Goal: Transaction & Acquisition: Obtain resource

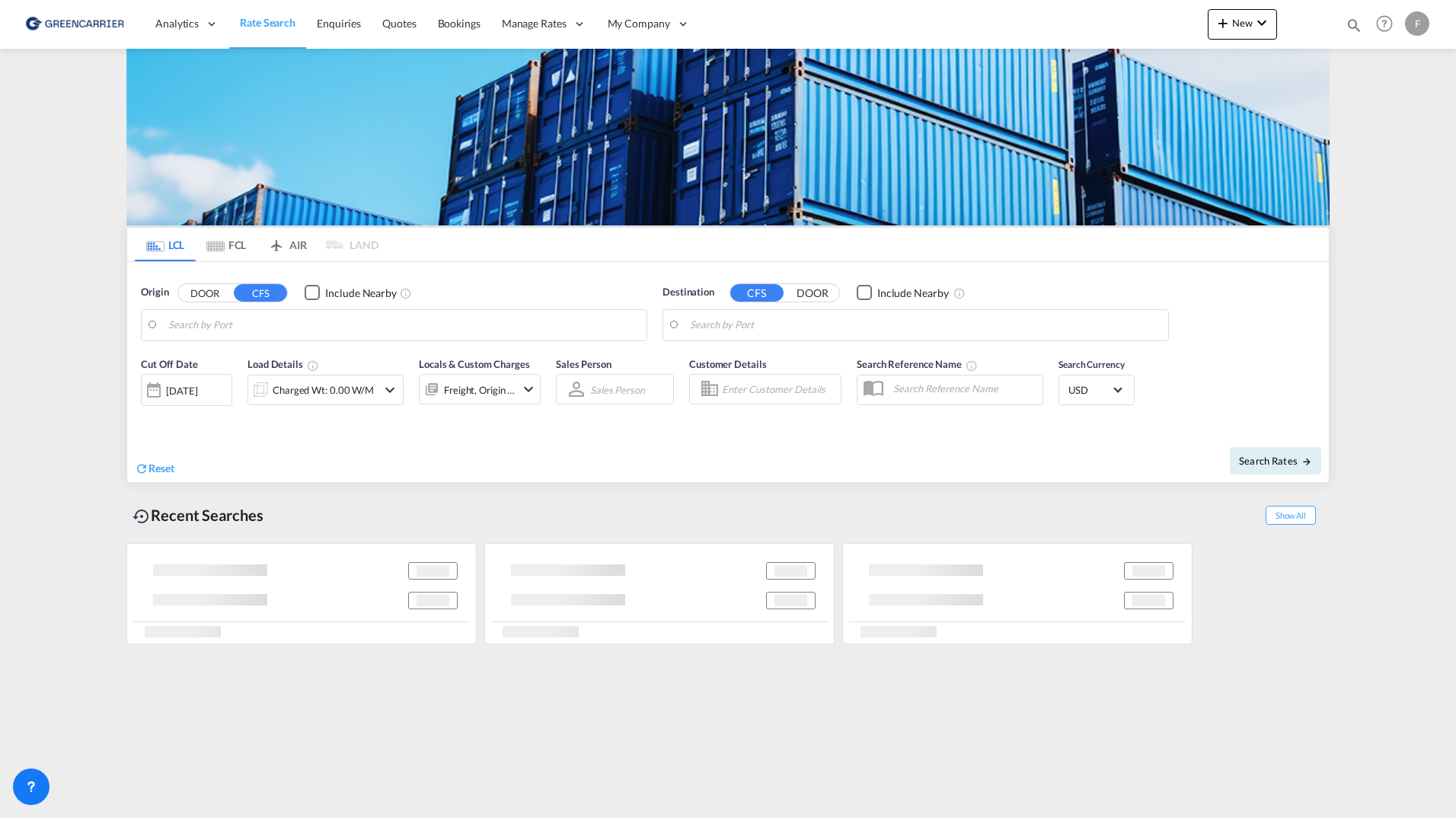
type input "[GEOGRAPHIC_DATA], [GEOGRAPHIC_DATA]"
type input "[US_STATE], [GEOGRAPHIC_DATA], USNYC"
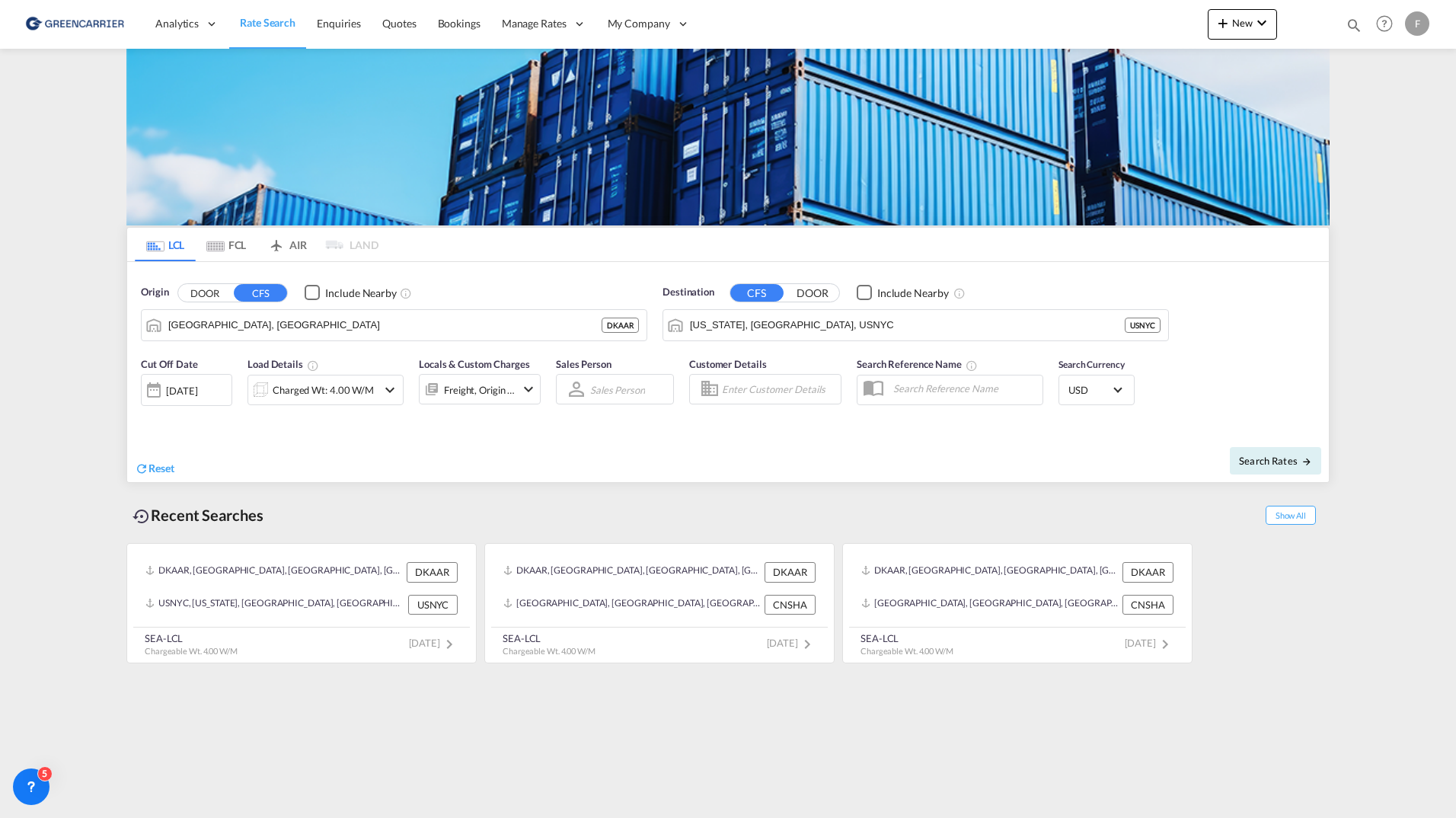
click at [1417, 23] on div "F" at bounding box center [1417, 23] width 24 height 24
click at [649, 39] on md-backdrop at bounding box center [728, 409] width 1456 height 818
drag, startPoint x: 621, startPoint y: 175, endPoint x: 38, endPoint y: 233, distance: 585.9
click at [0, 0] on span "Customers" at bounding box center [0, 0] width 0 height 0
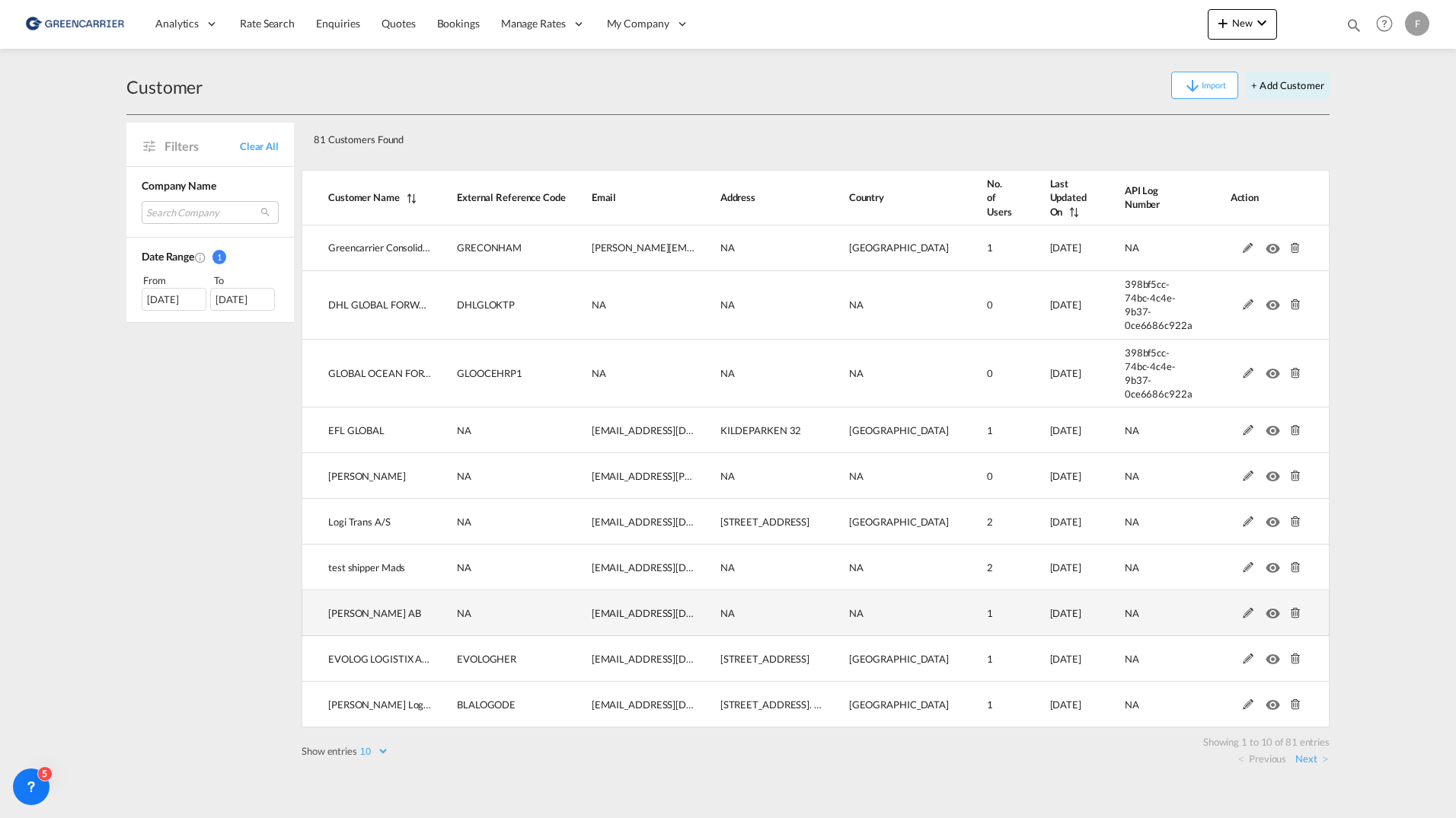
click at [1238, 608] on md-icon at bounding box center [1248, 613] width 20 height 10
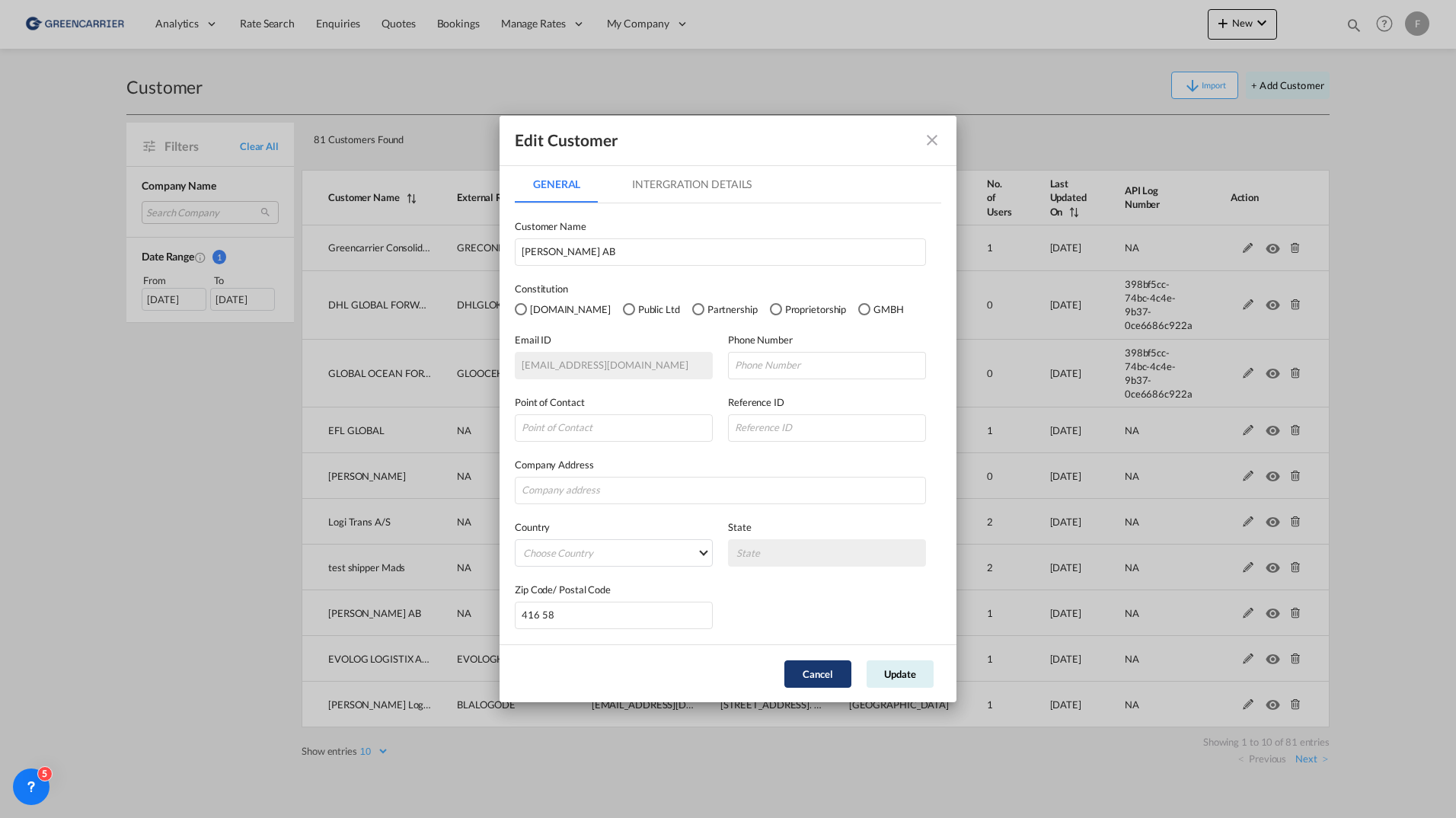
click at [831, 678] on button "Cancel" at bounding box center [818, 673] width 67 height 27
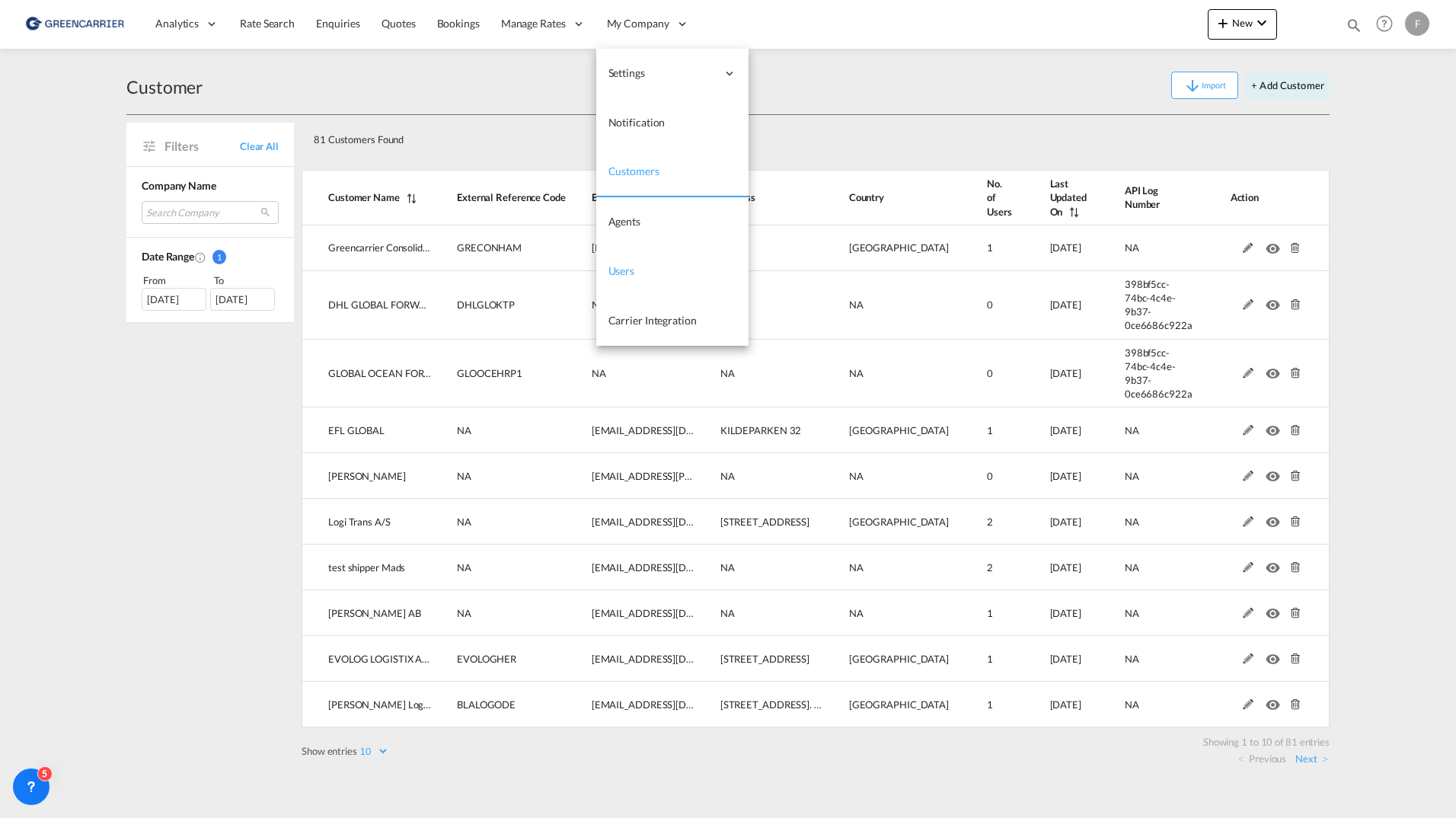
click at [620, 275] on span "Users" at bounding box center [621, 270] width 27 height 13
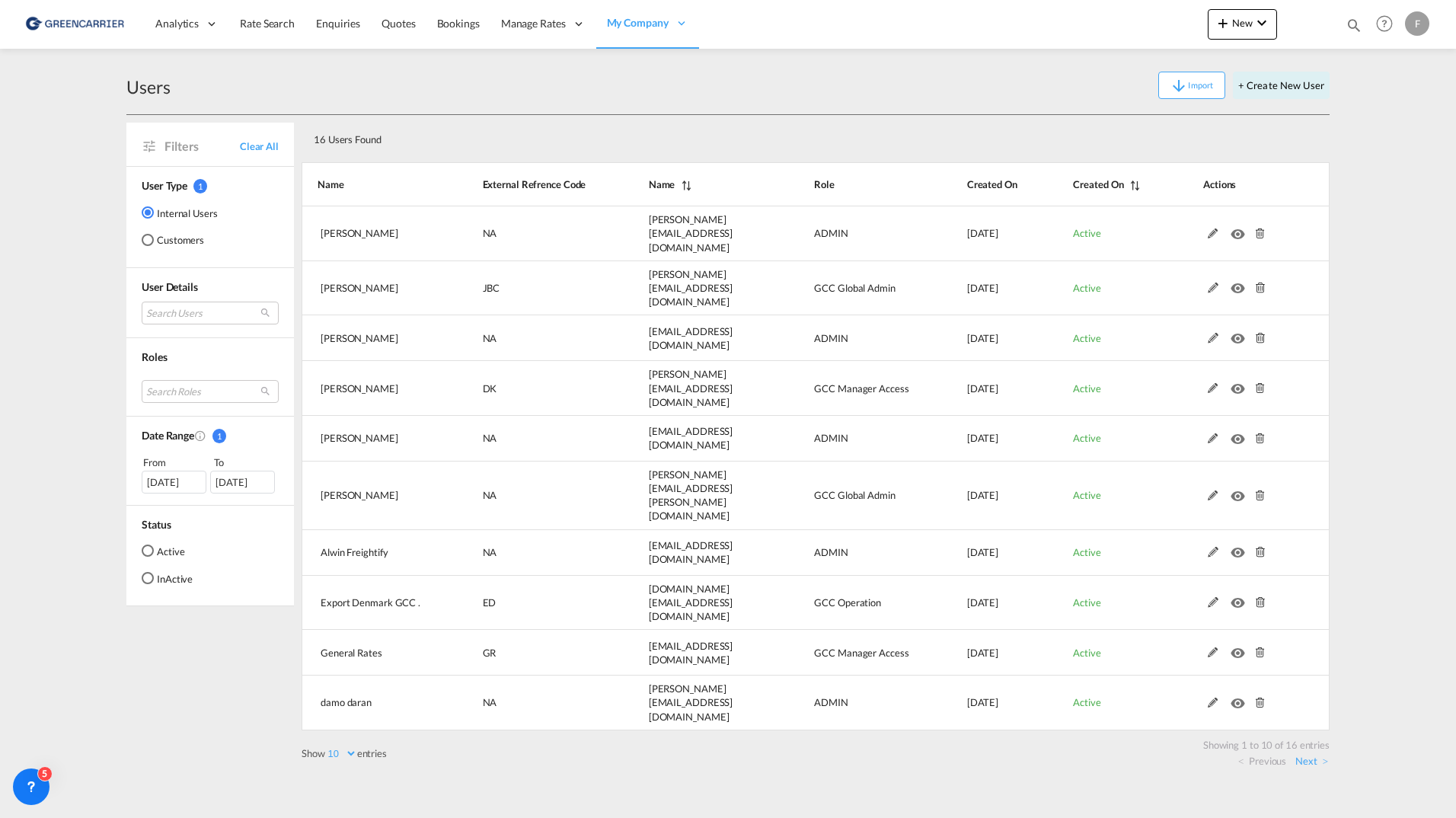
click at [180, 239] on md-radio-button "Customers" at bounding box center [179, 240] width 76 height 15
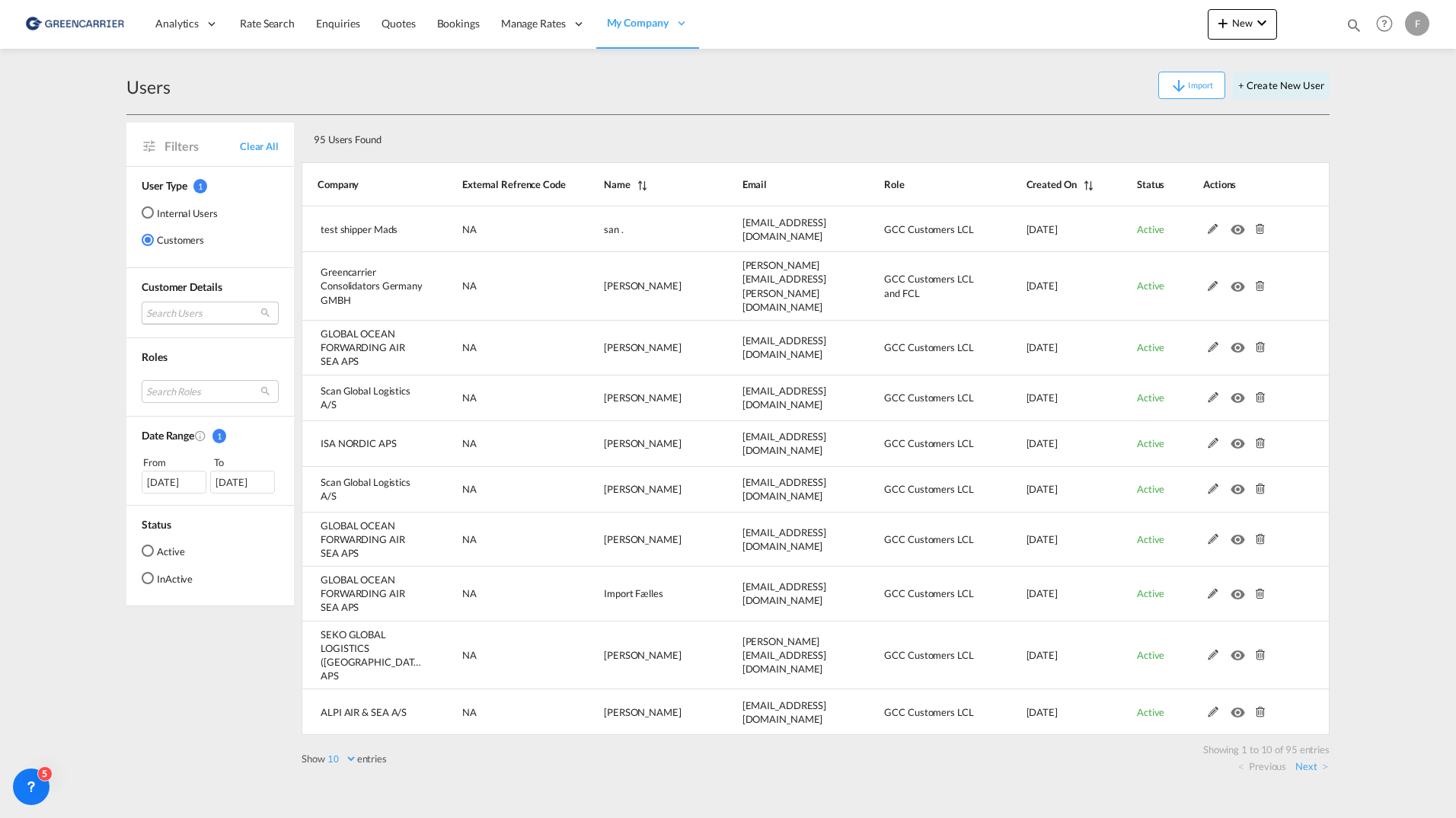
click at [202, 307] on md-select "Search Users user name user san . santest@gmail.com | test shipper mads user is…" at bounding box center [209, 312] width 137 height 23
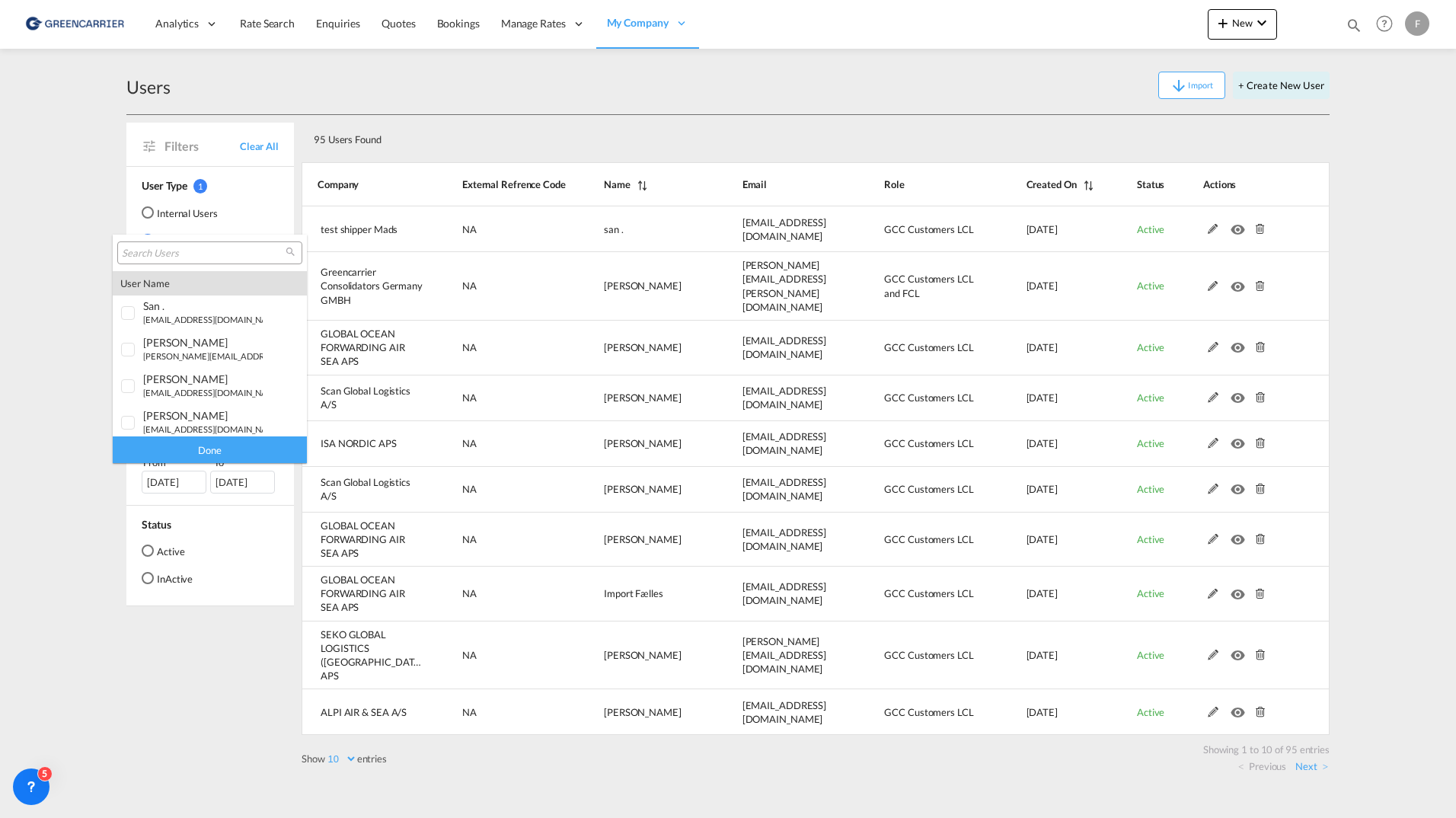
click at [200, 254] on input "search" at bounding box center [204, 253] width 164 height 14
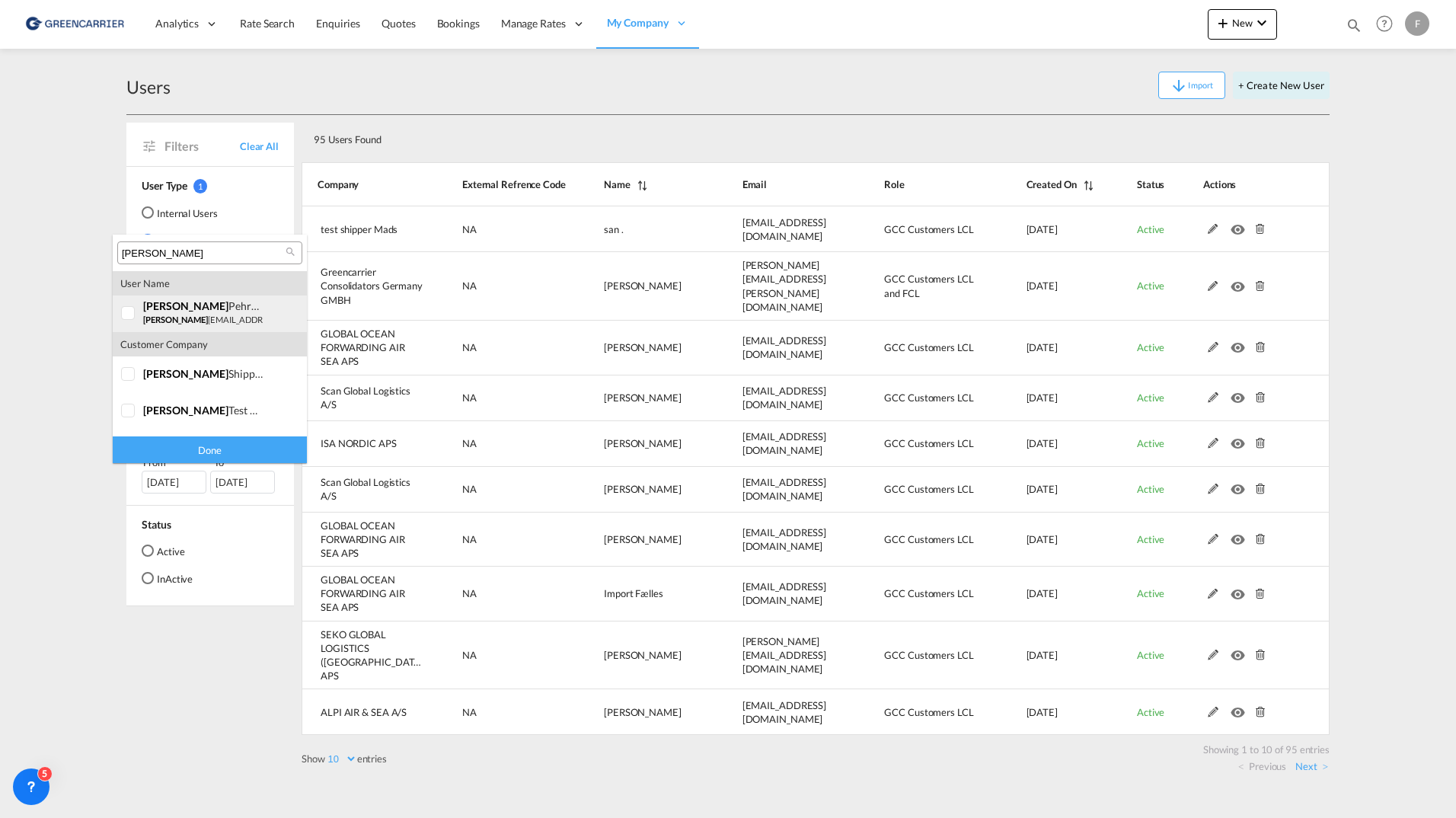
type input "filip"
click at [179, 316] on small "filip pehrsson1@gmail.com" at bounding box center [245, 319] width 205 height 10
click at [217, 448] on div "Done" at bounding box center [209, 449] width 194 height 27
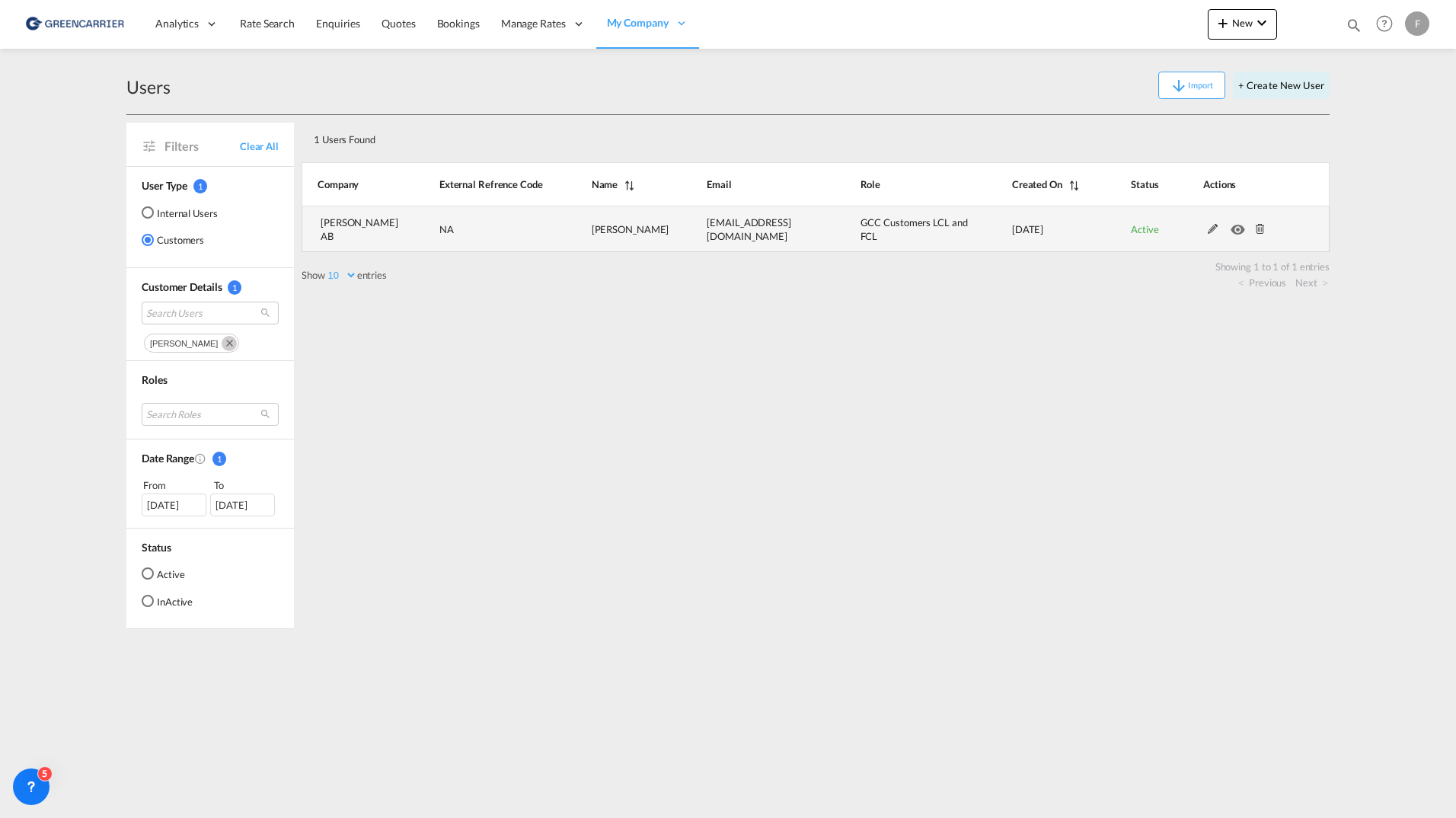
click at [1210, 233] on md-icon at bounding box center [1212, 229] width 20 height 10
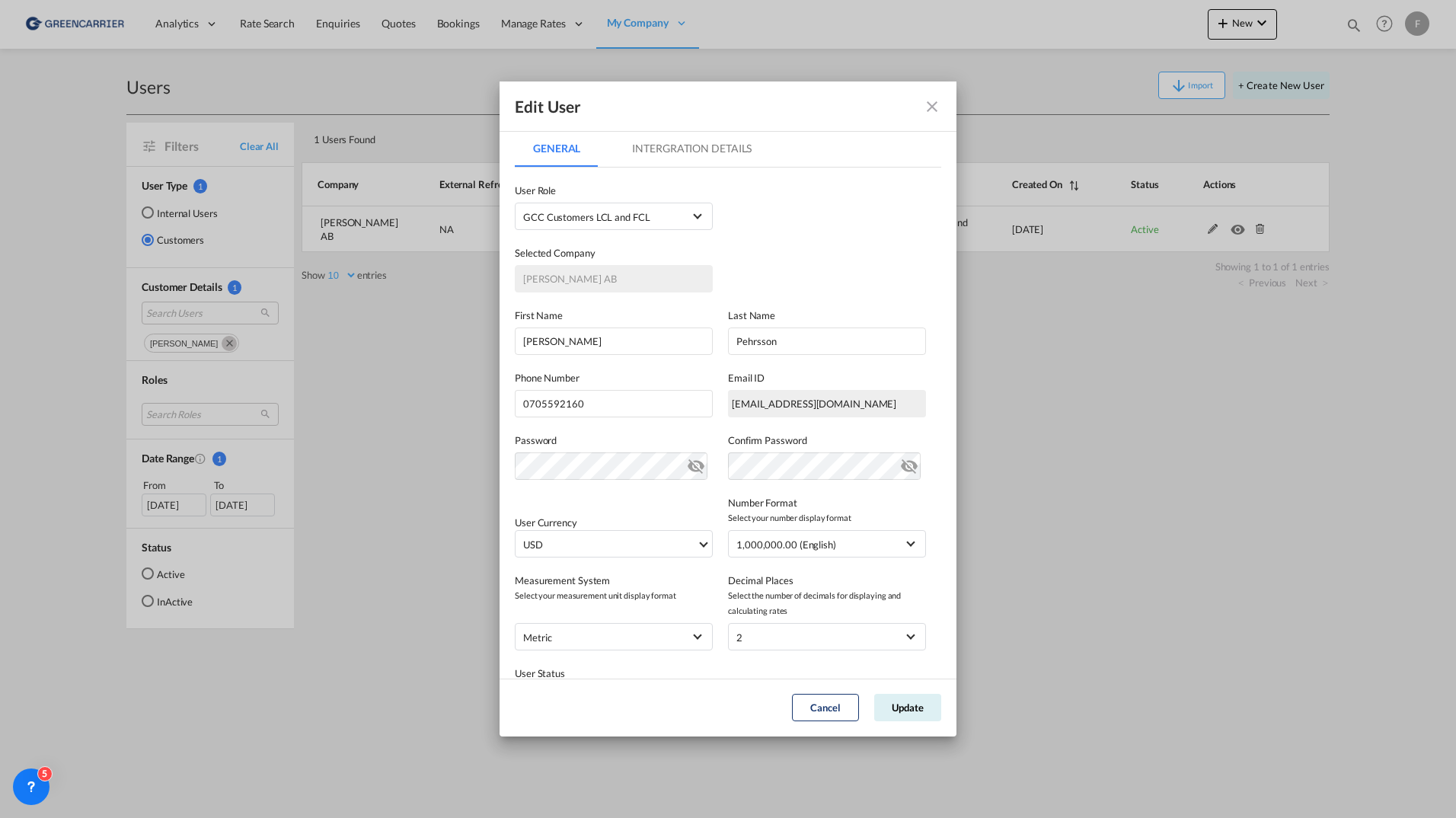
click at [933, 107] on md-icon "icon-close fg-AAA8AD" at bounding box center [933, 107] width 19 height 19
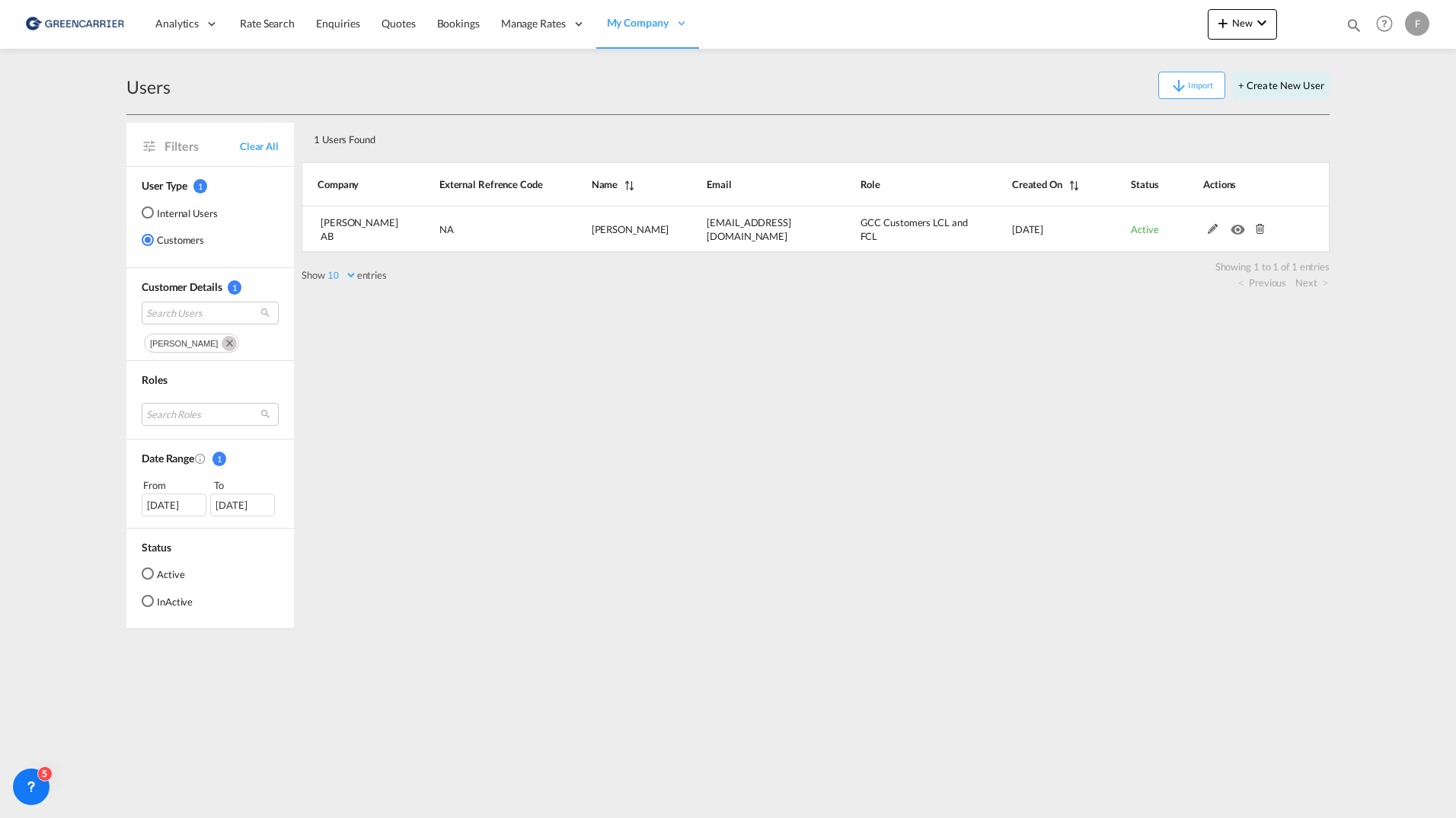
click at [1428, 23] on div "F" at bounding box center [1417, 23] width 24 height 24
click at [1382, 132] on md-menu-item "Logout" at bounding box center [1399, 115] width 99 height 49
click at [1390, 116] on button "Logout" at bounding box center [1399, 116] width 99 height 31
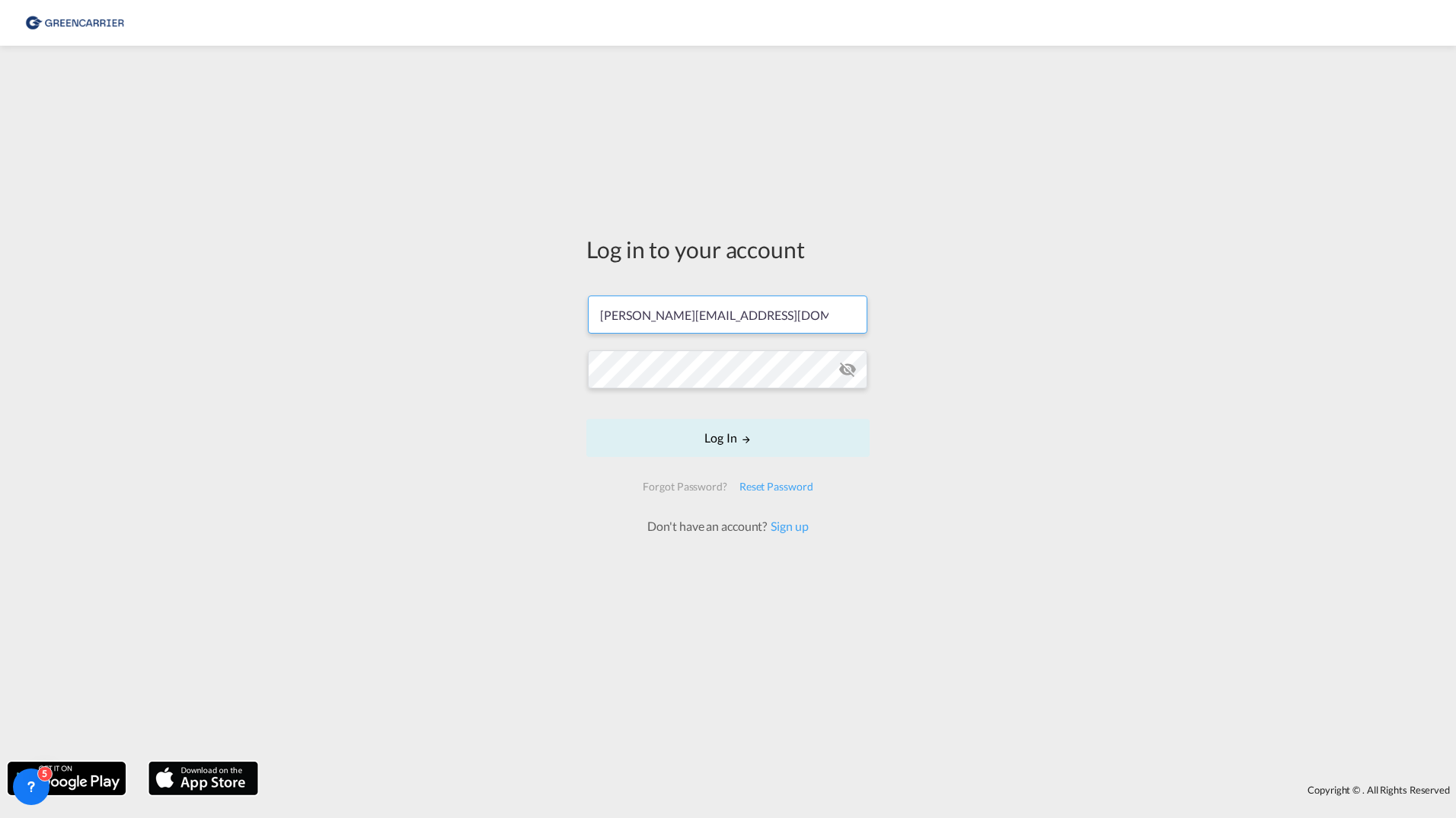
click at [762, 312] on input "filip.pehrsson@greencarrier.com" at bounding box center [727, 314] width 280 height 38
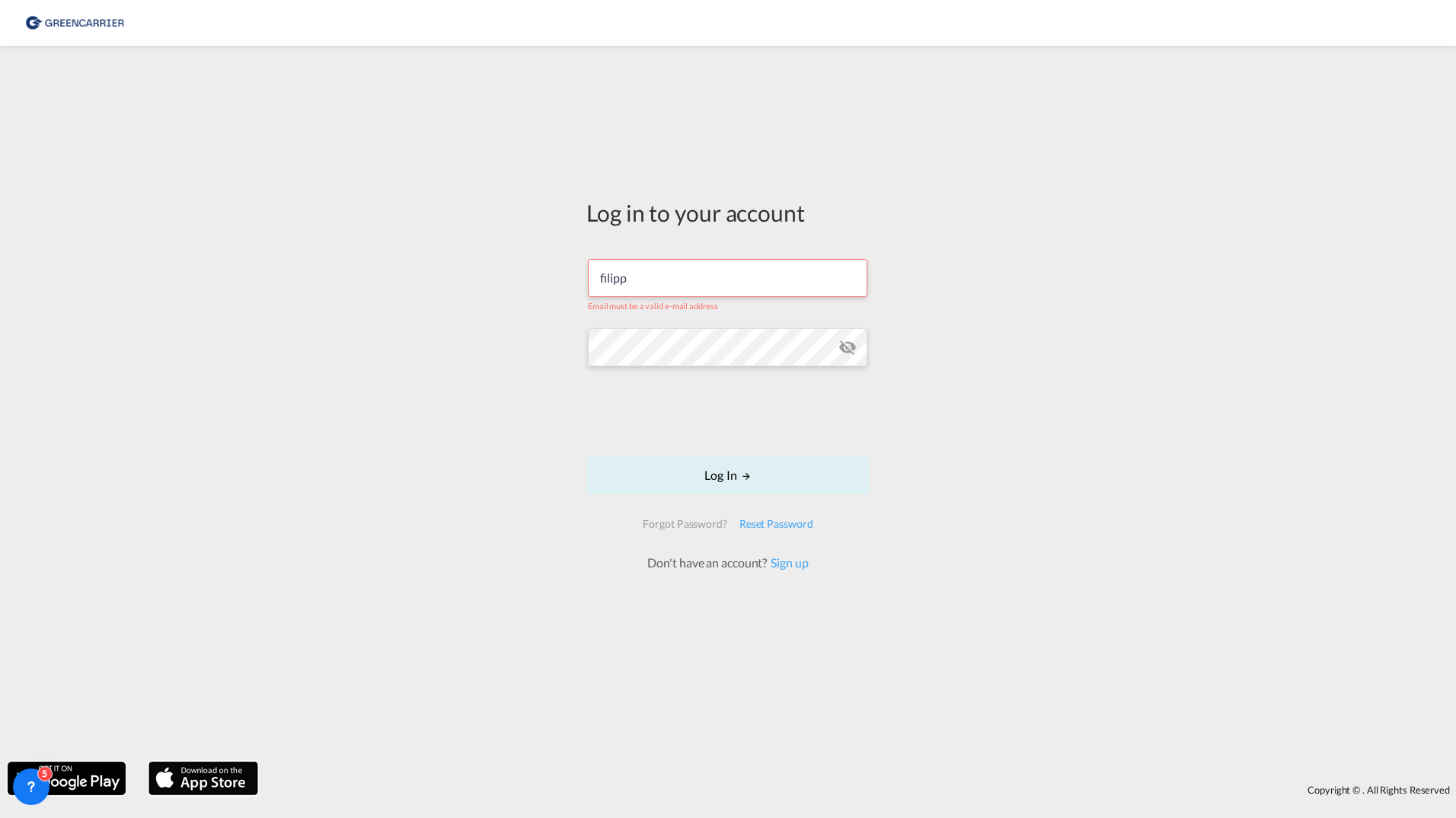
type input "filippehrsson1@gmail.com"
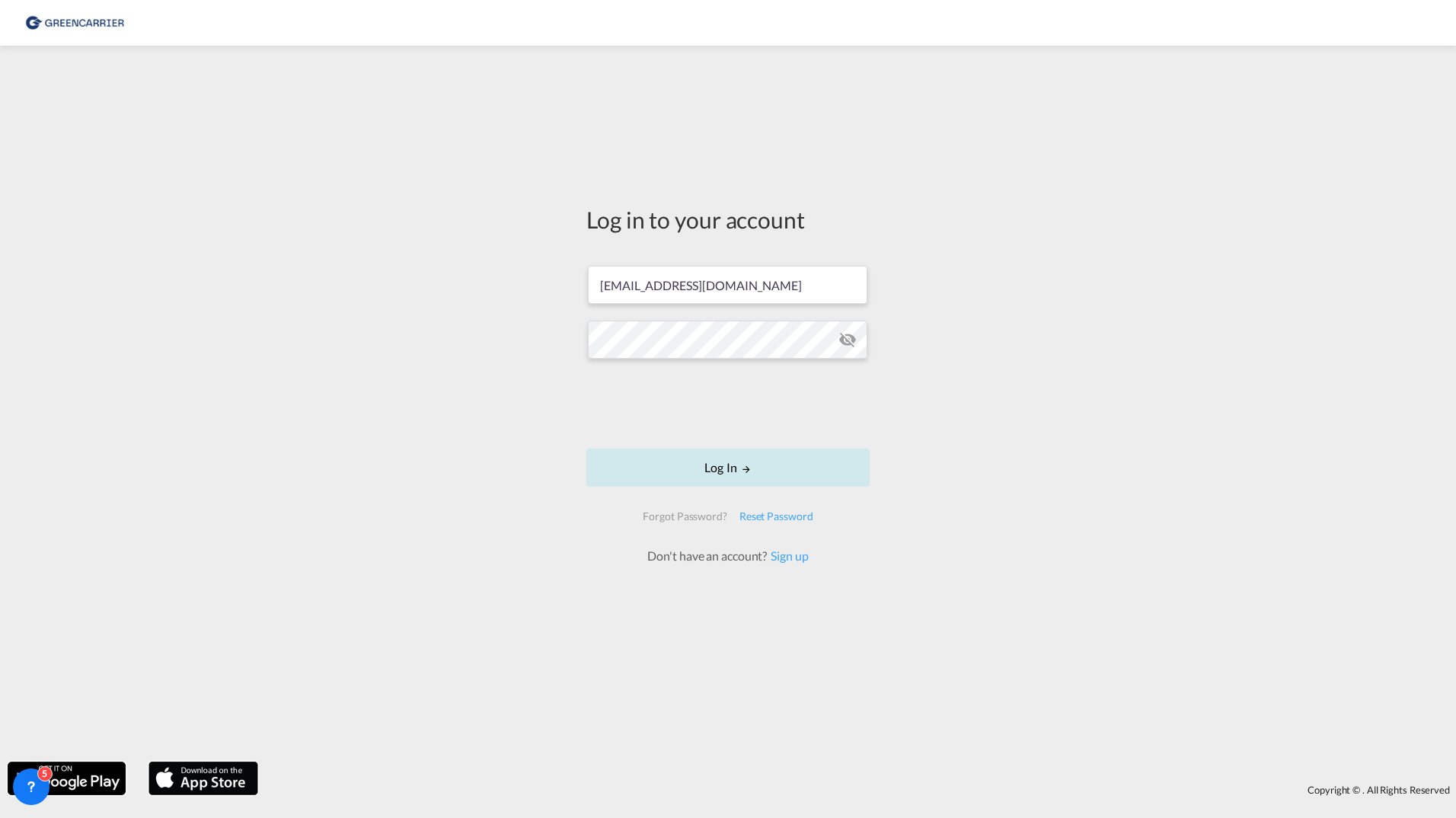
click at [682, 468] on button "Log In" at bounding box center [728, 467] width 284 height 38
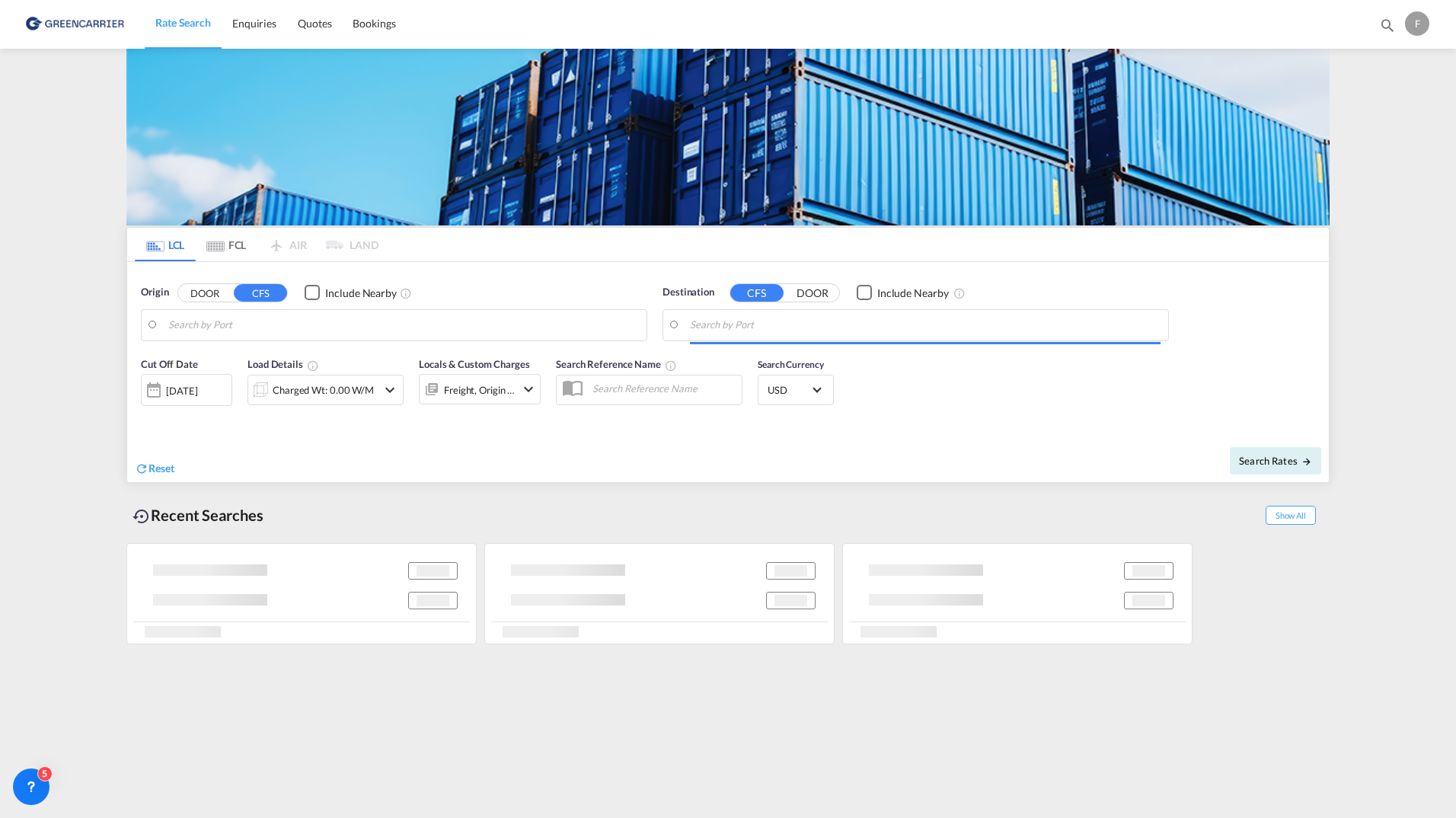
type input "Aarhus, DKAAR"
type input "Bangkok, THBKK"
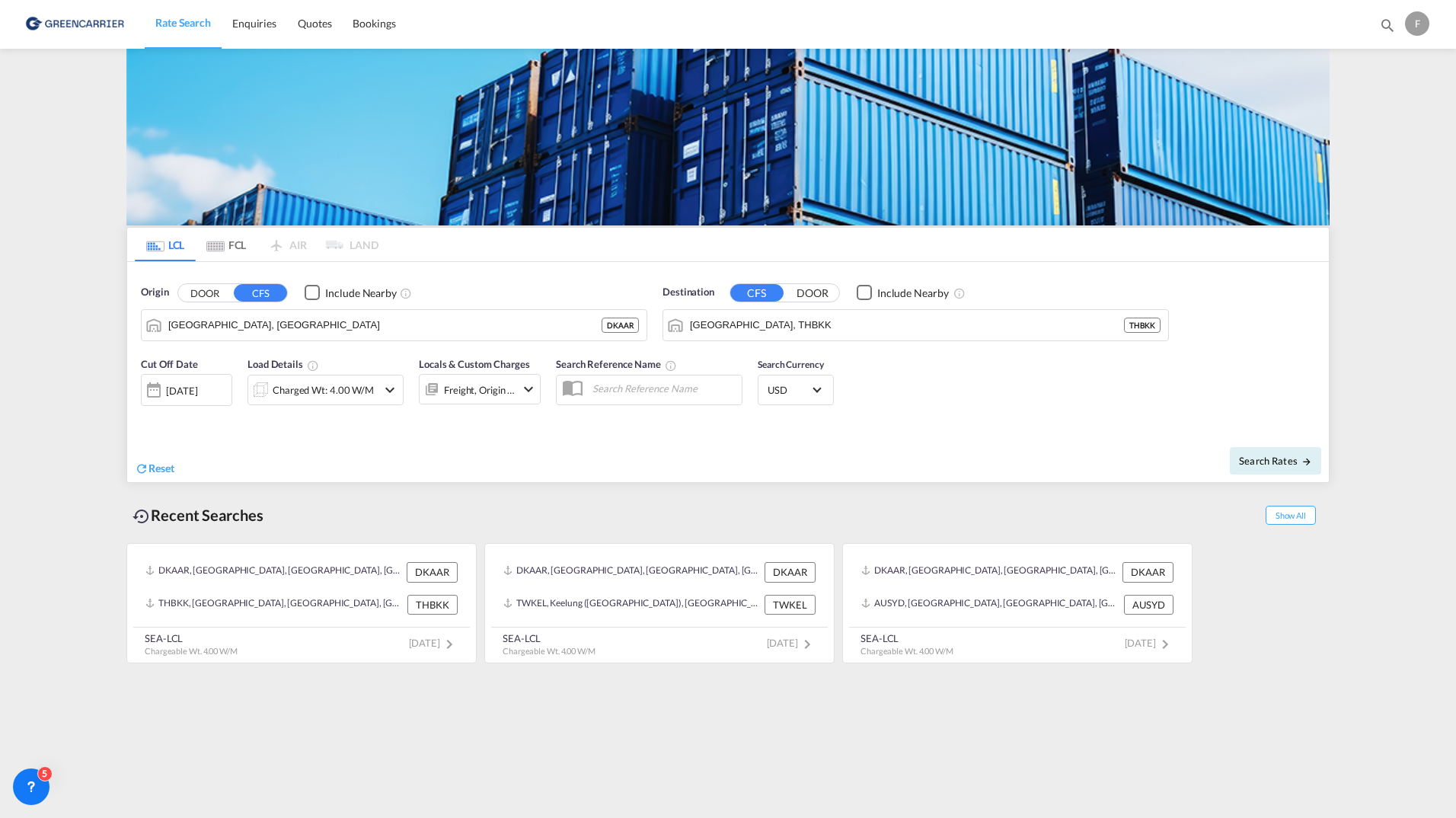
click at [92, 336] on md-content "Rate Search Enquiries Quotes Bookings Bookings Quotes Enquiries F My Profile Lo…" at bounding box center [728, 409] width 1456 height 818
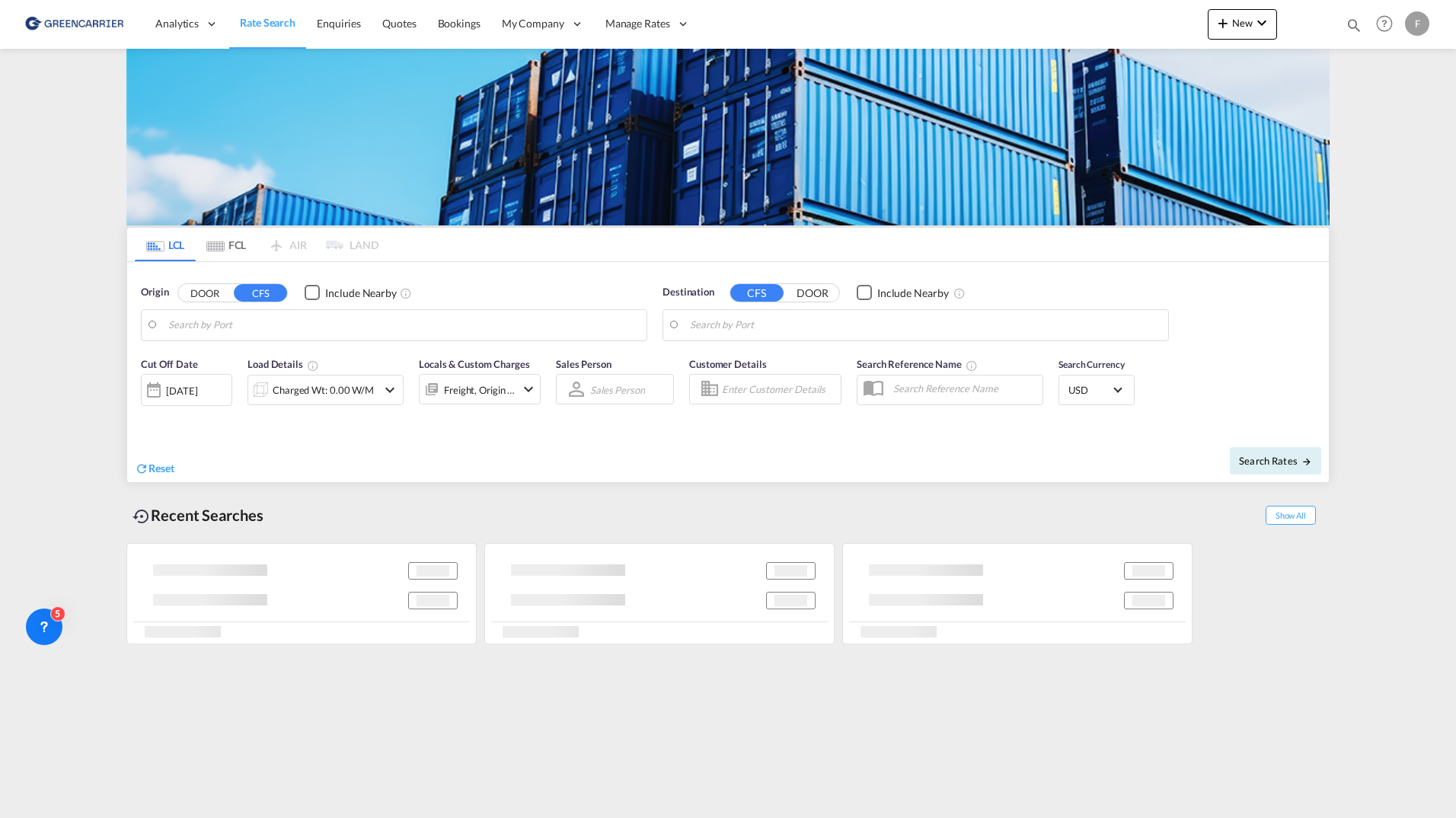
type input "[GEOGRAPHIC_DATA], [GEOGRAPHIC_DATA]"
type input "Jebel Ali, AEJEA"
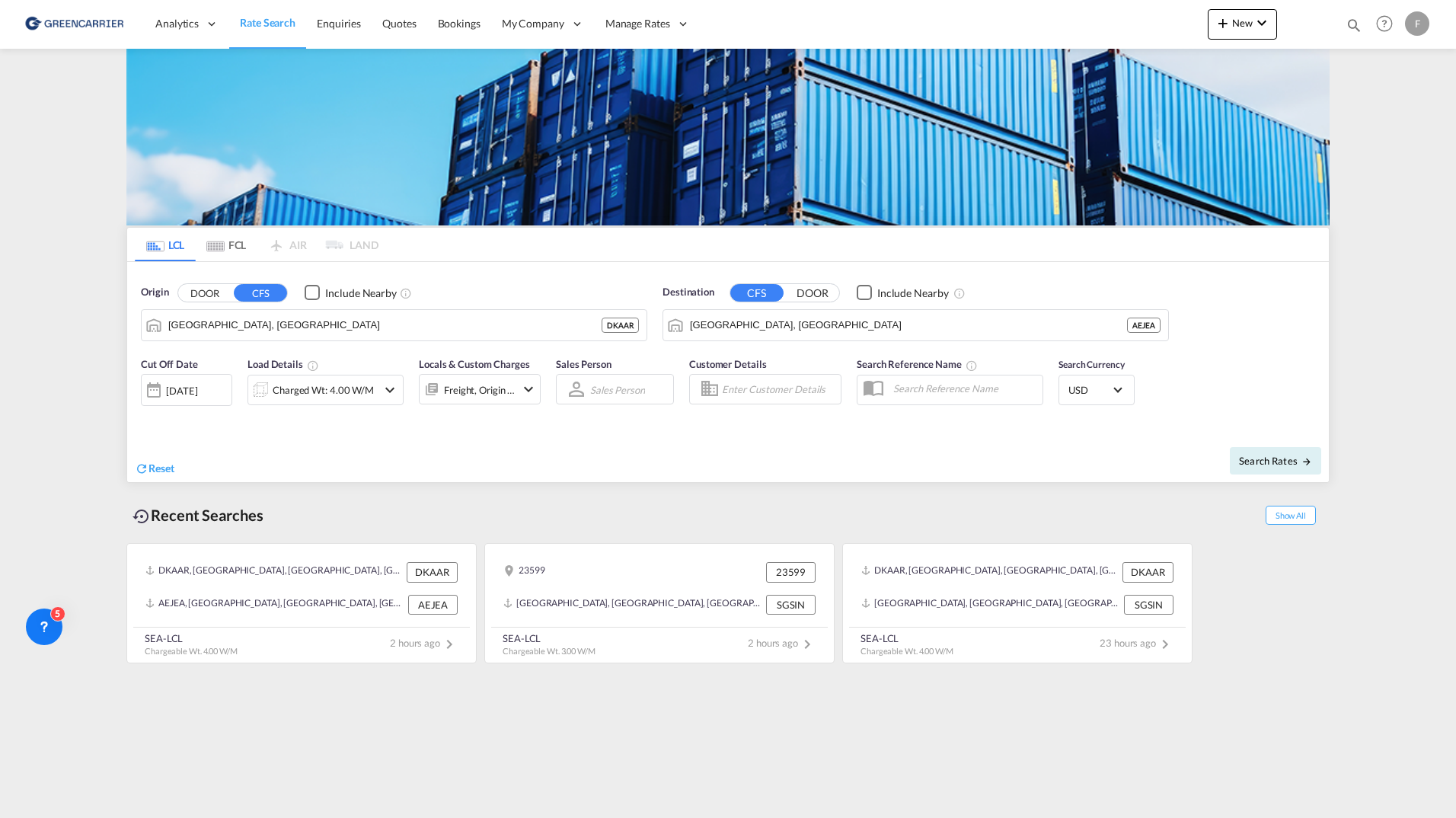
click at [197, 289] on button "DOOR" at bounding box center [205, 292] width 53 height 18
click at [330, 314] on body "Analytics Reports Dashboard Rate Search Enquiries Quotes Bookings" at bounding box center [728, 409] width 1456 height 818
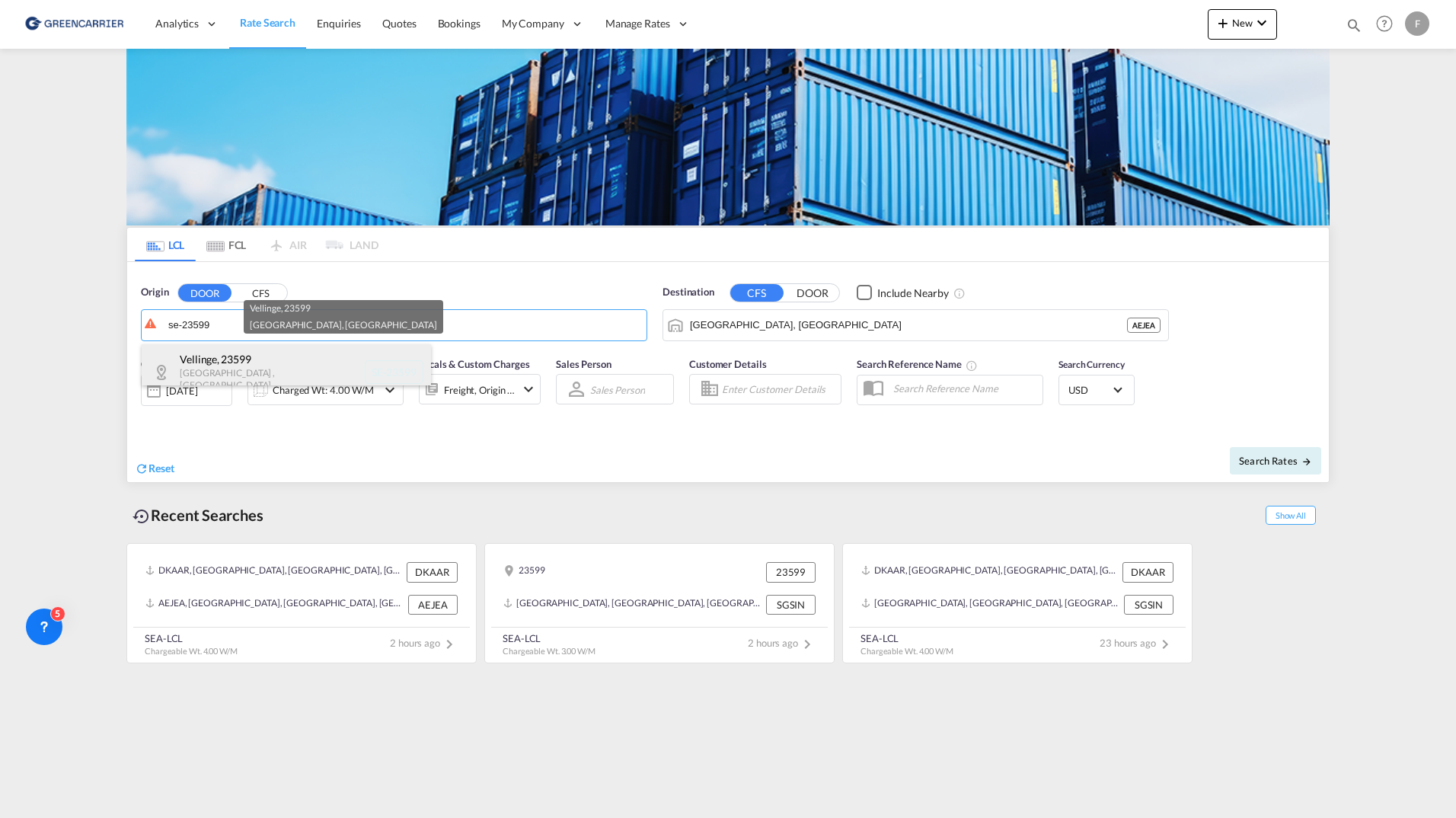
click at [324, 345] on div "Vellinge , 23599 Skåne , Sweden SE-23599" at bounding box center [285, 372] width 289 height 56
type input "SE-23599, Vellinge, Skåne"
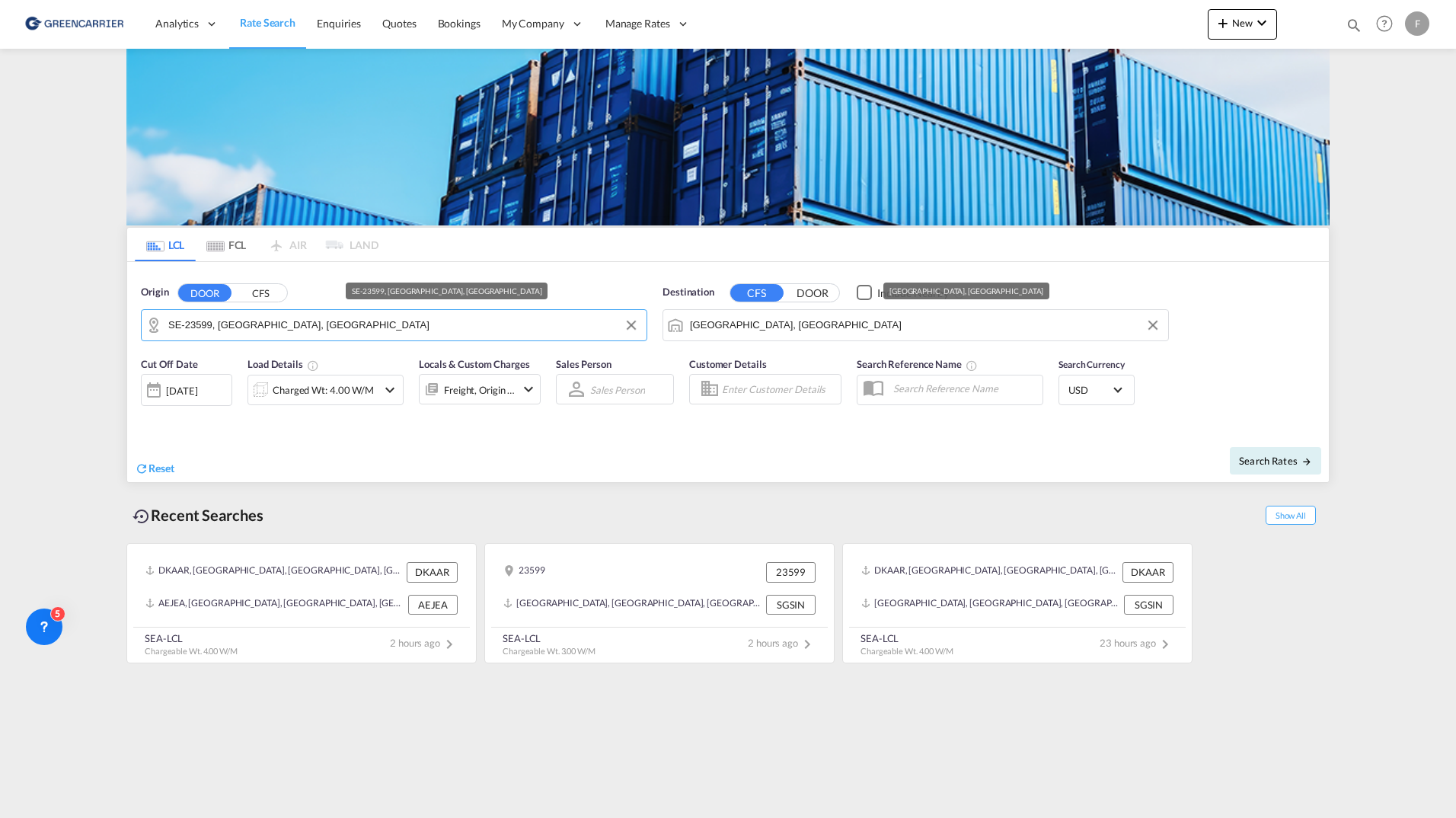
click at [848, 327] on input "Jebel Ali, AEJEA" at bounding box center [925, 324] width 470 height 23
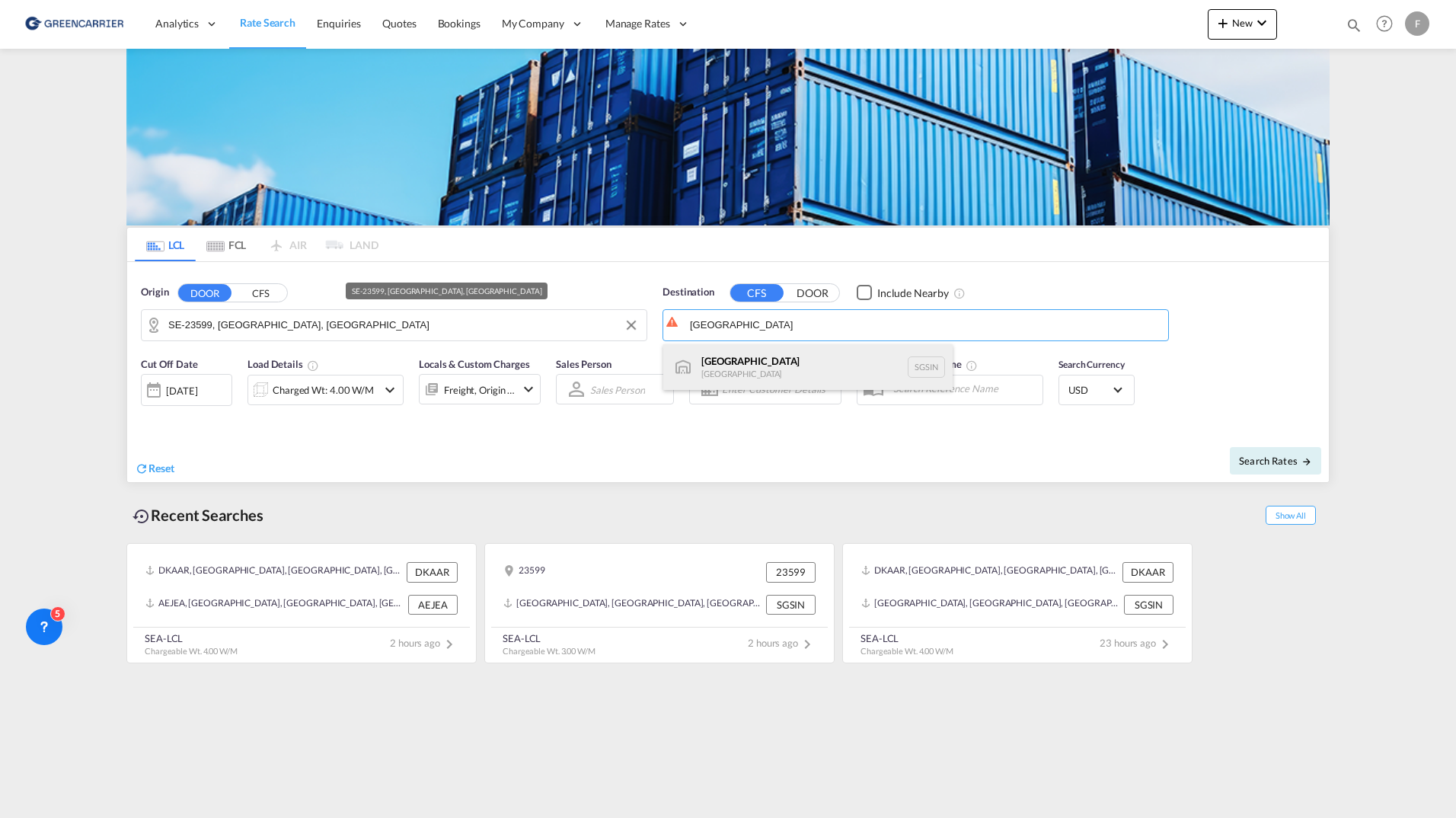
click at [789, 370] on div "Singapore Singapore SGSIN" at bounding box center [807, 366] width 289 height 46
type input "[GEOGRAPHIC_DATA], SGSIN"
click at [1238, 455] on button "Search Rates" at bounding box center [1276, 460] width 91 height 27
type input "23599 to SGSIN / 25 Sep 2025"
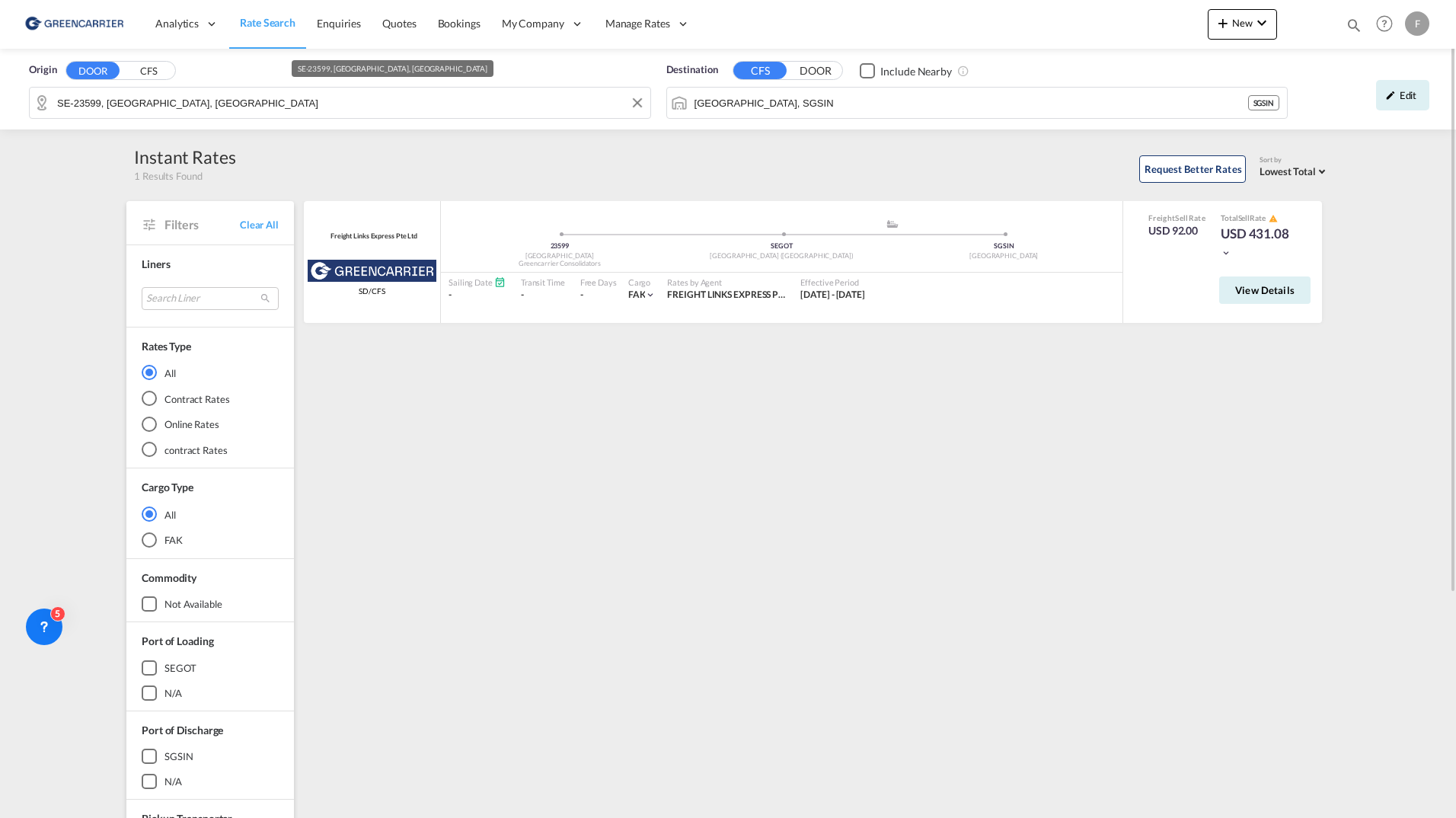
click at [208, 104] on input "SE-23599, Vellinge, Skåne" at bounding box center [350, 102] width 586 height 23
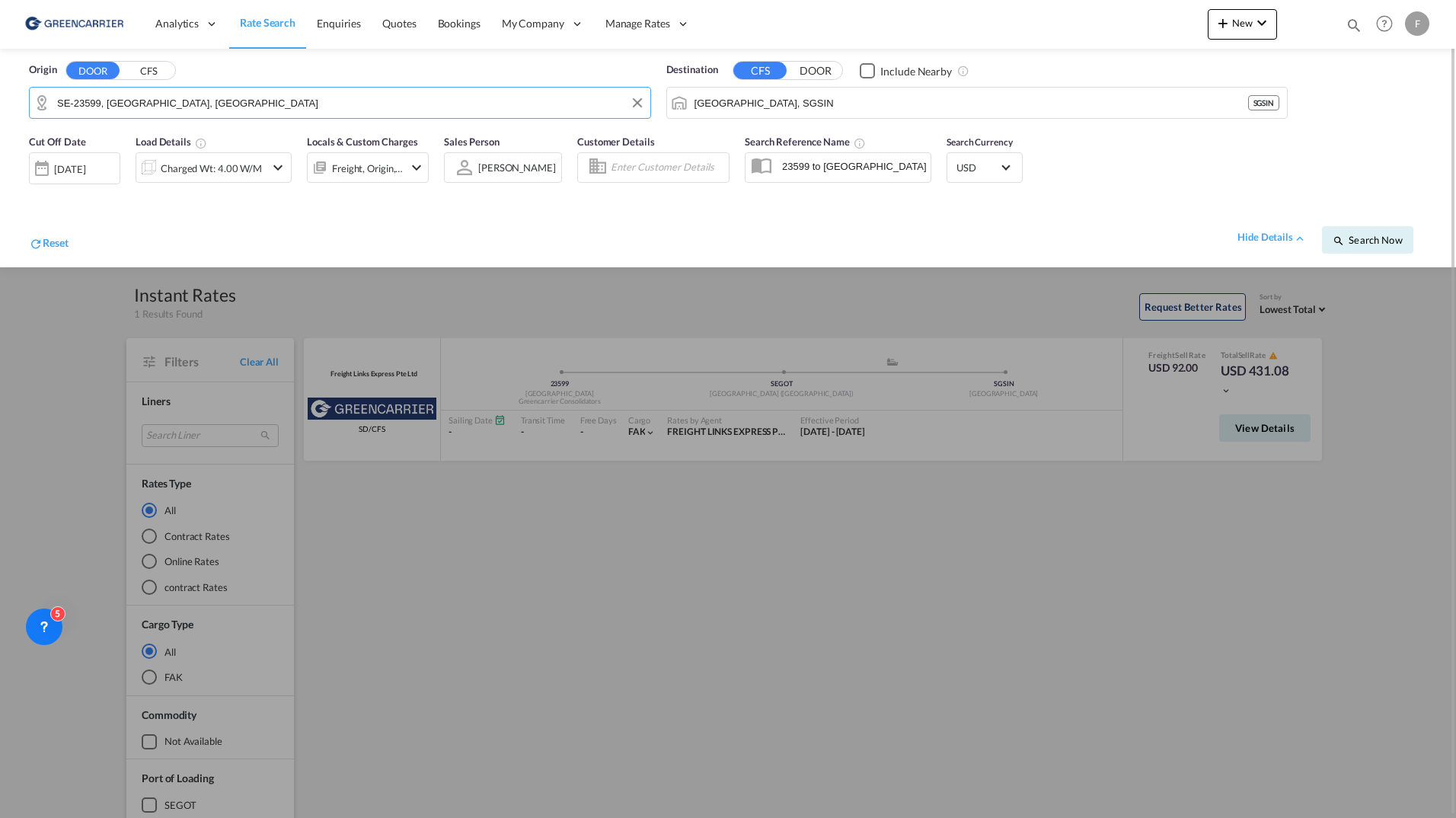
click at [222, 112] on input "SE-23599, Vellinge, Skåne" at bounding box center [350, 102] width 586 height 23
drag, startPoint x: 221, startPoint y: 112, endPoint x: 94, endPoint y: 116, distance: 127.1
click at [94, 116] on md-autocomplete-wrap "SE-23599, Vellinge, Skåne" at bounding box center [350, 106] width 587 height 31
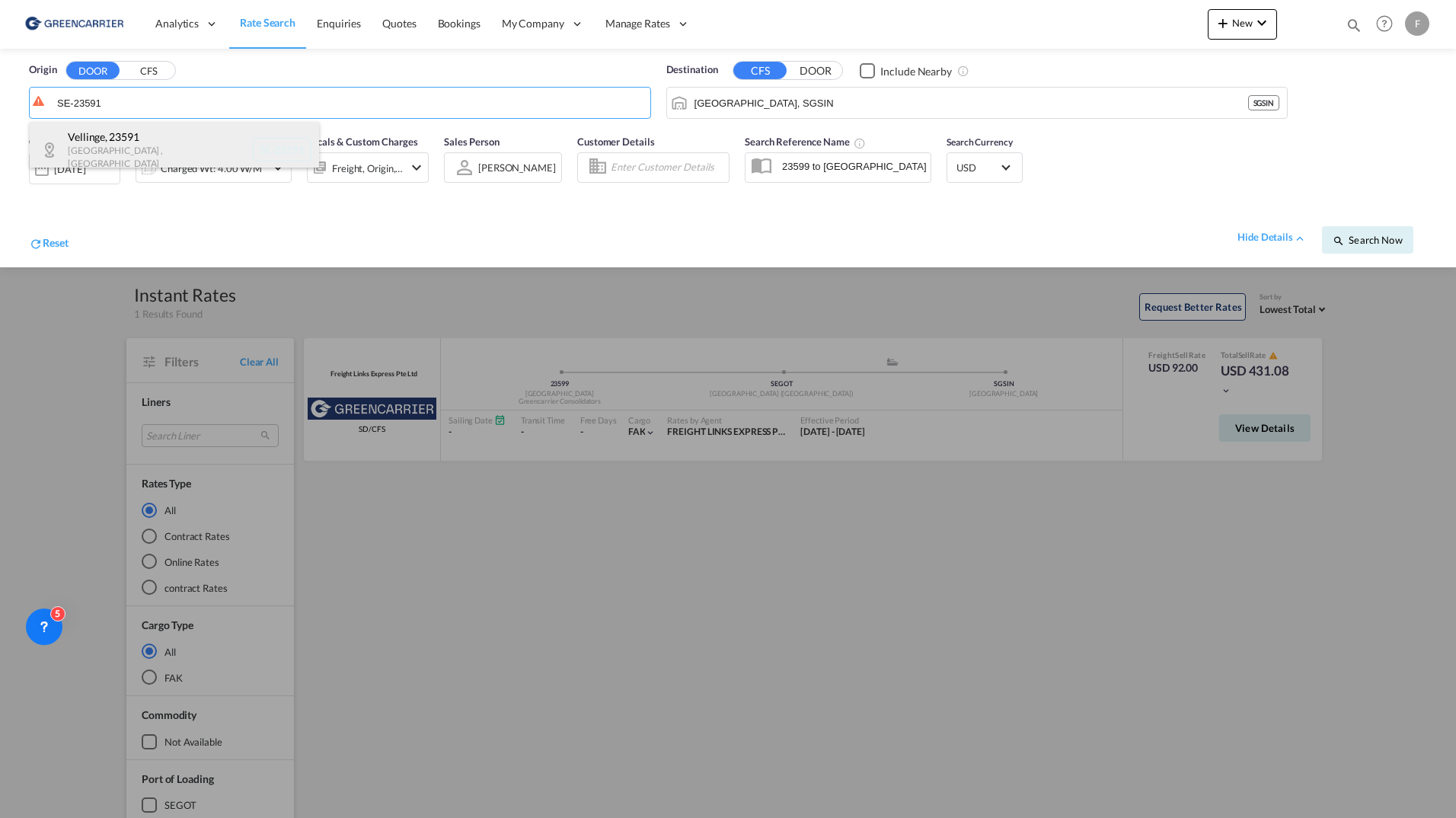
click at [184, 141] on div "Vellinge , 23591 Skåne , Sweden SE-23591" at bounding box center [174, 150] width 289 height 56
type input "SE-23591, [GEOGRAPHIC_DATA], [GEOGRAPHIC_DATA]"
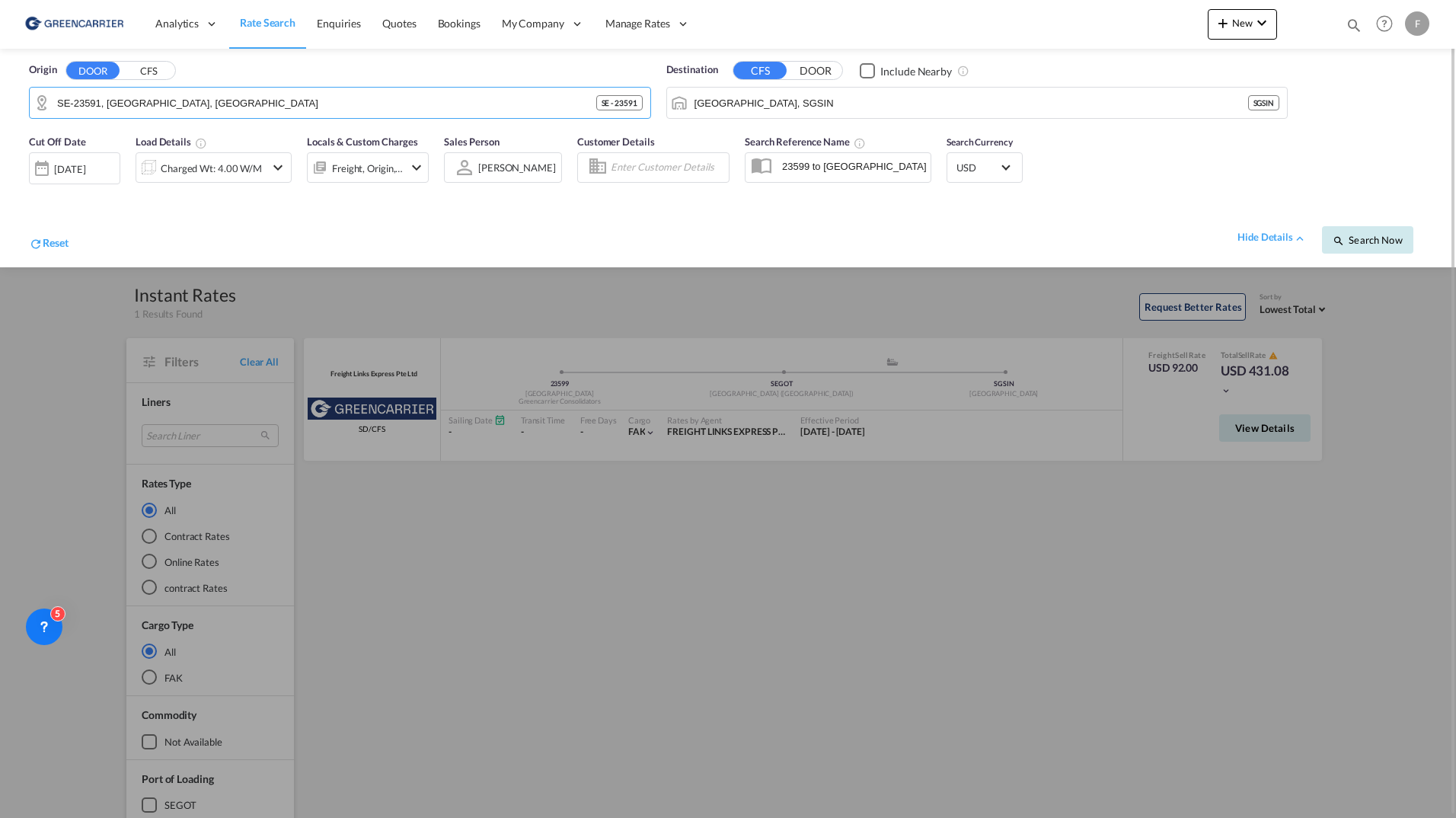
click at [1339, 233] on button "Search Now" at bounding box center [1368, 239] width 91 height 27
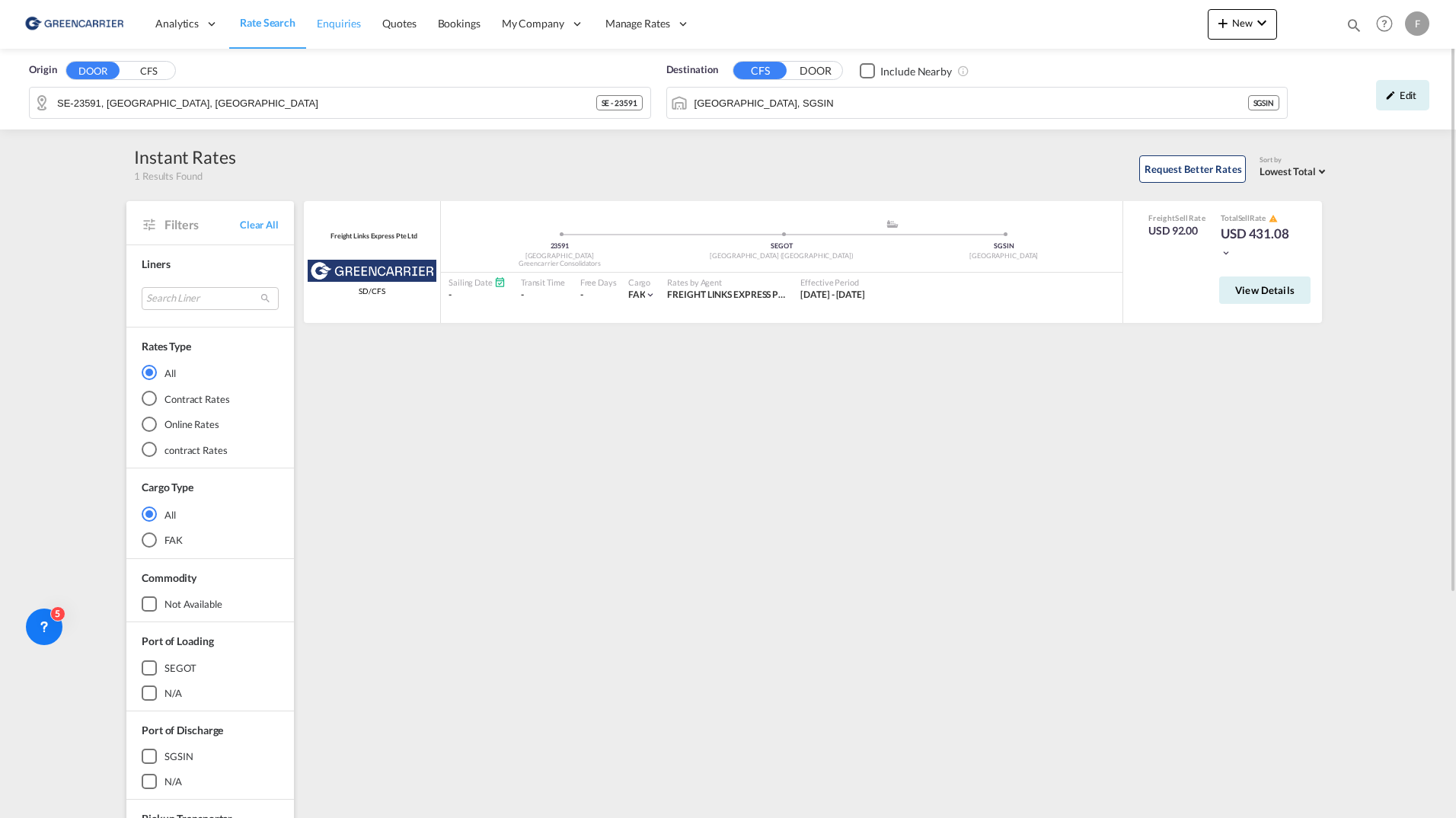
click at [349, 15] on link "Enquiries" at bounding box center [338, 23] width 65 height 49
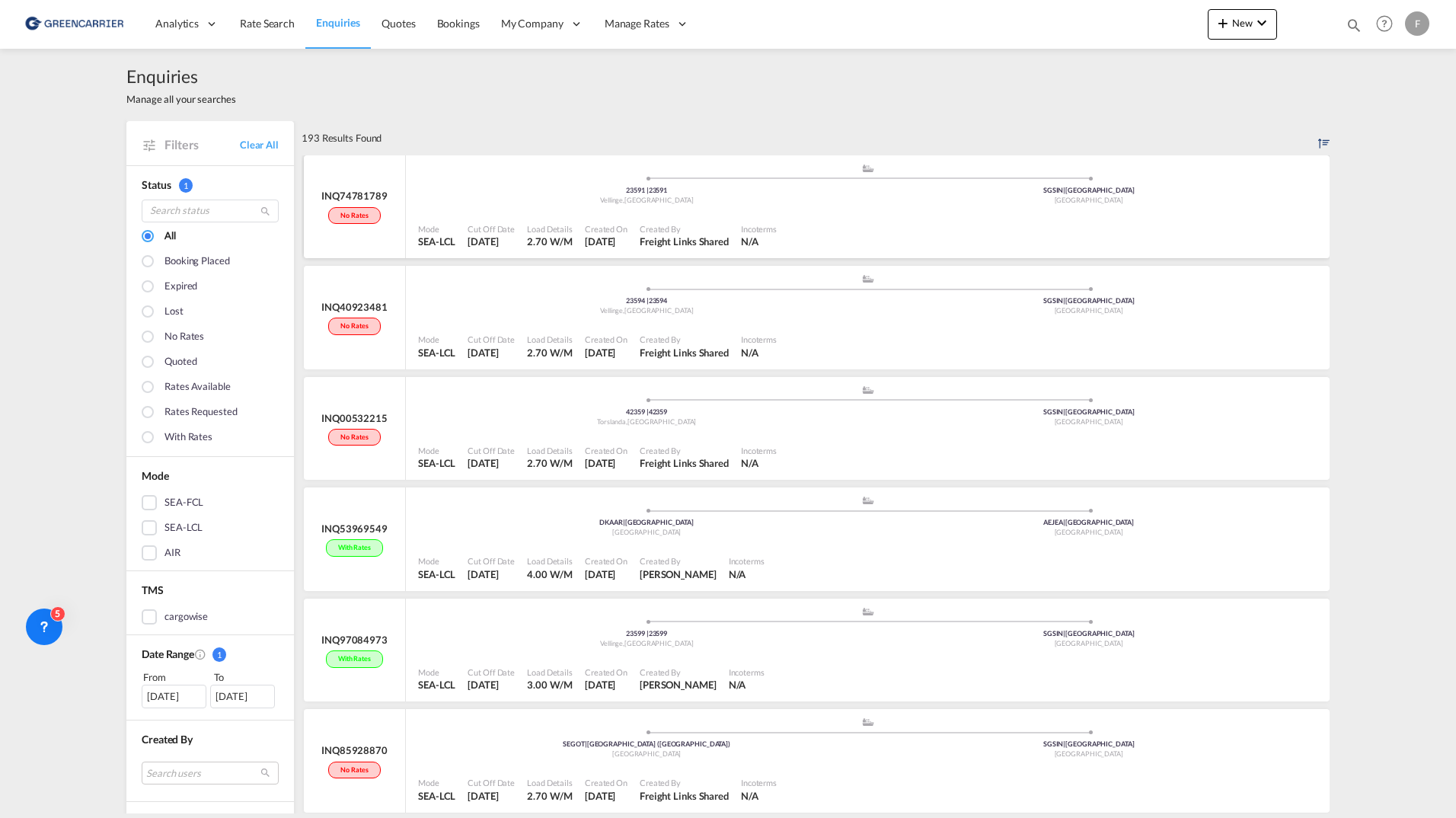
click at [478, 208] on div ".a{fill:#aaa8ad;} .a{fill:#aaa8ad;} 23591 | 23591 Vellinge , Sweden SGSIN | Sin…" at bounding box center [867, 187] width 899 height 49
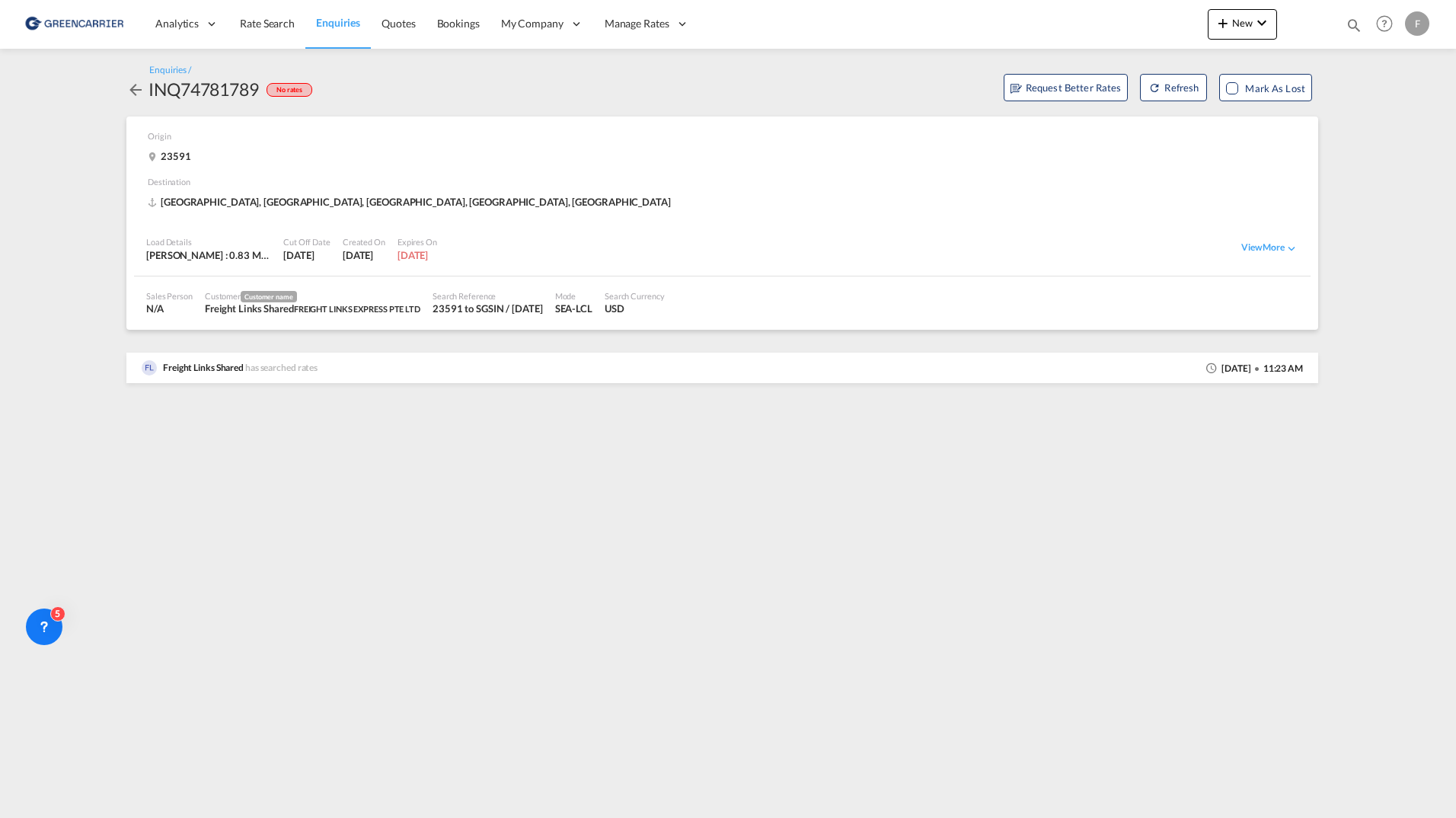
click at [132, 91] on md-icon "icon-arrow-left" at bounding box center [136, 90] width 19 height 19
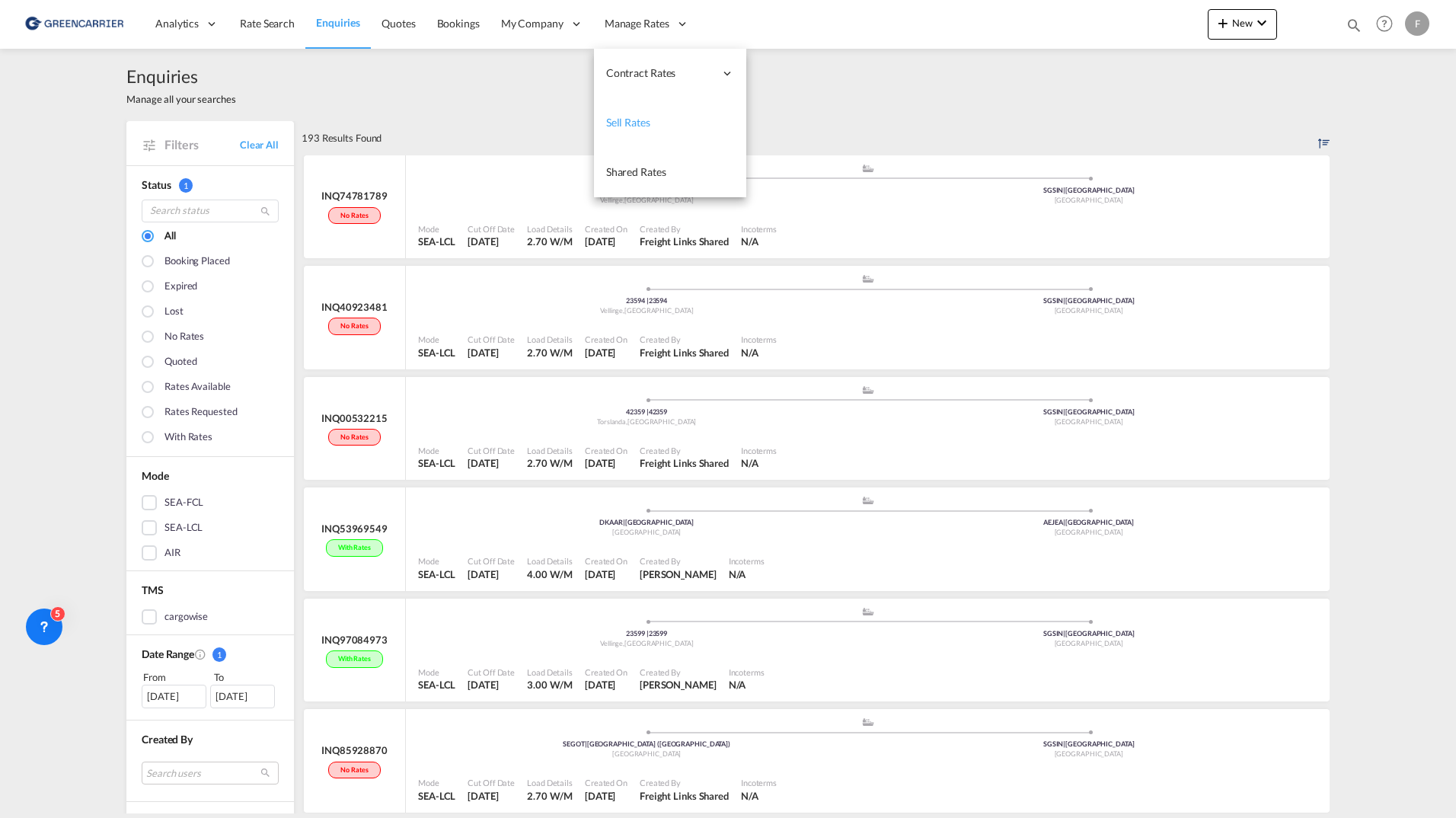
click at [644, 132] on link "Sell Rates" at bounding box center [670, 123] width 152 height 49
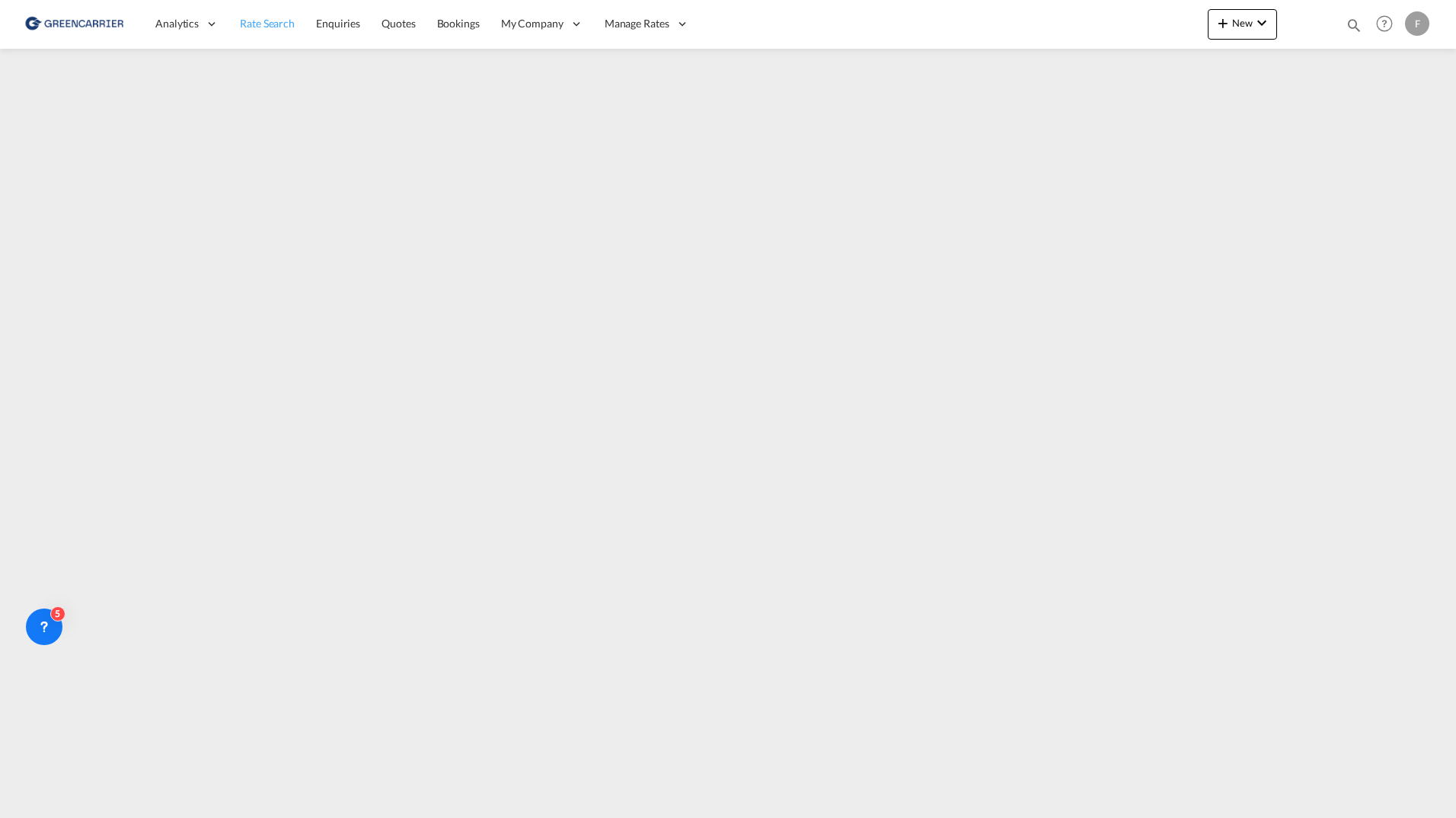
click at [267, 36] on link "Rate Search" at bounding box center [268, 23] width 76 height 49
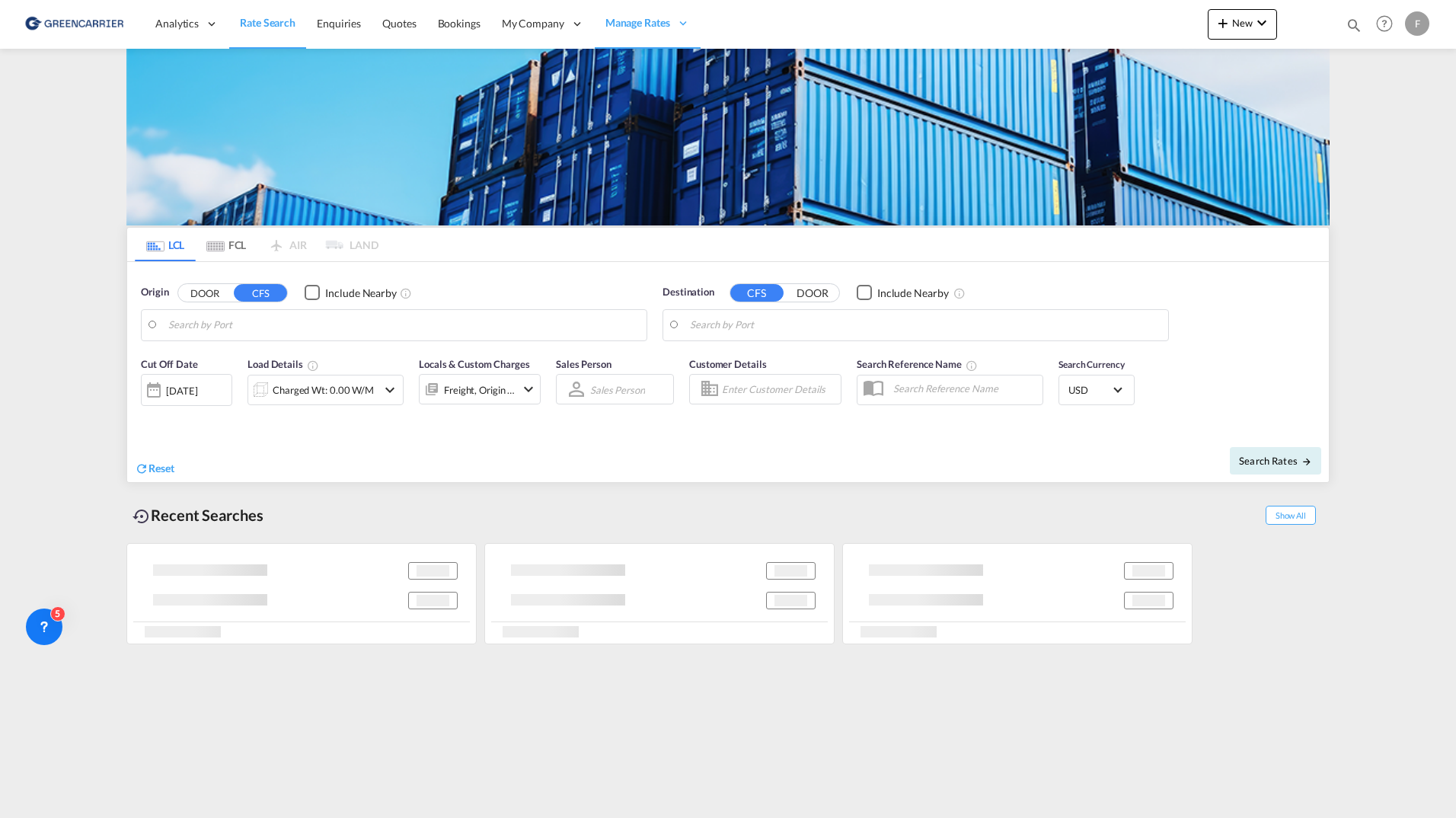
type input "SE-23591, [GEOGRAPHIC_DATA], [GEOGRAPHIC_DATA]"
type input "[GEOGRAPHIC_DATA], SGSIN"
click at [960, 389] on input "text" at bounding box center [964, 388] width 157 height 23
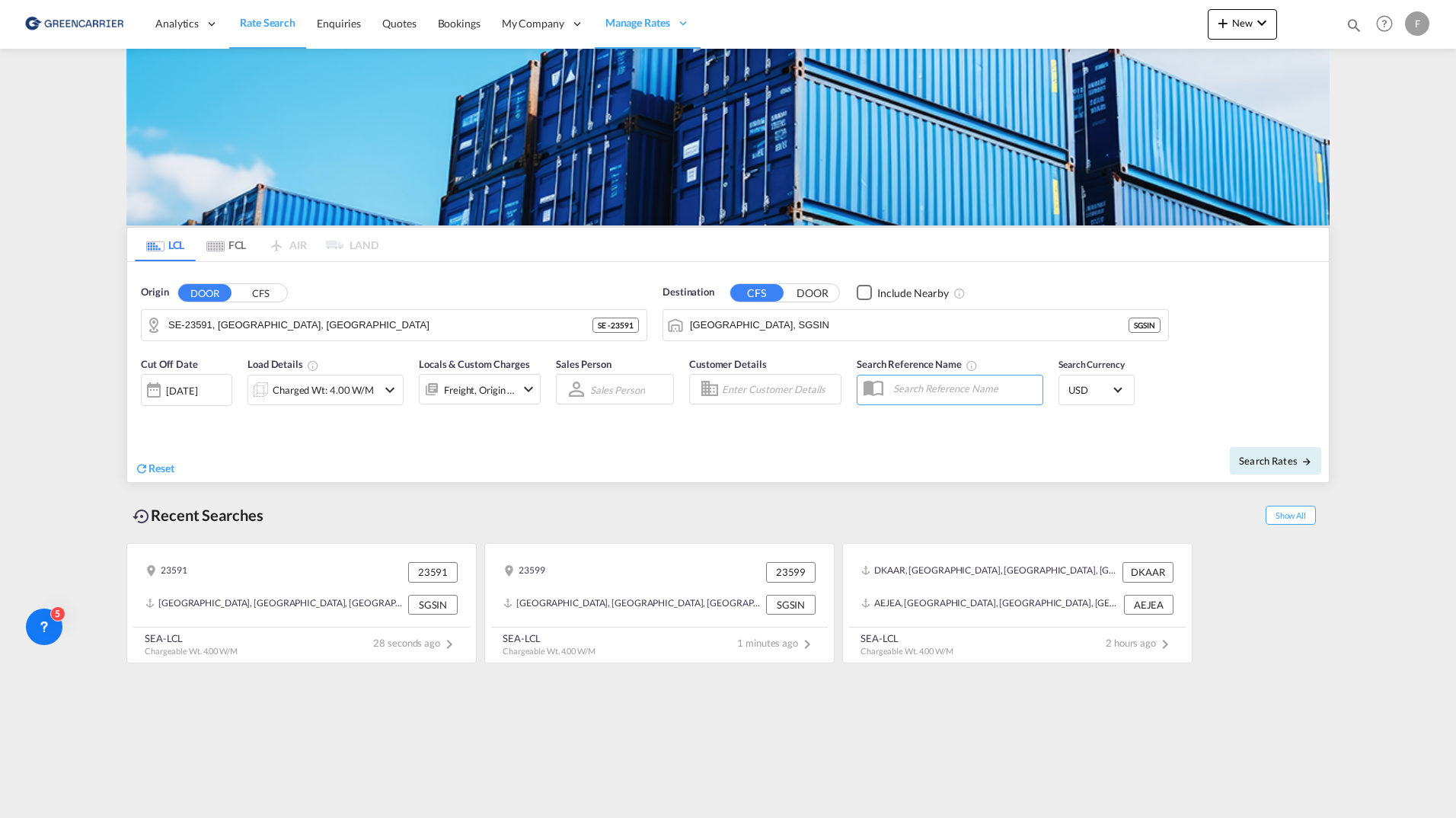
click at [788, 391] on input "Enter Customer Details" at bounding box center [778, 389] width 114 height 23
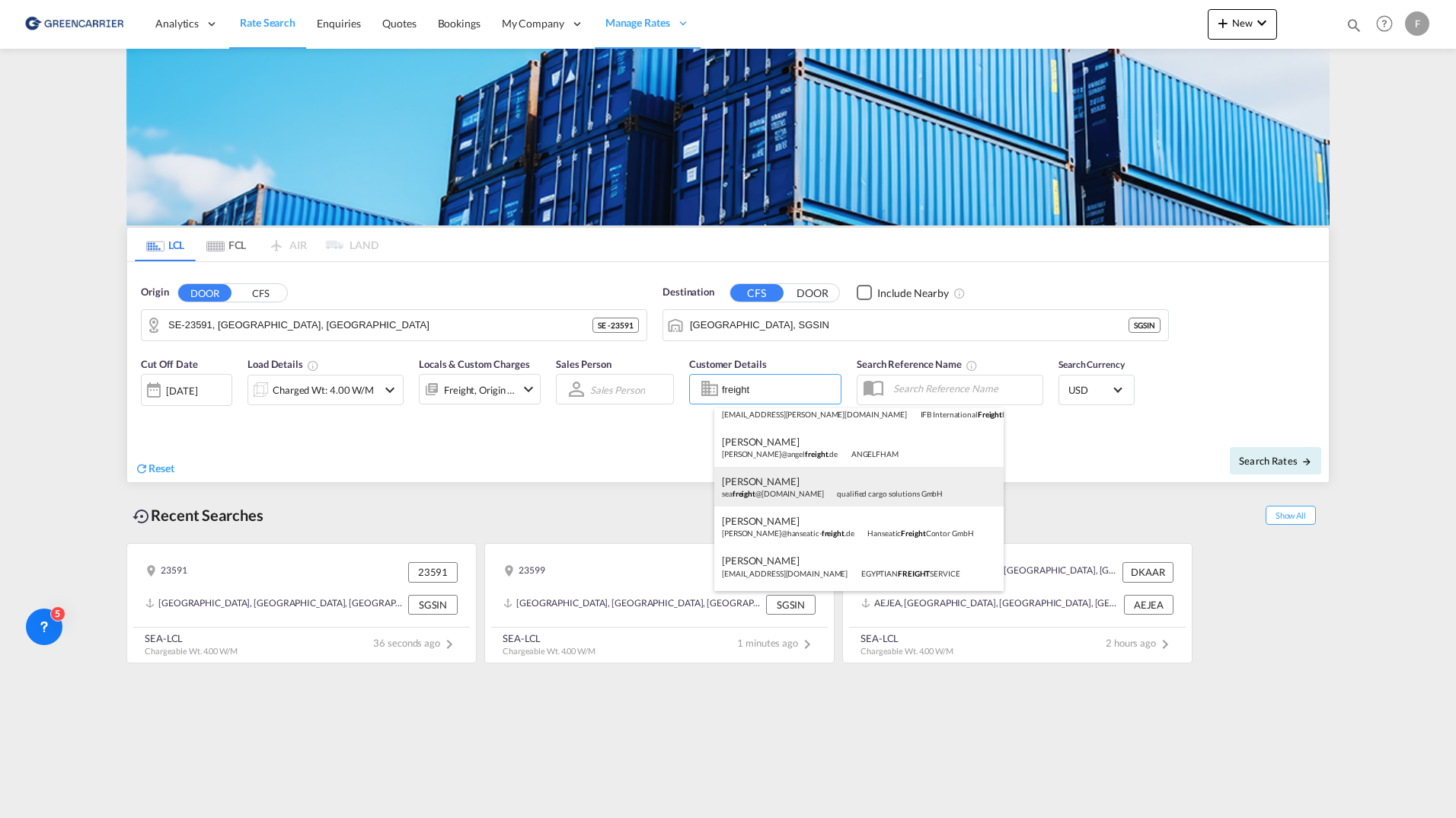
scroll to position [174, 0]
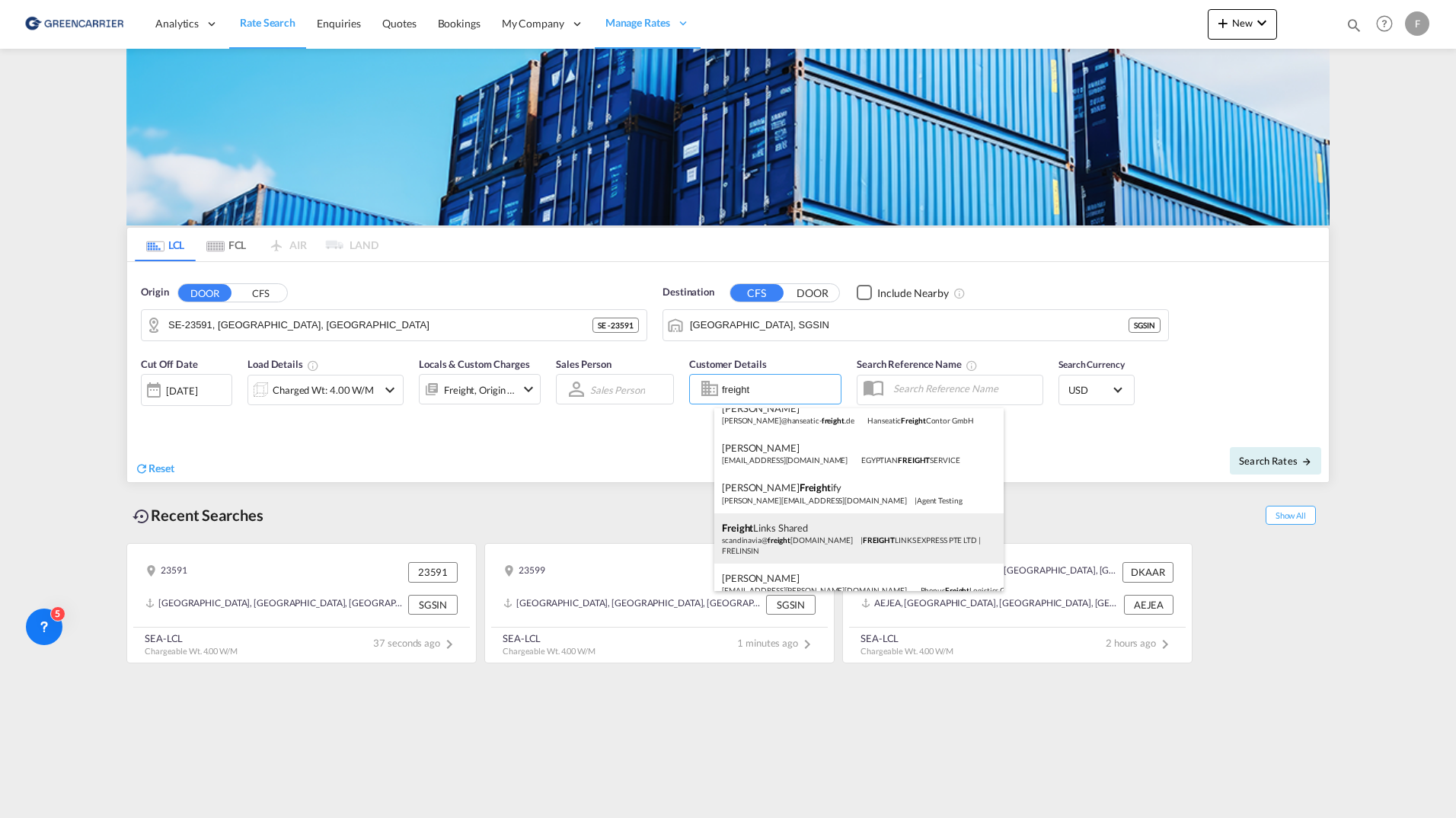
click at [867, 530] on div "Freight Links Shared scandinavia@ freight links.net | FREIGHT LINKS EXPRESS PTE…" at bounding box center [858, 538] width 289 height 50
type input "FREIGHT LINKS EXPRESS PTE LTD, Freight Links Shared, scandinavia@freightlinks.n…"
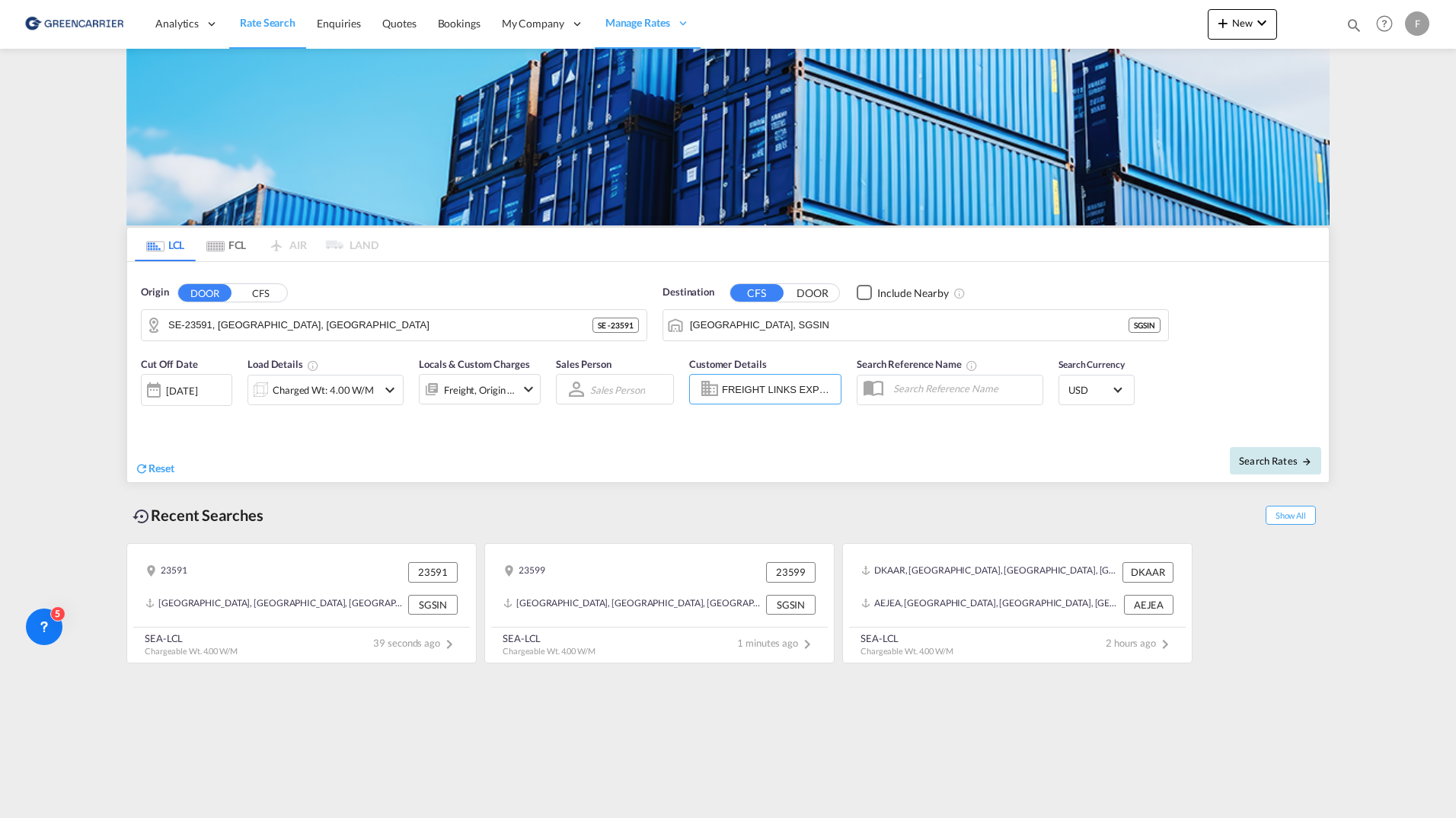
click at [1287, 453] on button "Search Rates" at bounding box center [1276, 460] width 91 height 27
type input "23591 to SGSIN / 25 Sep 2025"
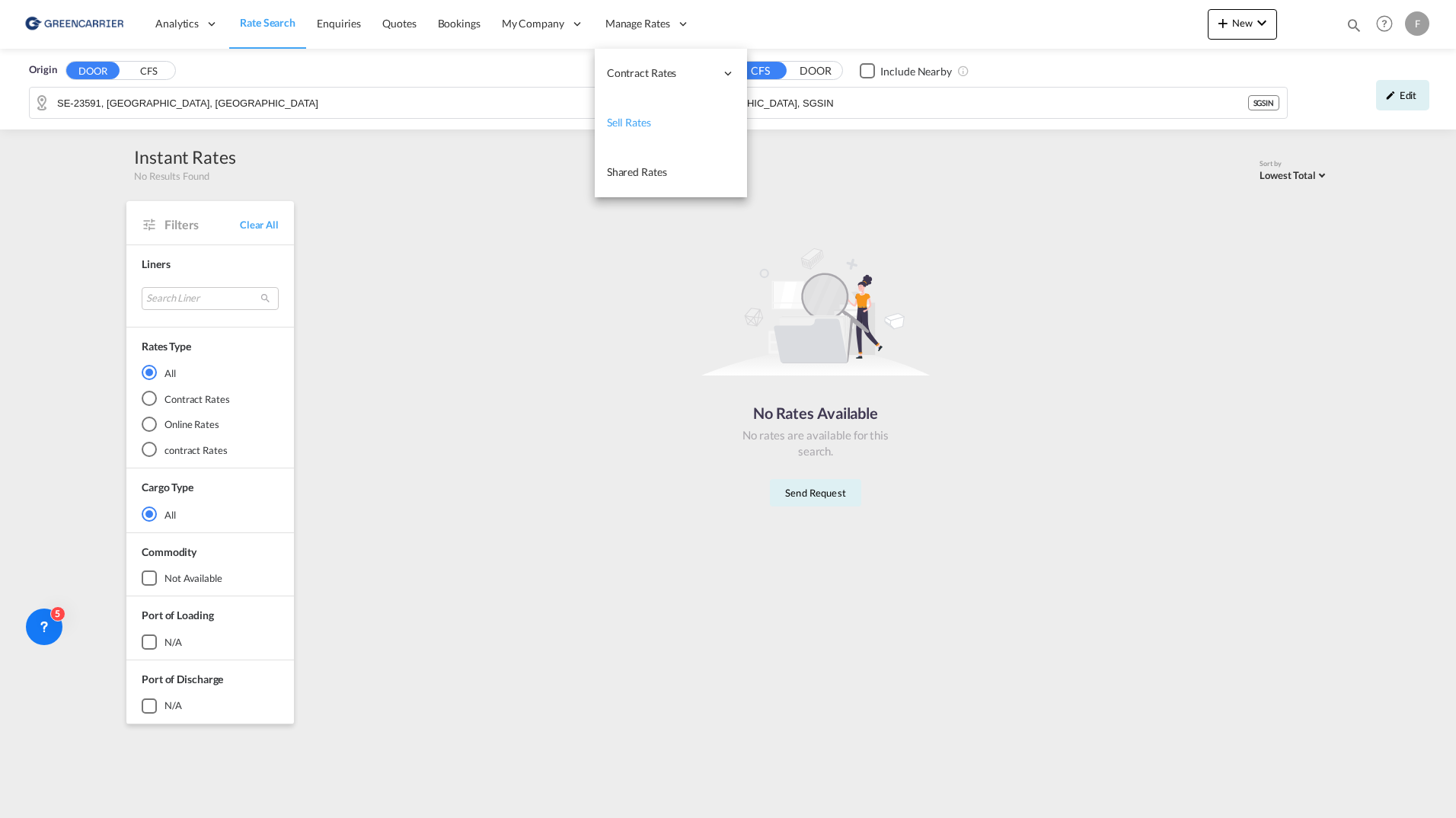
click at [645, 119] on span "Sell Rates" at bounding box center [629, 122] width 45 height 13
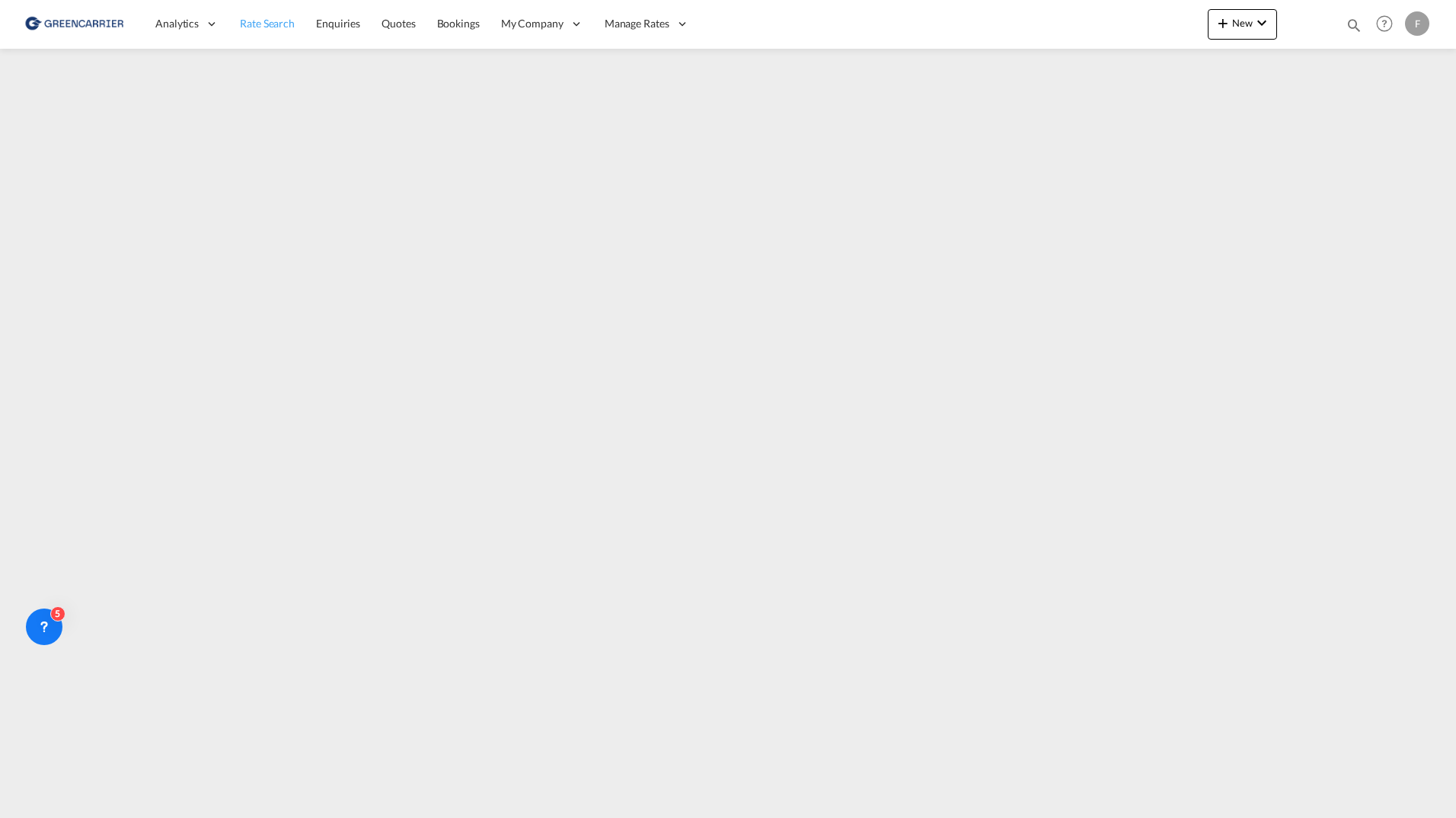
click at [267, 35] on link "Rate Search" at bounding box center [268, 23] width 76 height 49
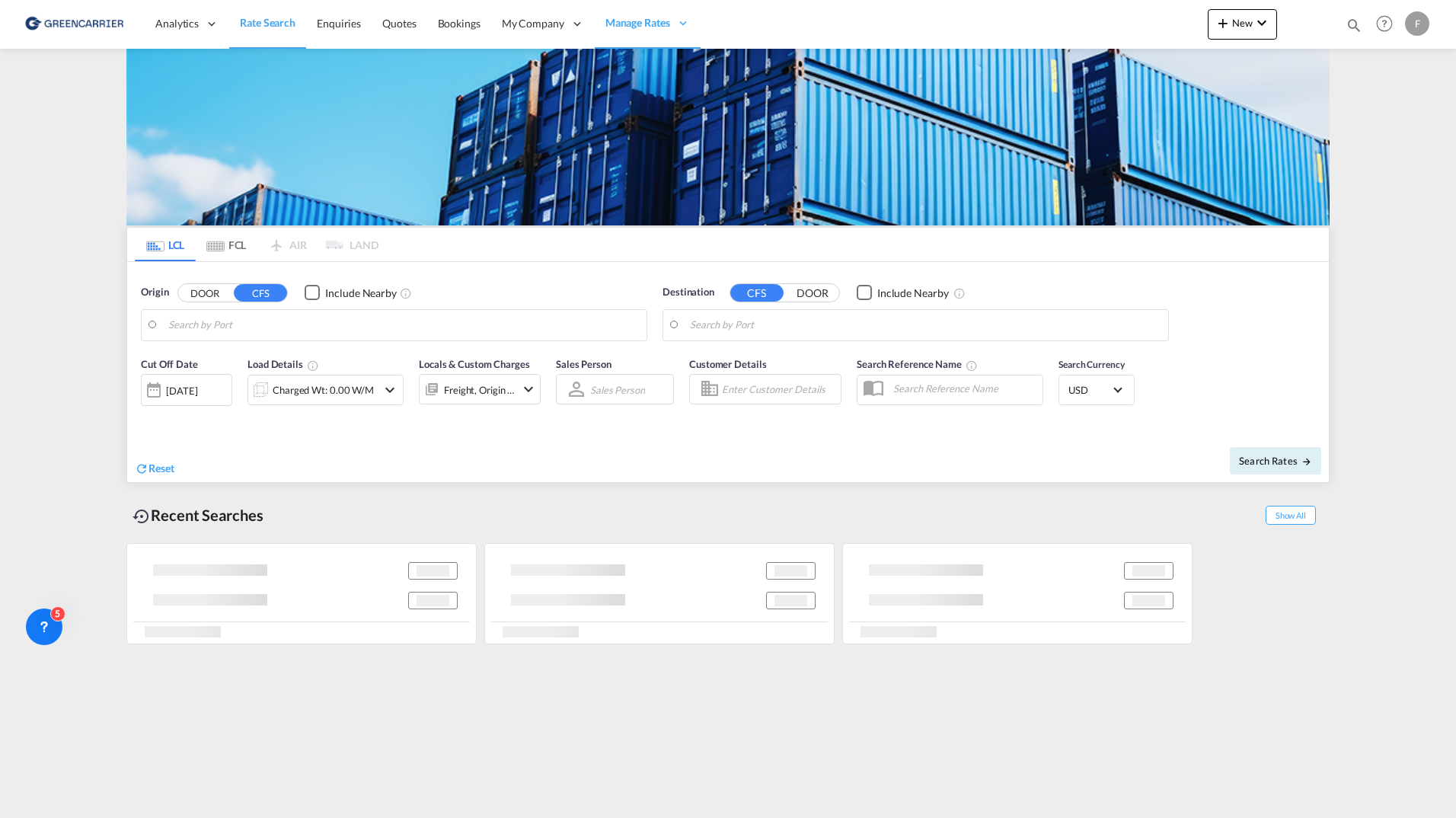
type input "SE-23591, Vellinge, Skåne"
type input "Singapore, SGSIN"
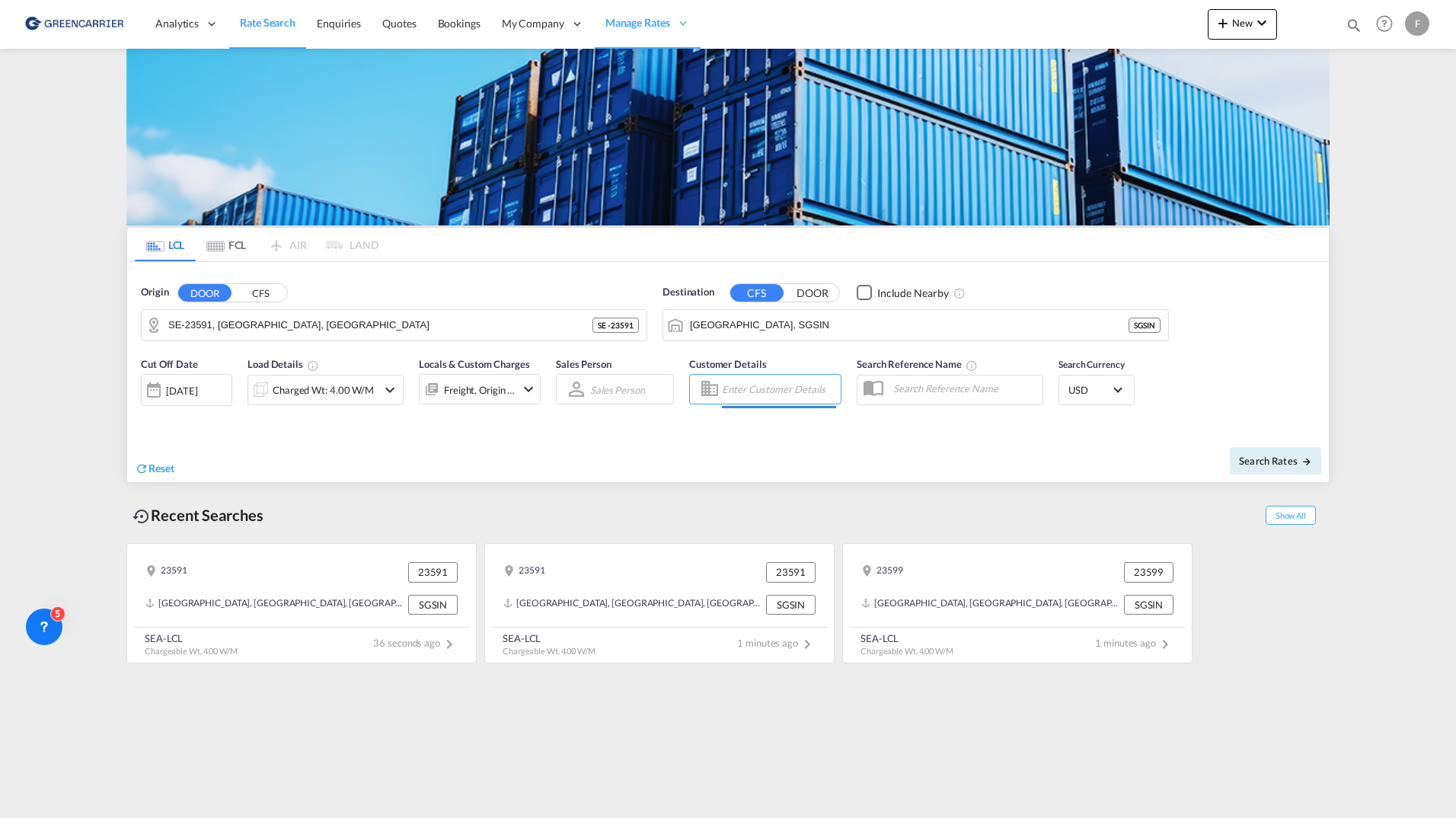
click at [744, 378] on input "Enter Customer Details" at bounding box center [778, 389] width 114 height 23
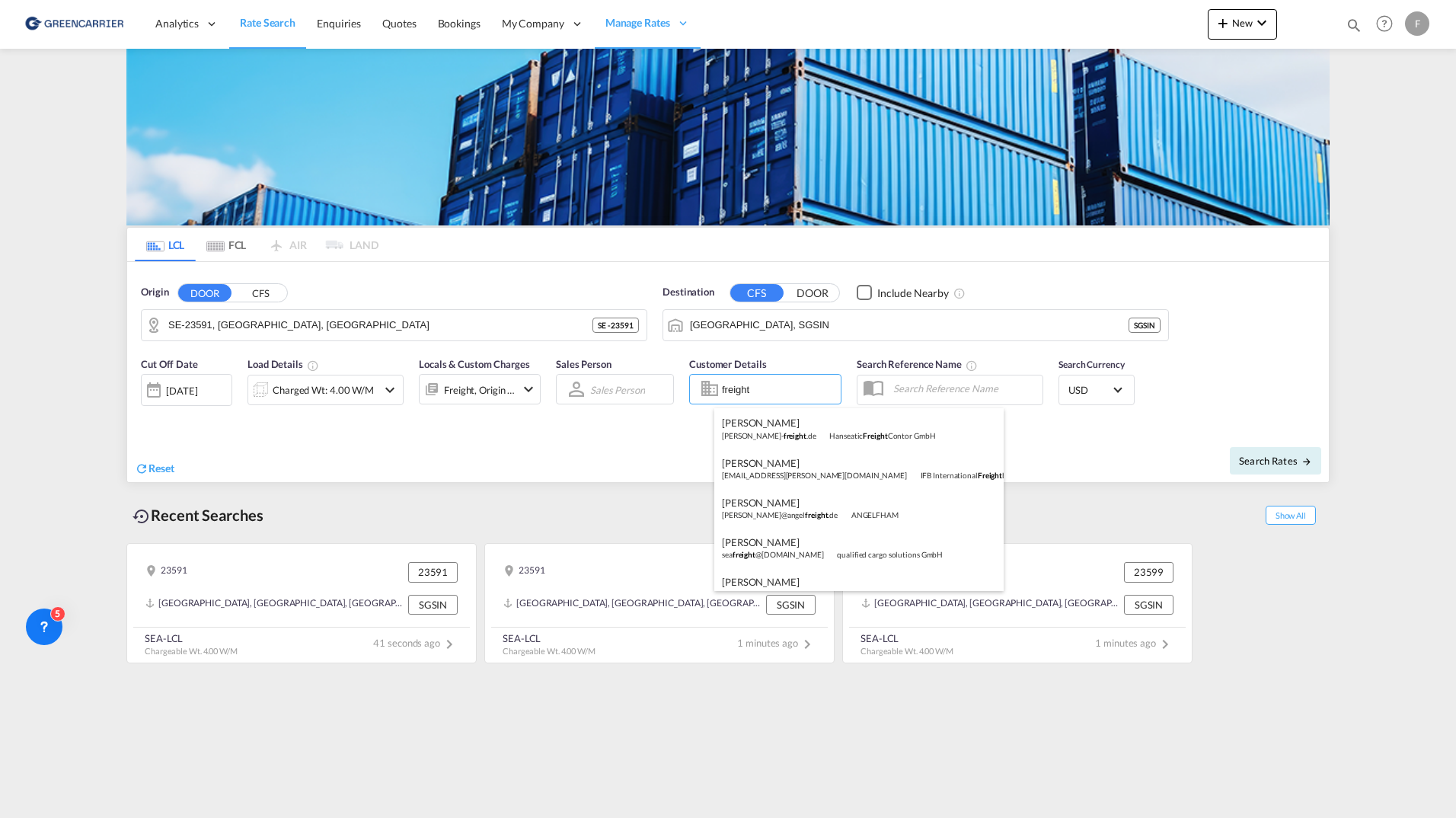
scroll to position [174, 0]
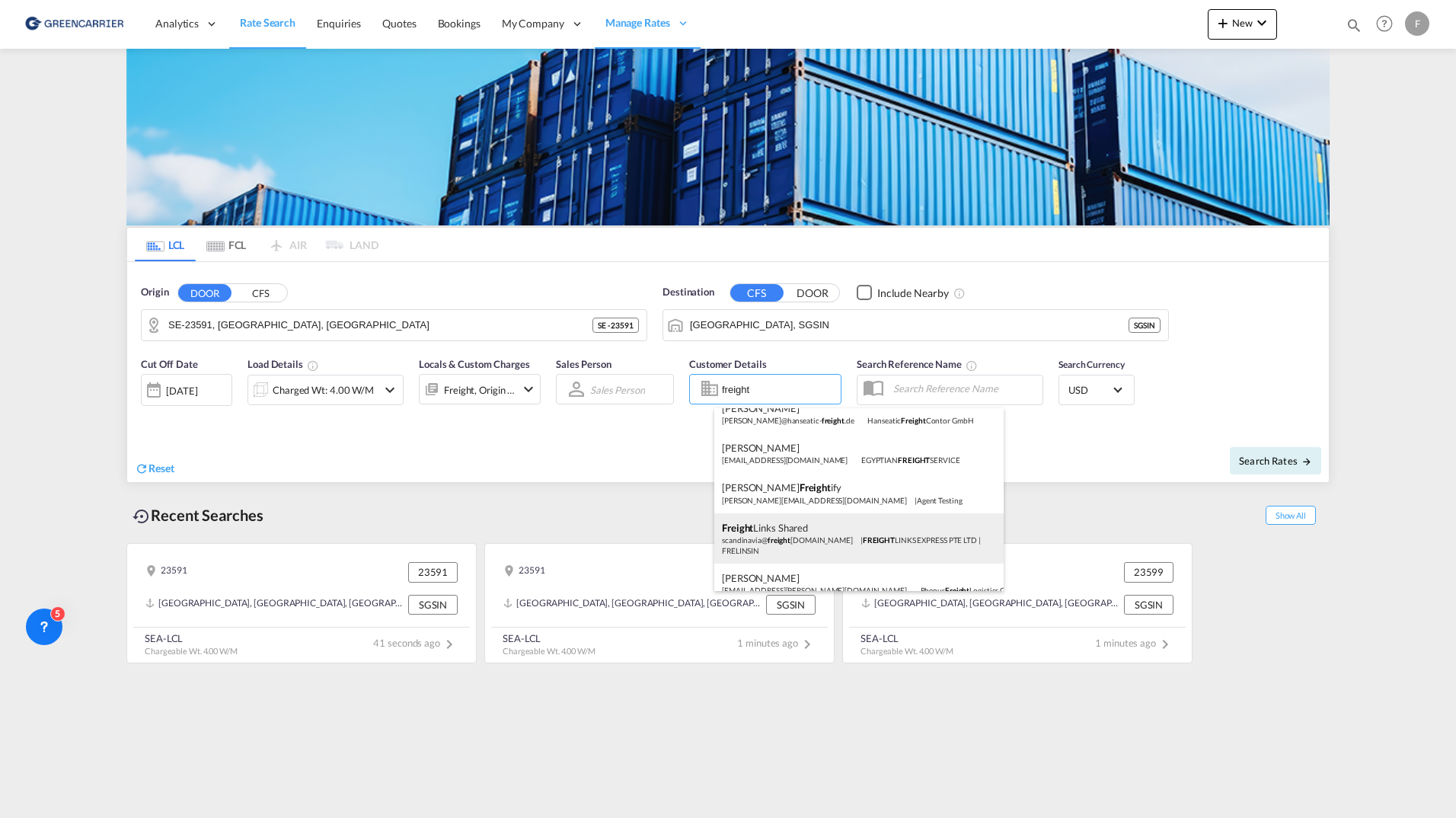
click at [839, 539] on div "Freight Links Shared scandinavia@ freight links.net | FREIGHT LINKS EXPRESS PTE…" at bounding box center [858, 538] width 289 height 50
type input "FREIGHT LINKS EXPRESS PTE LTD, Freight Links Shared, scandinavia@freightlinks.n…"
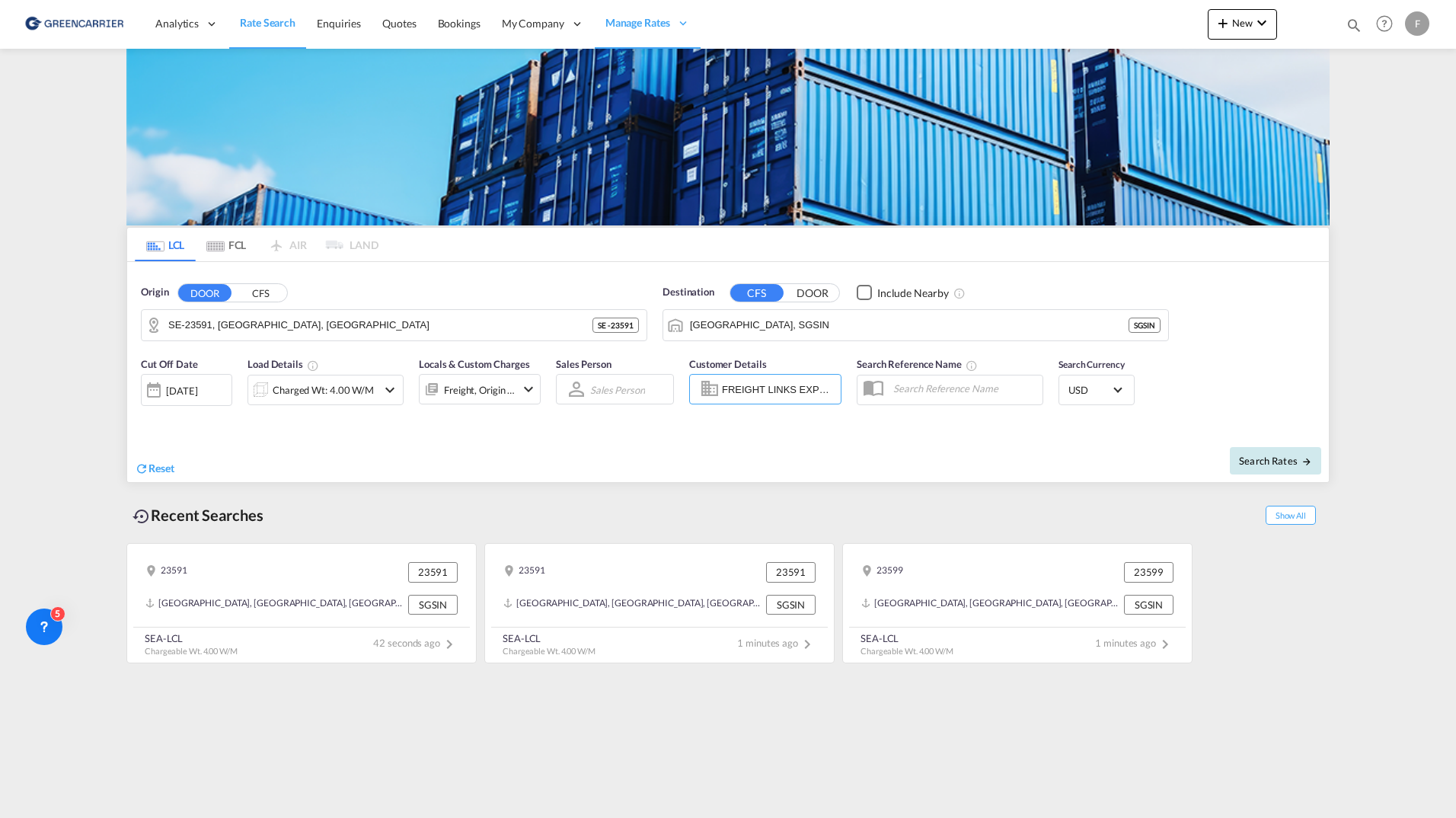
click at [1256, 470] on button "Search Rates" at bounding box center [1276, 460] width 91 height 27
type input "23591 to SGSIN / 25 Sep 2025"
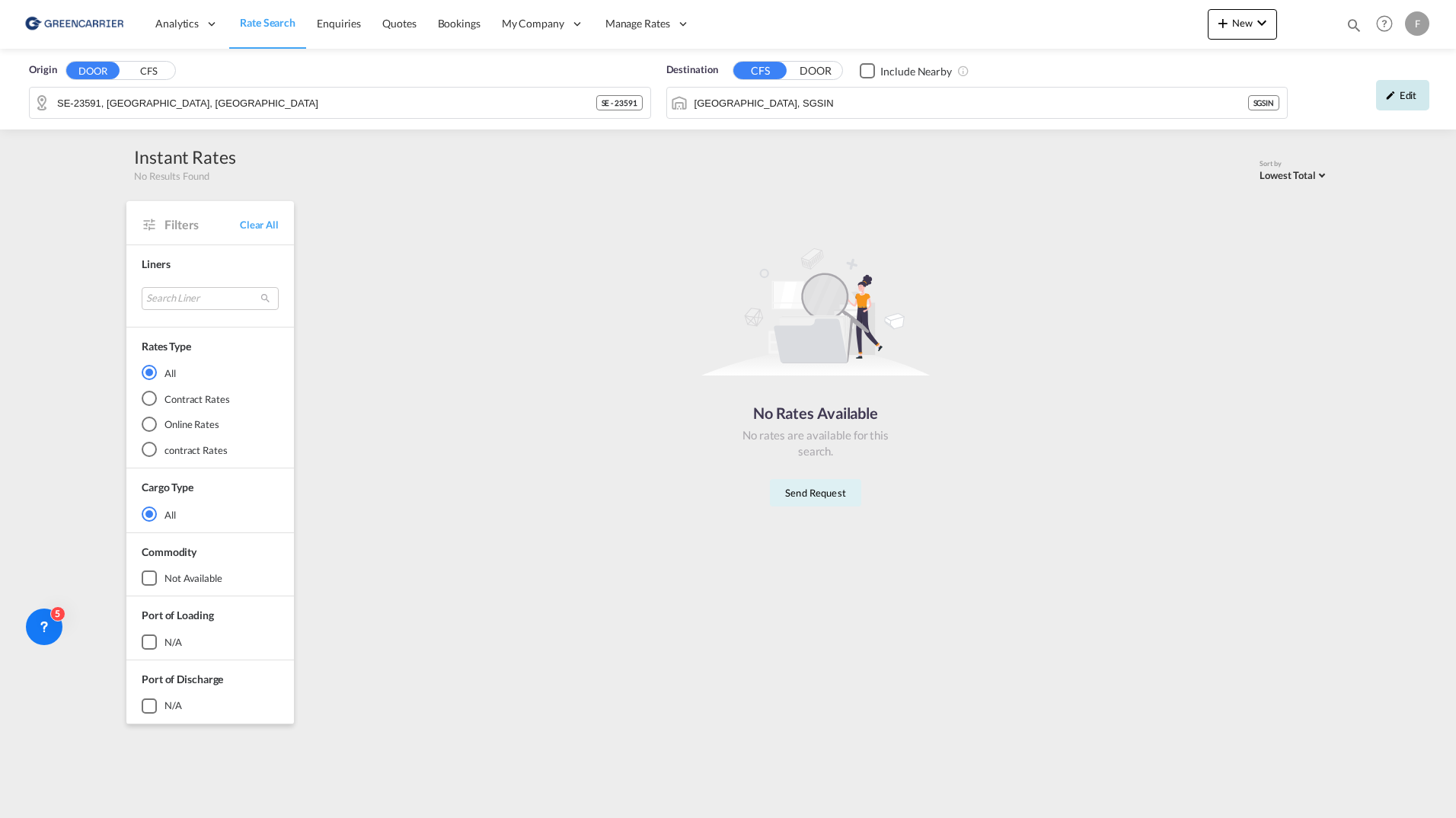
click at [1391, 96] on md-icon "icon-pencil" at bounding box center [1390, 95] width 10 height 10
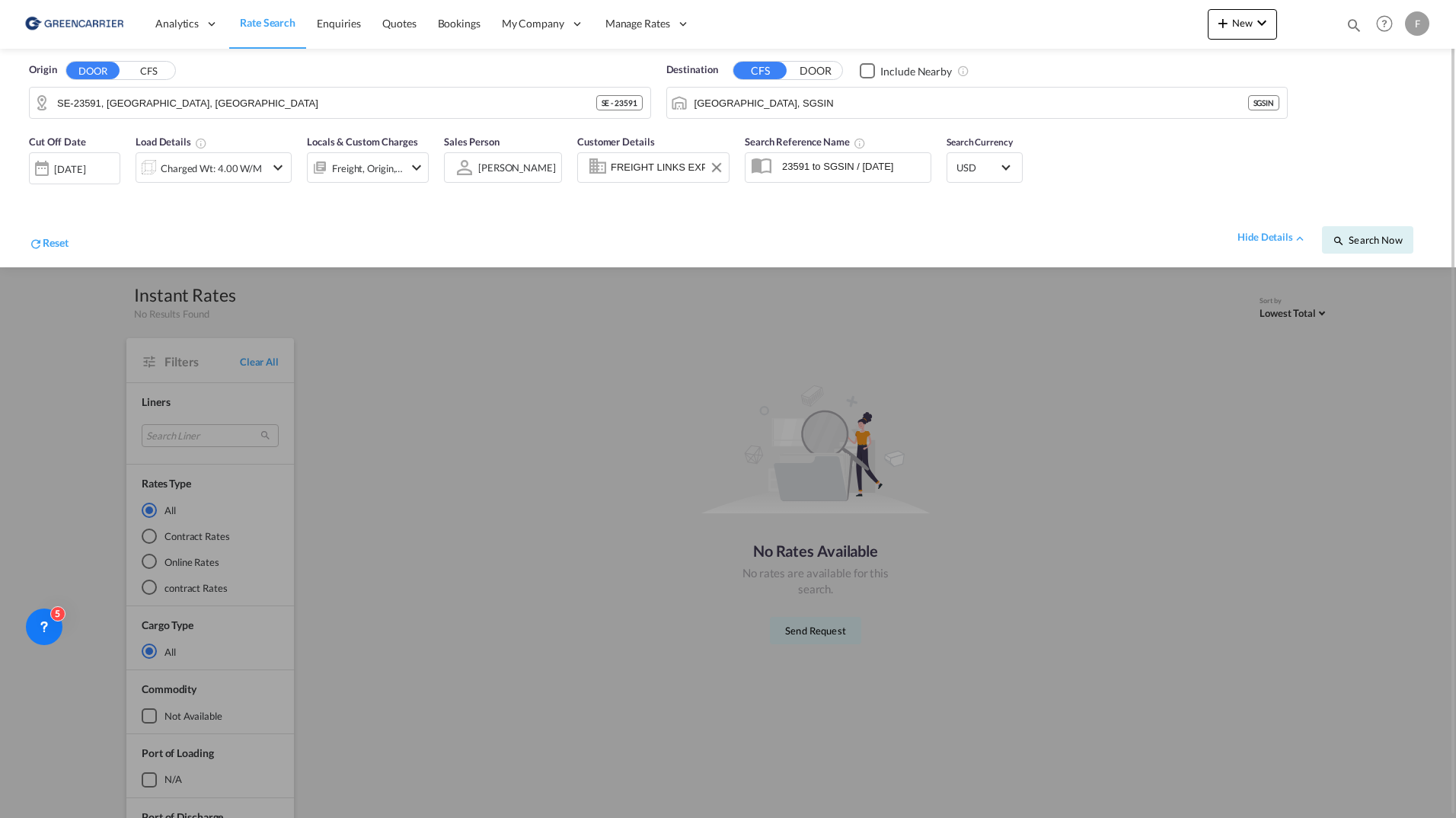
click at [653, 169] on input "FREIGHT LINKS EXPRESS PTE LTD, Freight Links Shared, scandinavia@freightlinks.n…" at bounding box center [668, 167] width 113 height 23
click at [683, 203] on div "Reset hide details Search Now" at bounding box center [728, 231] width 1413 height 59
click at [601, 600] on div at bounding box center [728, 409] width 1456 height 818
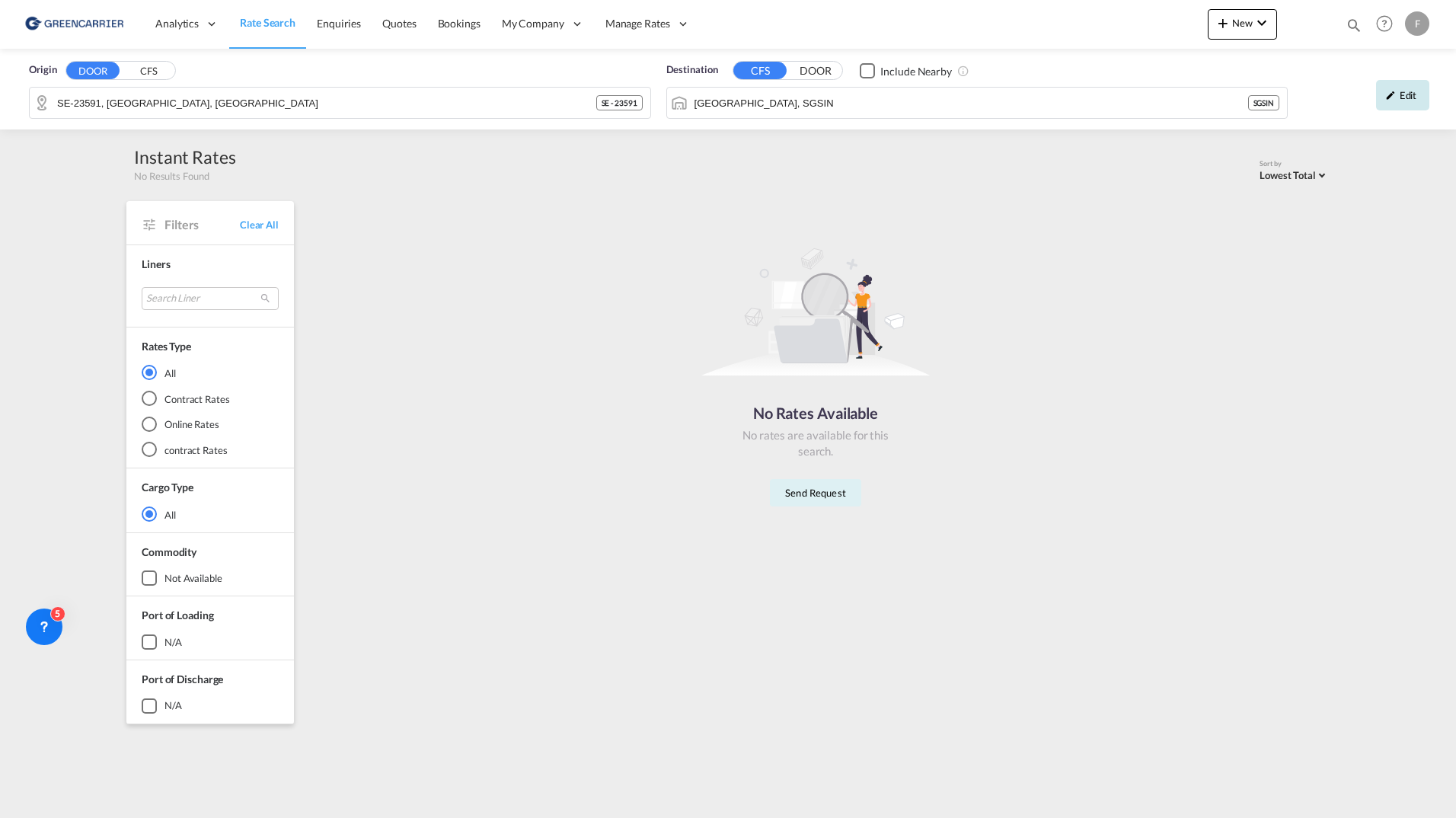
click at [1377, 99] on div "Edit" at bounding box center [1402, 95] width 53 height 31
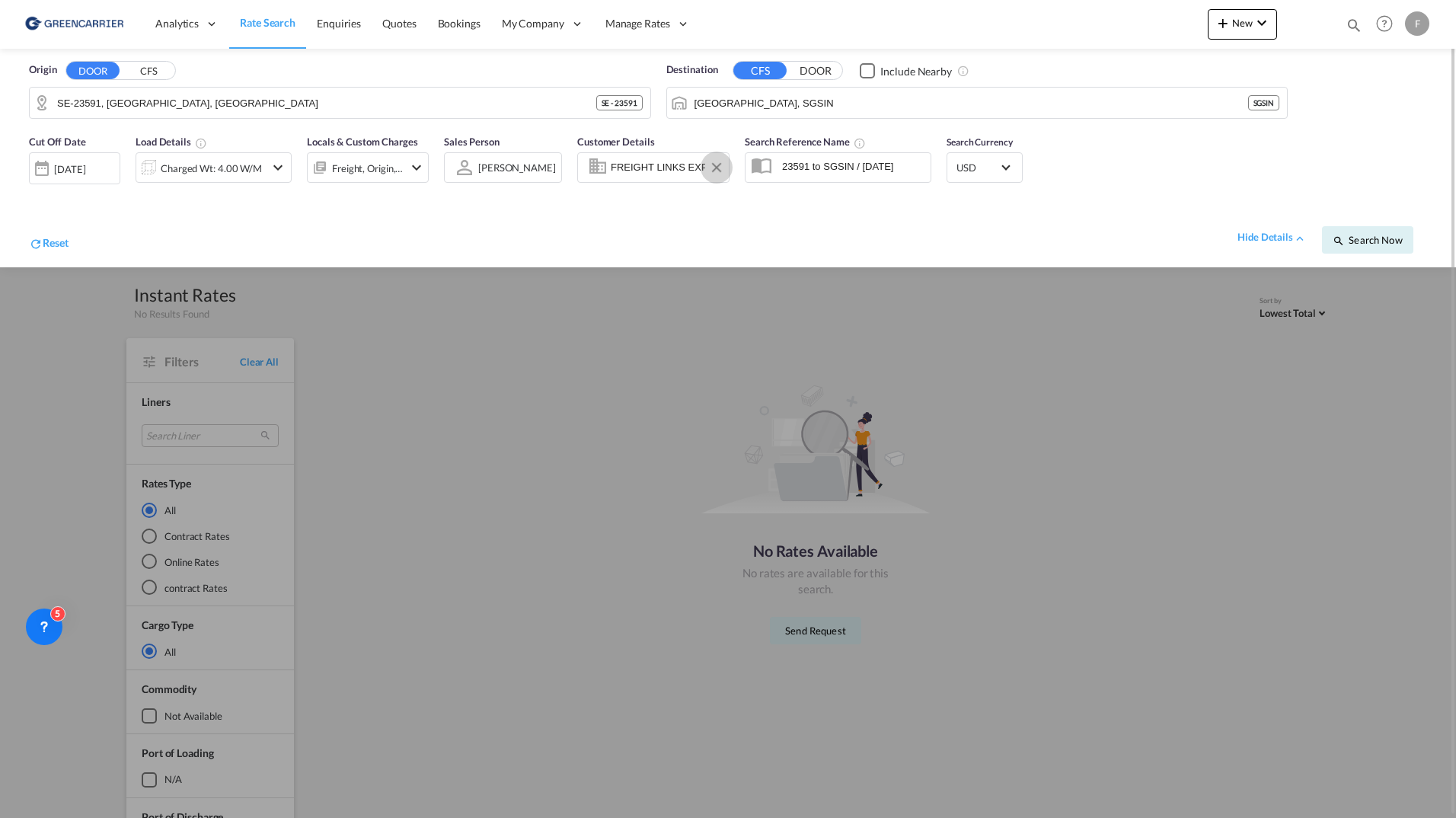
click at [708, 176] on button "Clear Input" at bounding box center [716, 167] width 23 height 23
click at [1369, 248] on button "Search Now" at bounding box center [1368, 239] width 91 height 27
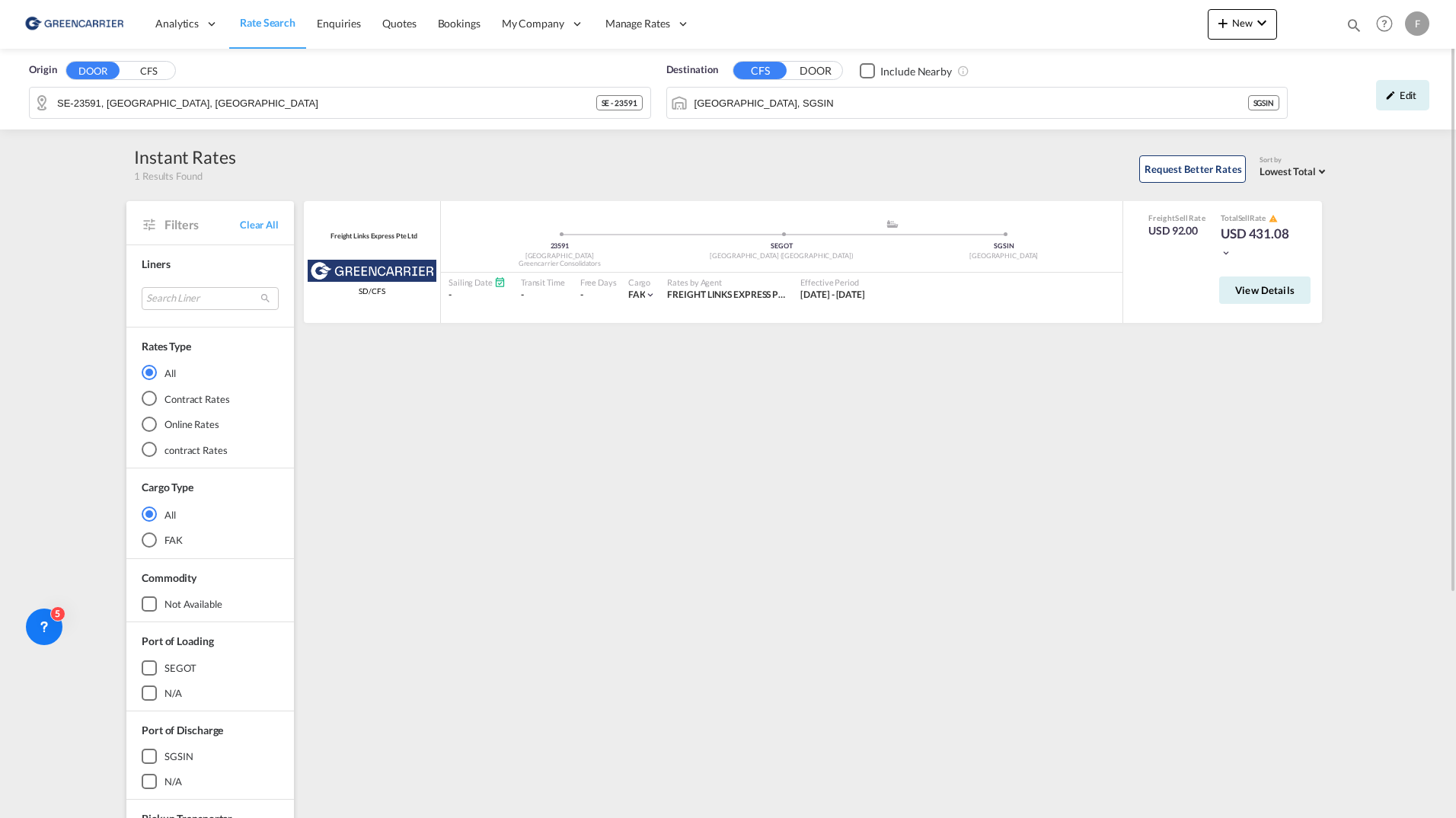
click at [741, 574] on div "Freight Links Express Pte Ltd Greencarrier Consolidators SD/CFS added by you 23…" at bounding box center [815, 657] width 1028 height 914
click at [1391, 87] on div "Edit" at bounding box center [1402, 95] width 53 height 31
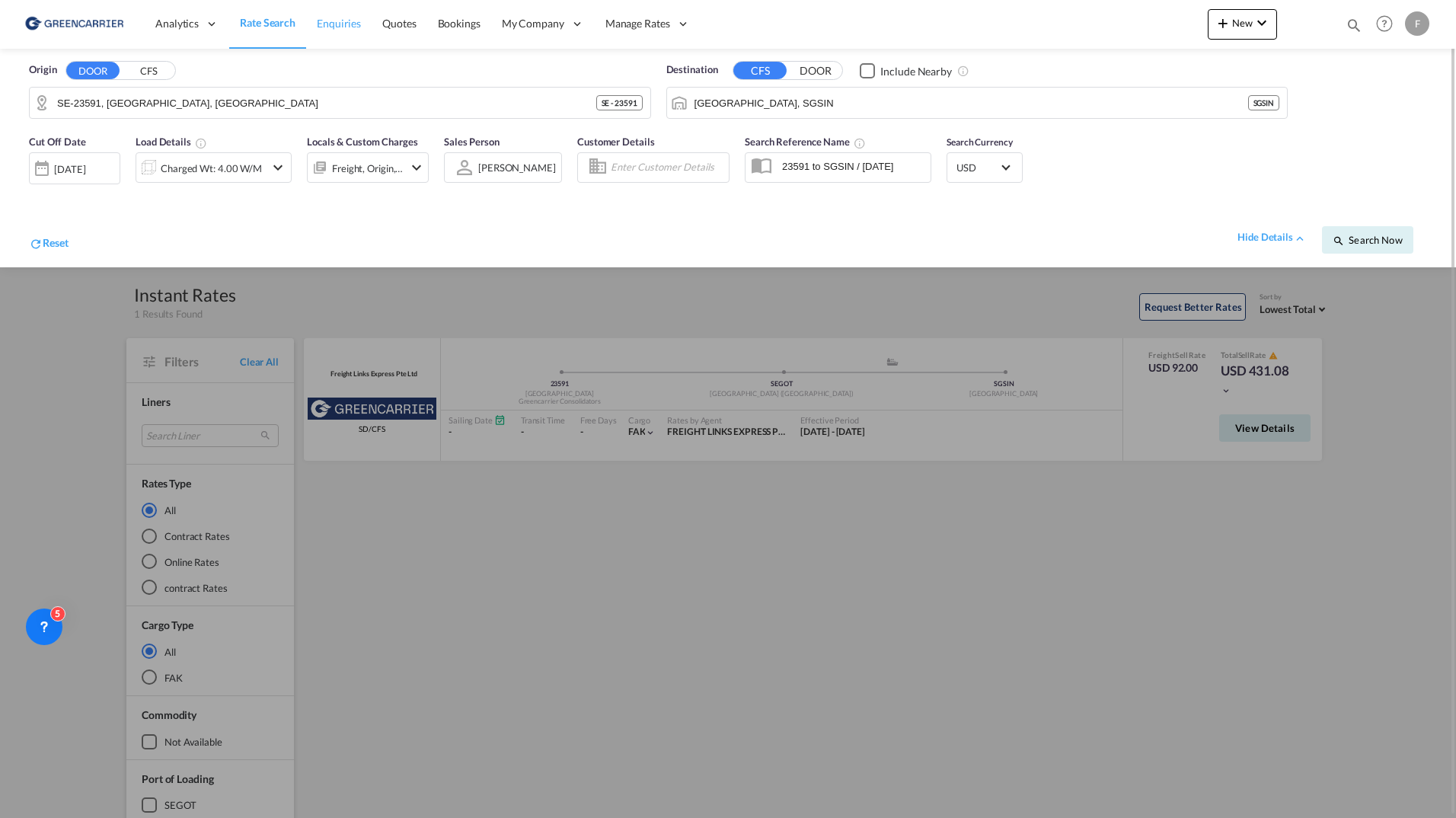
click at [311, 27] on link "Enquiries" at bounding box center [338, 23] width 65 height 49
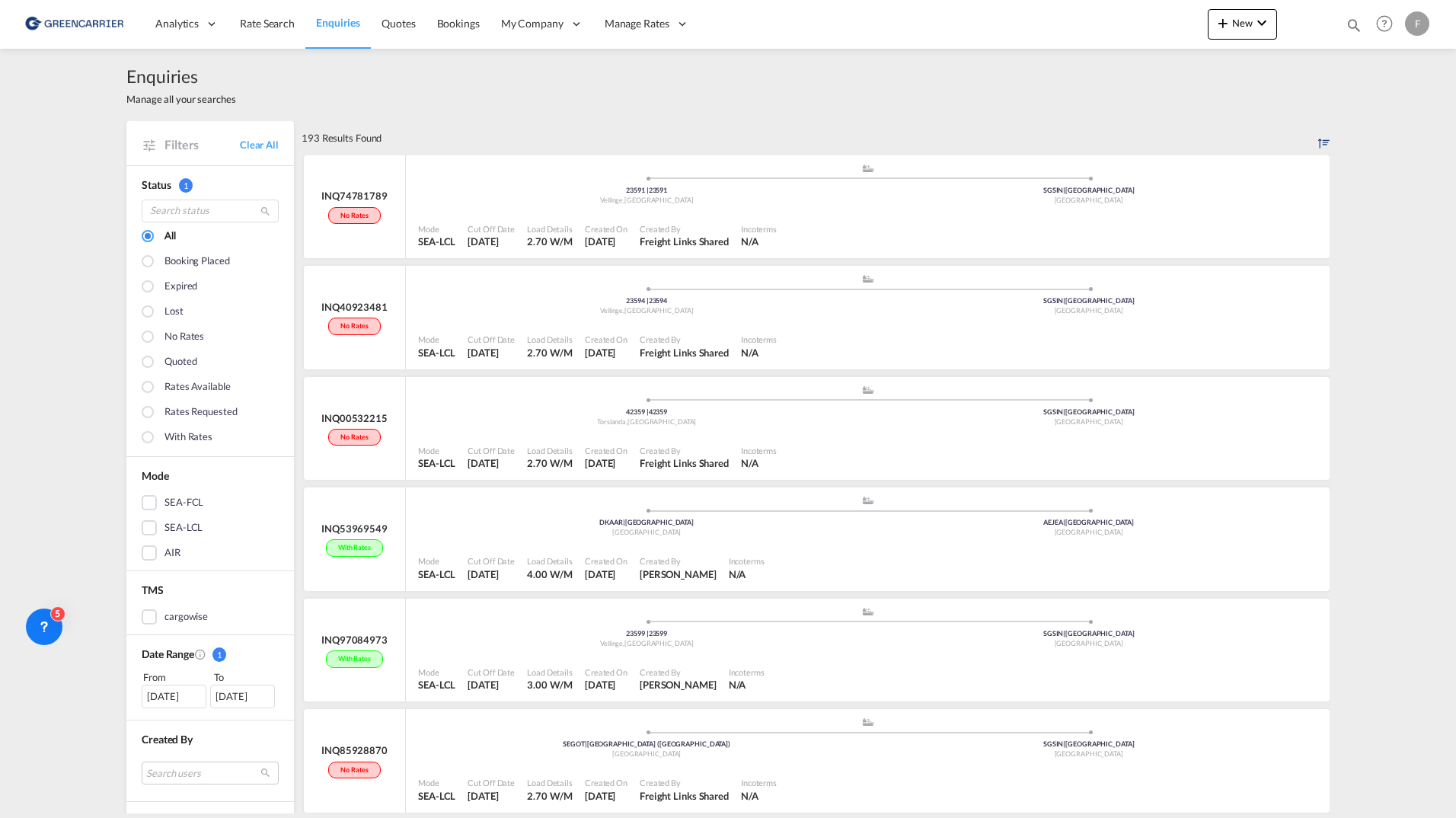
click at [448, 121] on div "193 Results Found" at bounding box center [815, 138] width 1028 height 33
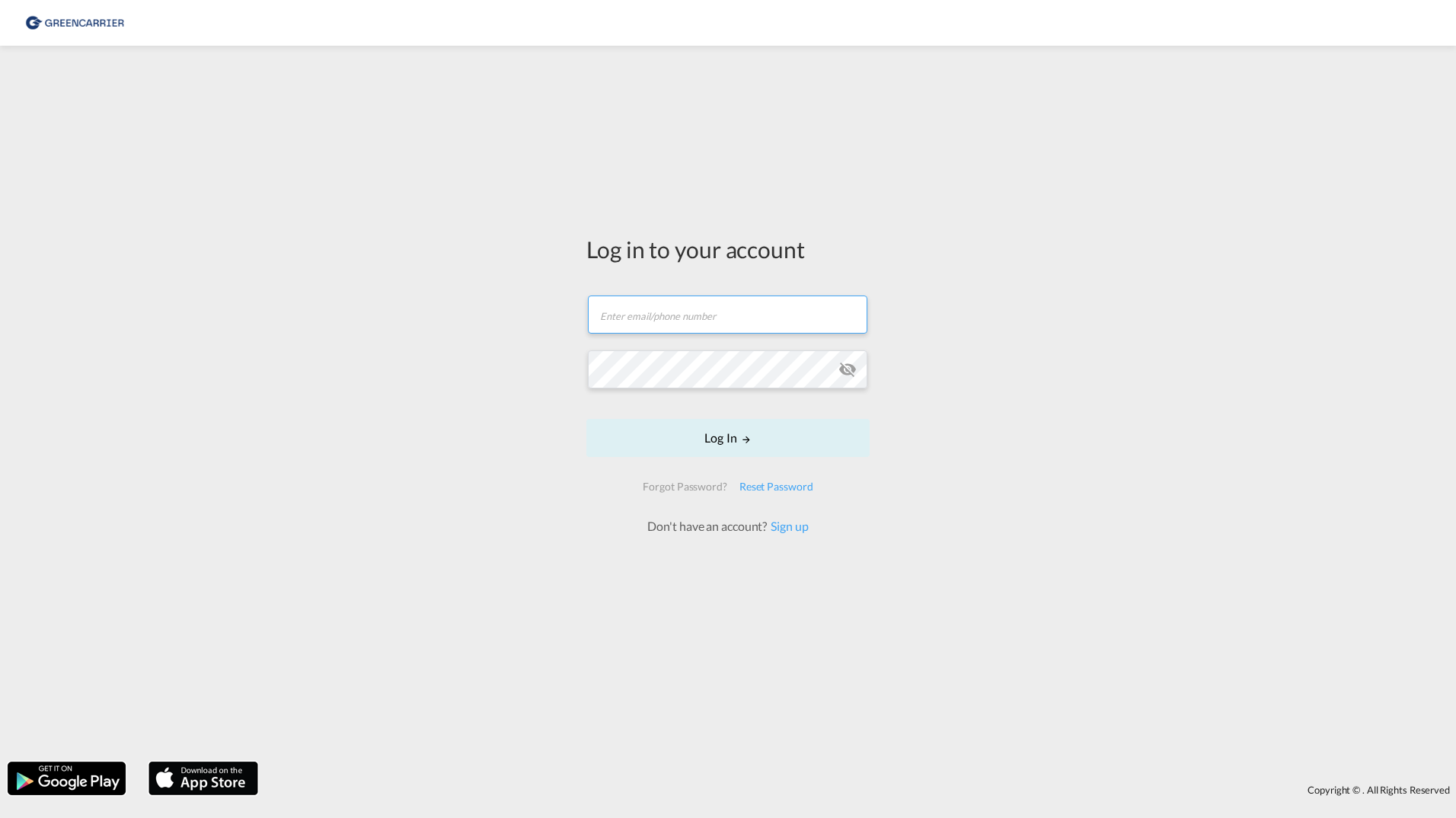
type input "[PERSON_NAME][EMAIL_ADDRESS][DOMAIN_NAME]"
drag, startPoint x: 780, startPoint y: 313, endPoint x: 598, endPoint y: 301, distance: 182.4
click at [600, 300] on input "[PERSON_NAME][EMAIL_ADDRESS][DOMAIN_NAME]" at bounding box center [727, 314] width 280 height 38
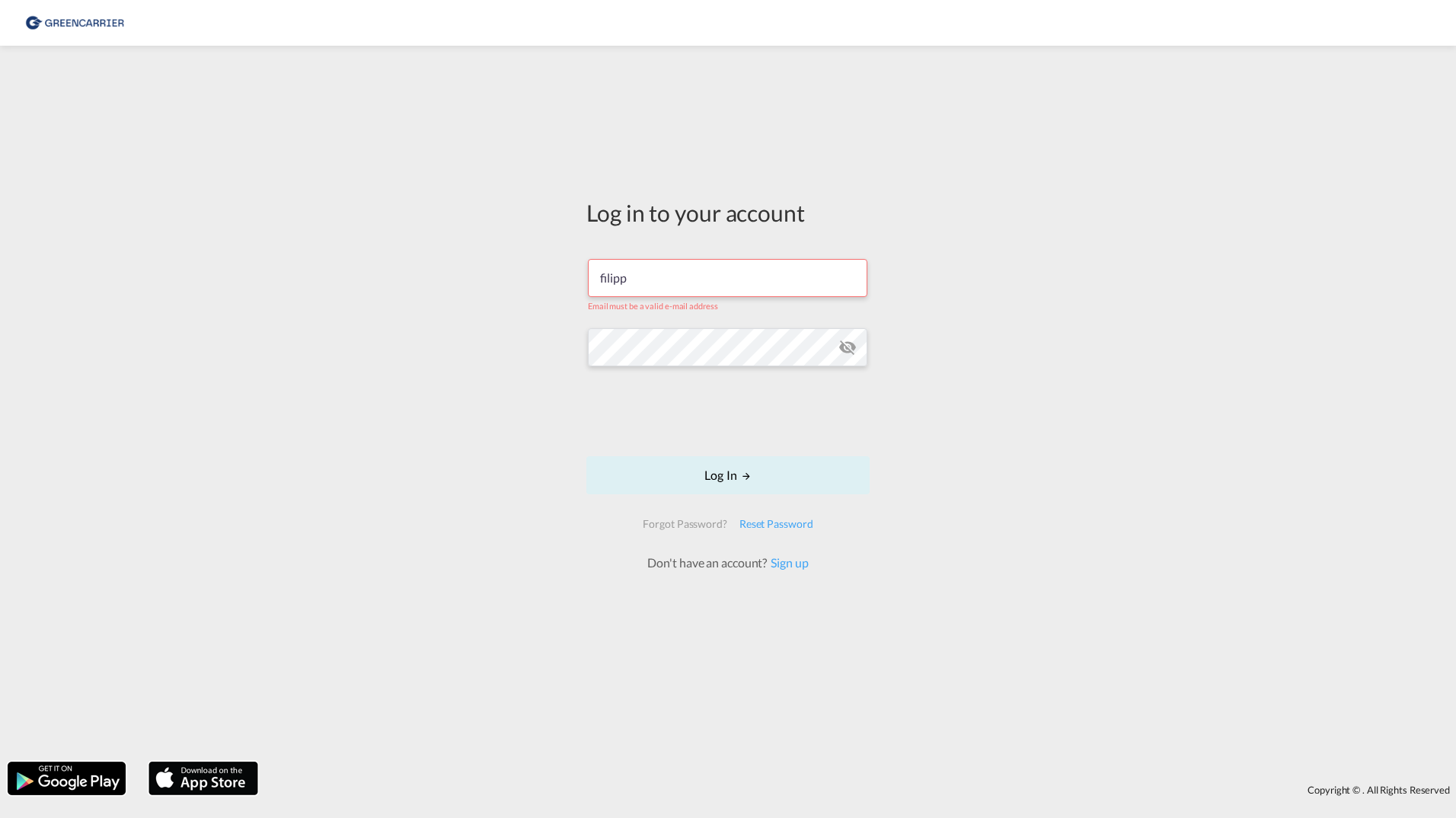
type input "[EMAIL_ADDRESS][DOMAIN_NAME]"
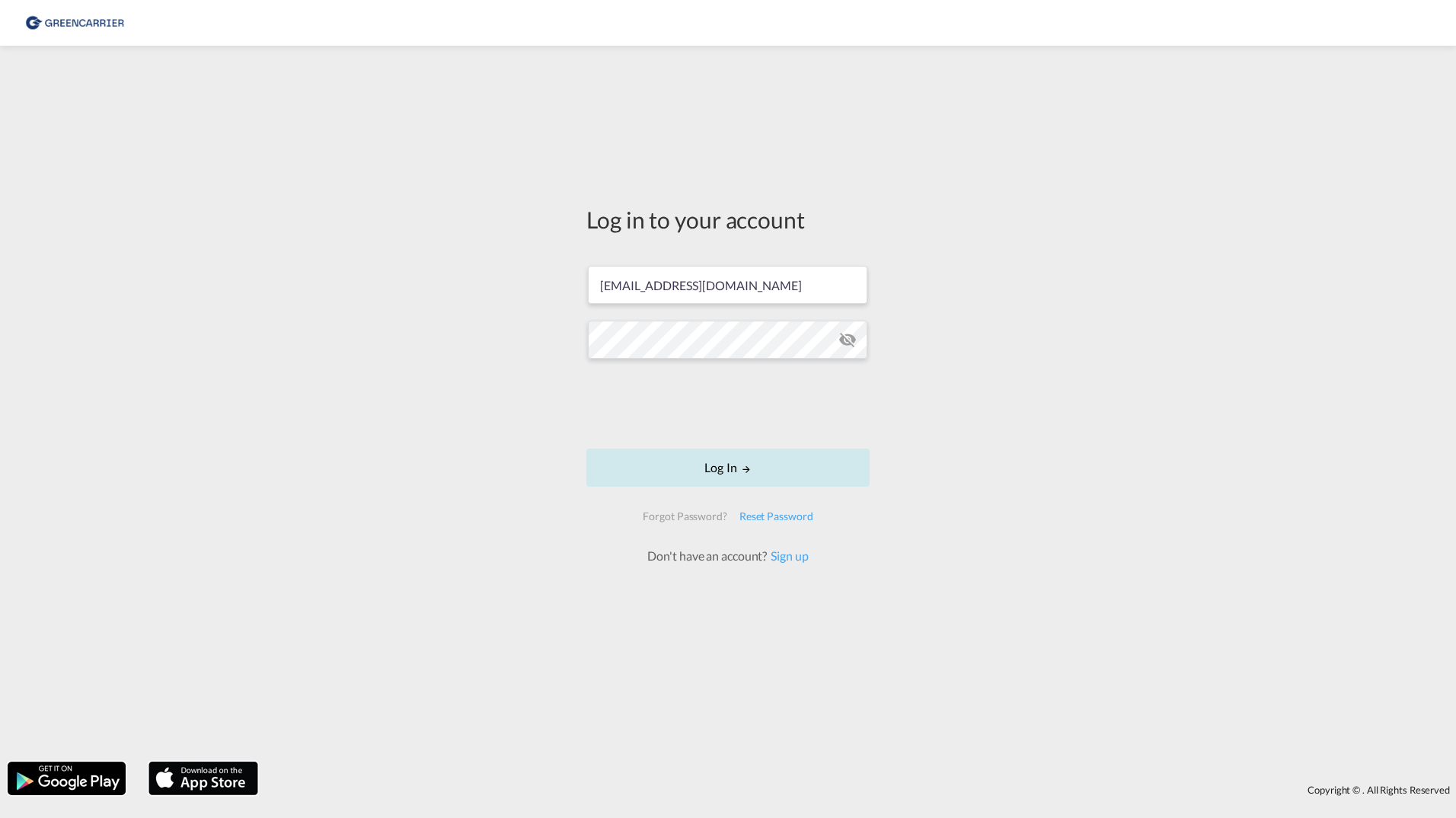
click at [693, 473] on button "Log In" at bounding box center [728, 467] width 284 height 38
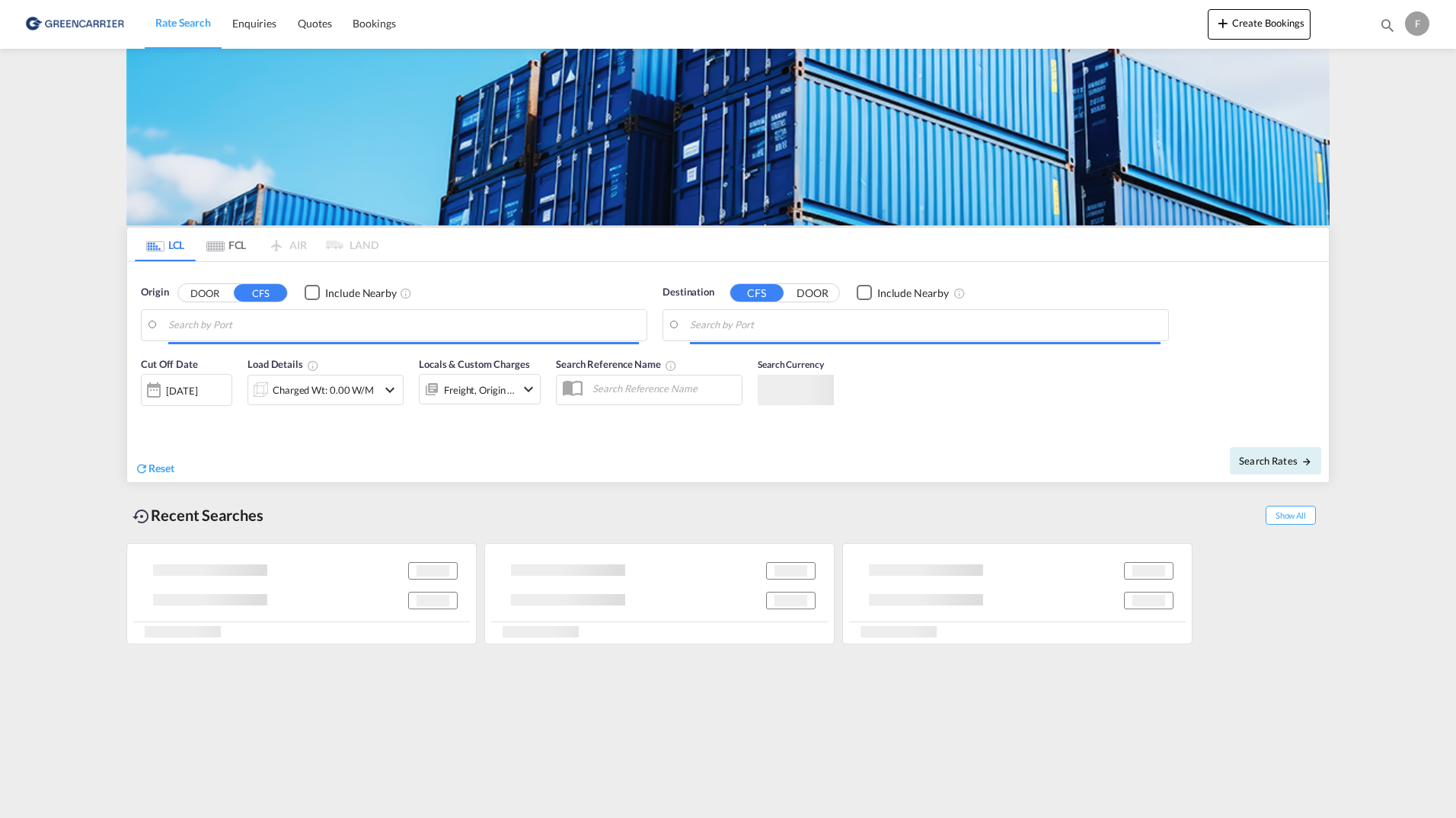
type input "[GEOGRAPHIC_DATA], [GEOGRAPHIC_DATA]"
type input "[GEOGRAPHIC_DATA], THBKK"
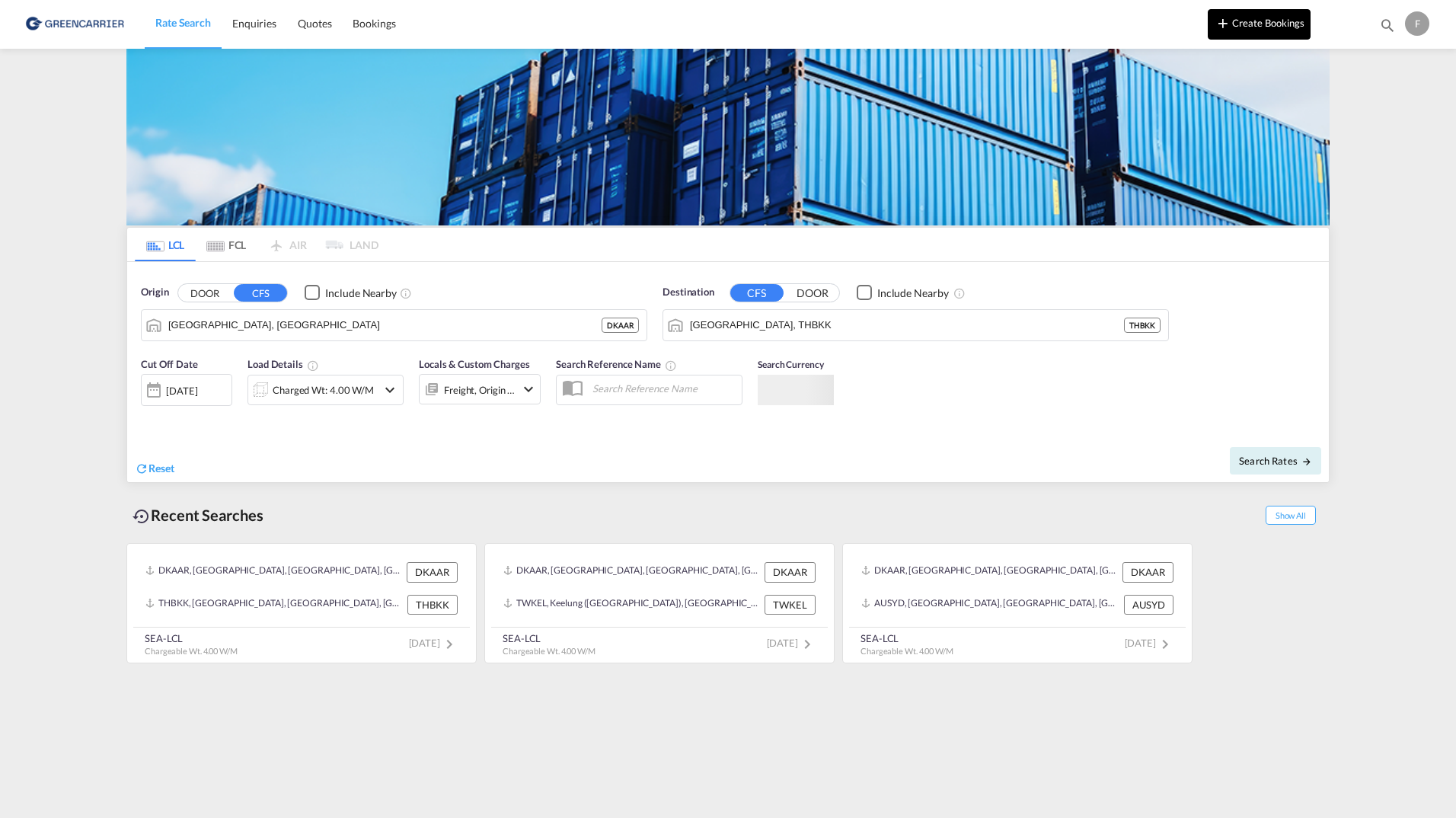
click at [1266, 13] on button "Create Bookings" at bounding box center [1259, 24] width 103 height 31
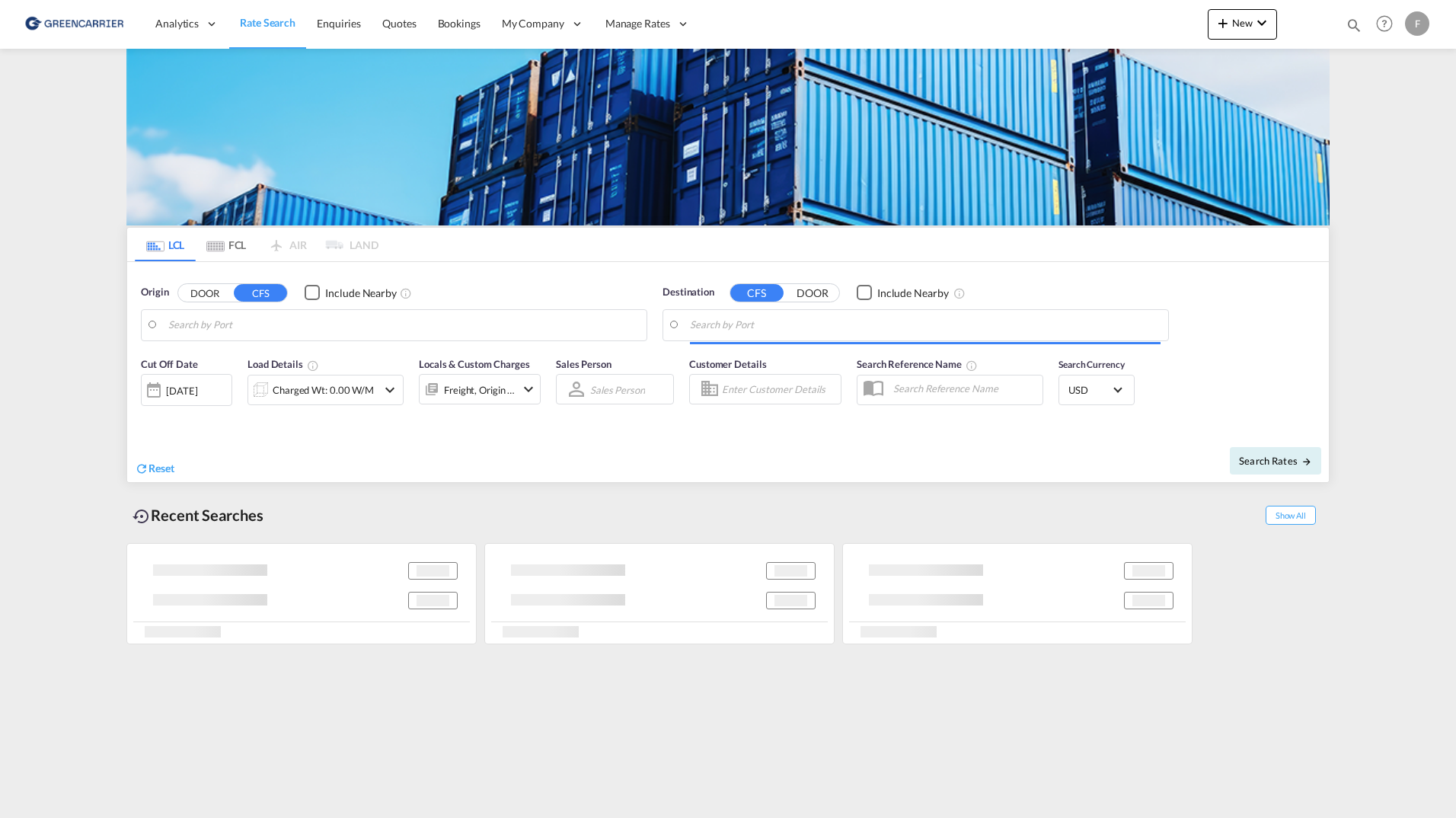
type input "SE-23591, [GEOGRAPHIC_DATA], [GEOGRAPHIC_DATA]"
type input "[GEOGRAPHIC_DATA], SGSIN"
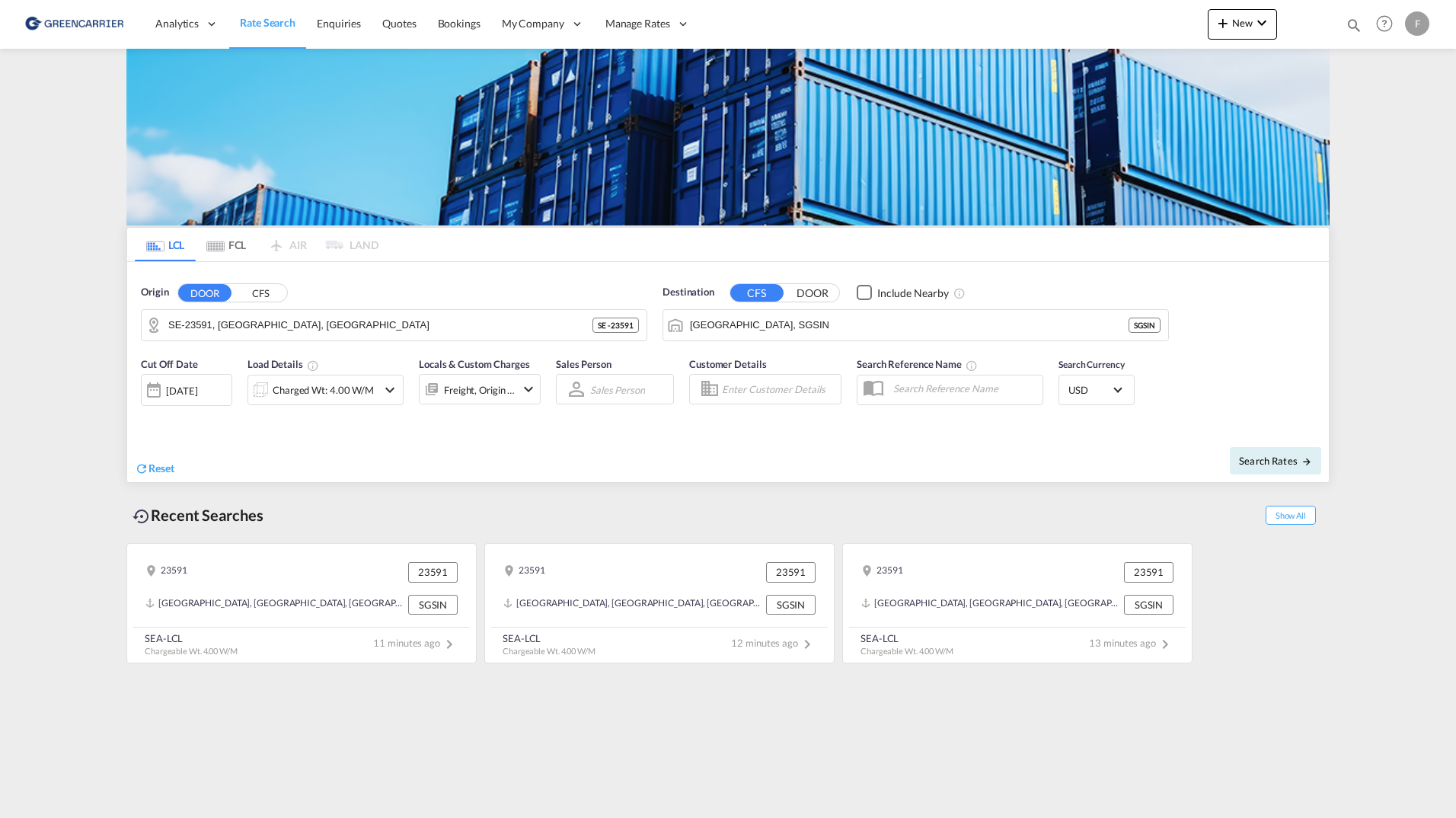
click at [801, 399] on input "Enter Customer Details" at bounding box center [778, 389] width 114 height 23
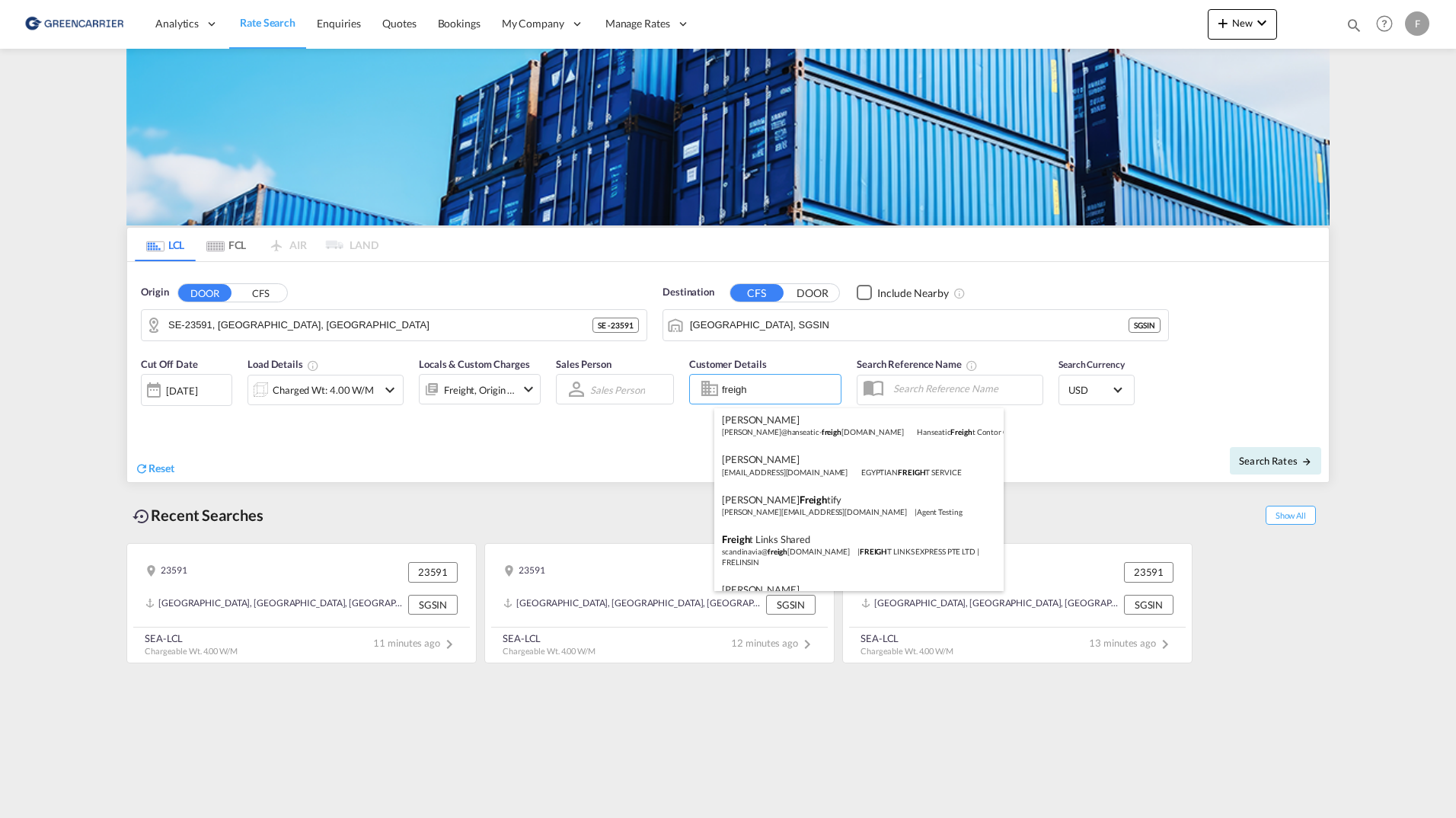
scroll to position [186, 0]
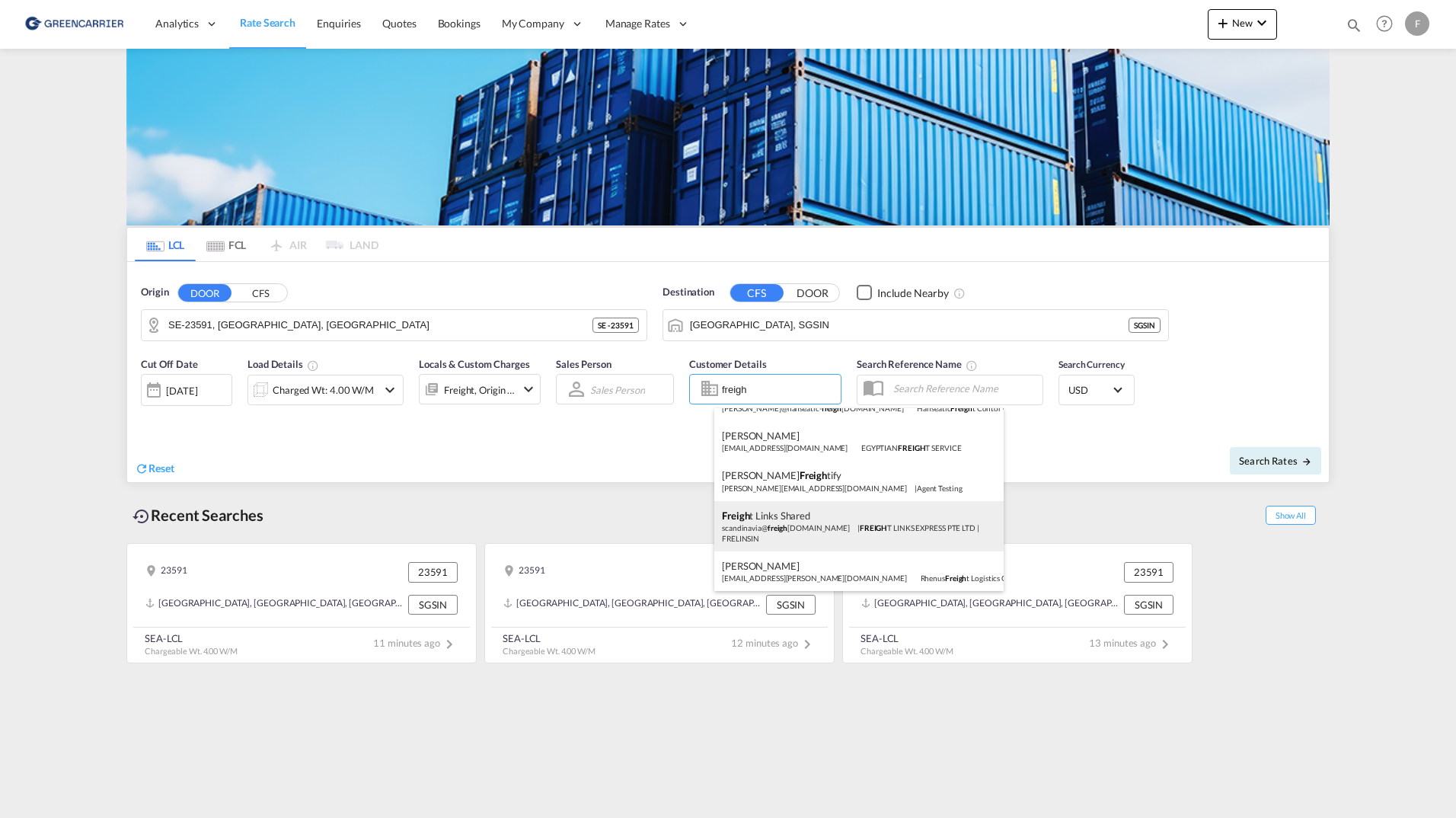
click at [845, 509] on div "Freigh t Links Shared scandinavia@ freigh tlinks.net | FREIGH T LINKS EXPRESS P…" at bounding box center [858, 526] width 289 height 50
type input "FREIGHT LINKS EXPRESS PTE LTD, Freight Links Shared, scandinavia@freightlinks.n…"
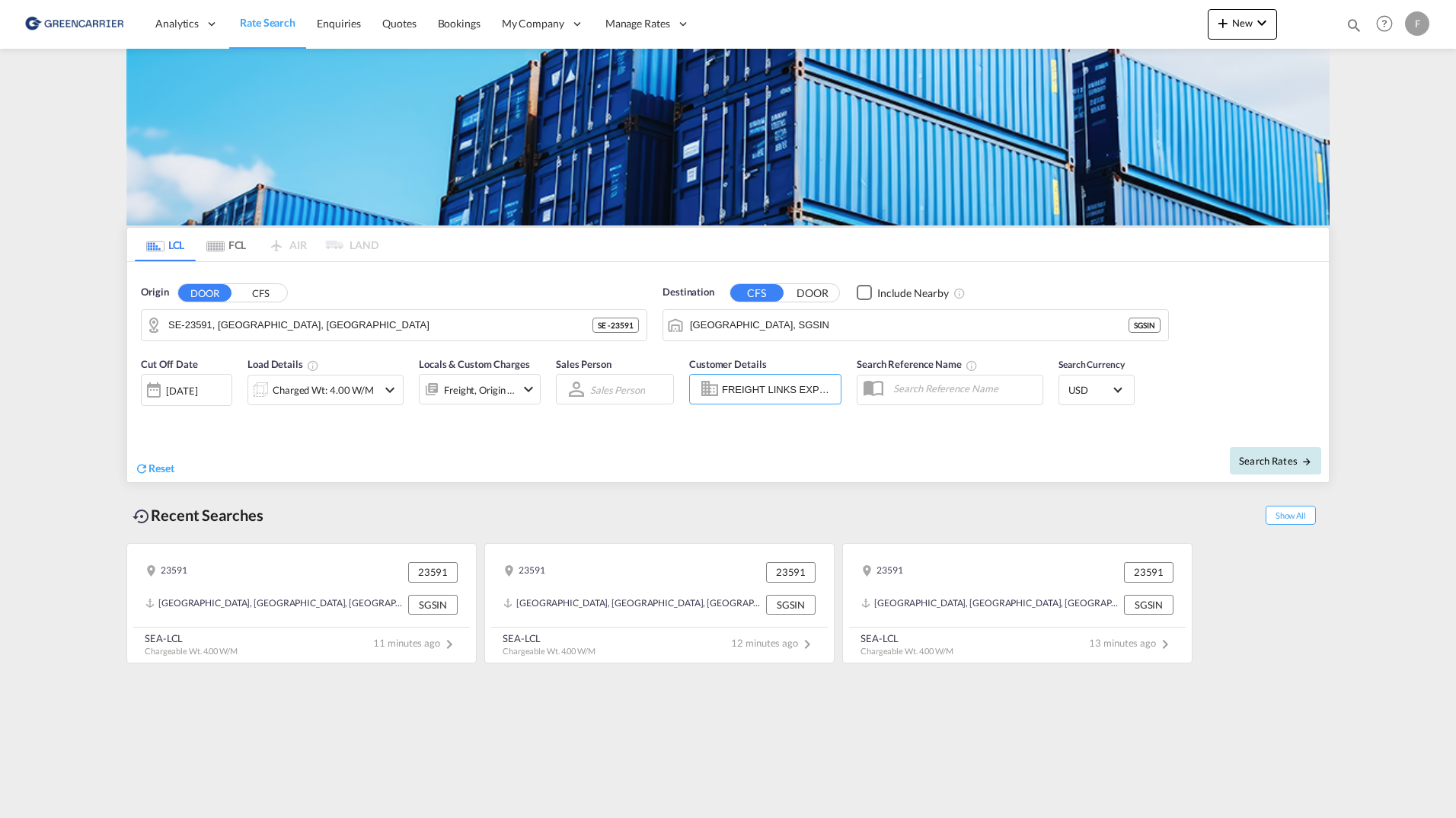
click at [1285, 465] on span "Search Rates" at bounding box center [1276, 460] width 73 height 12
type input "23591 to SGSIN / 25 Sep 2025"
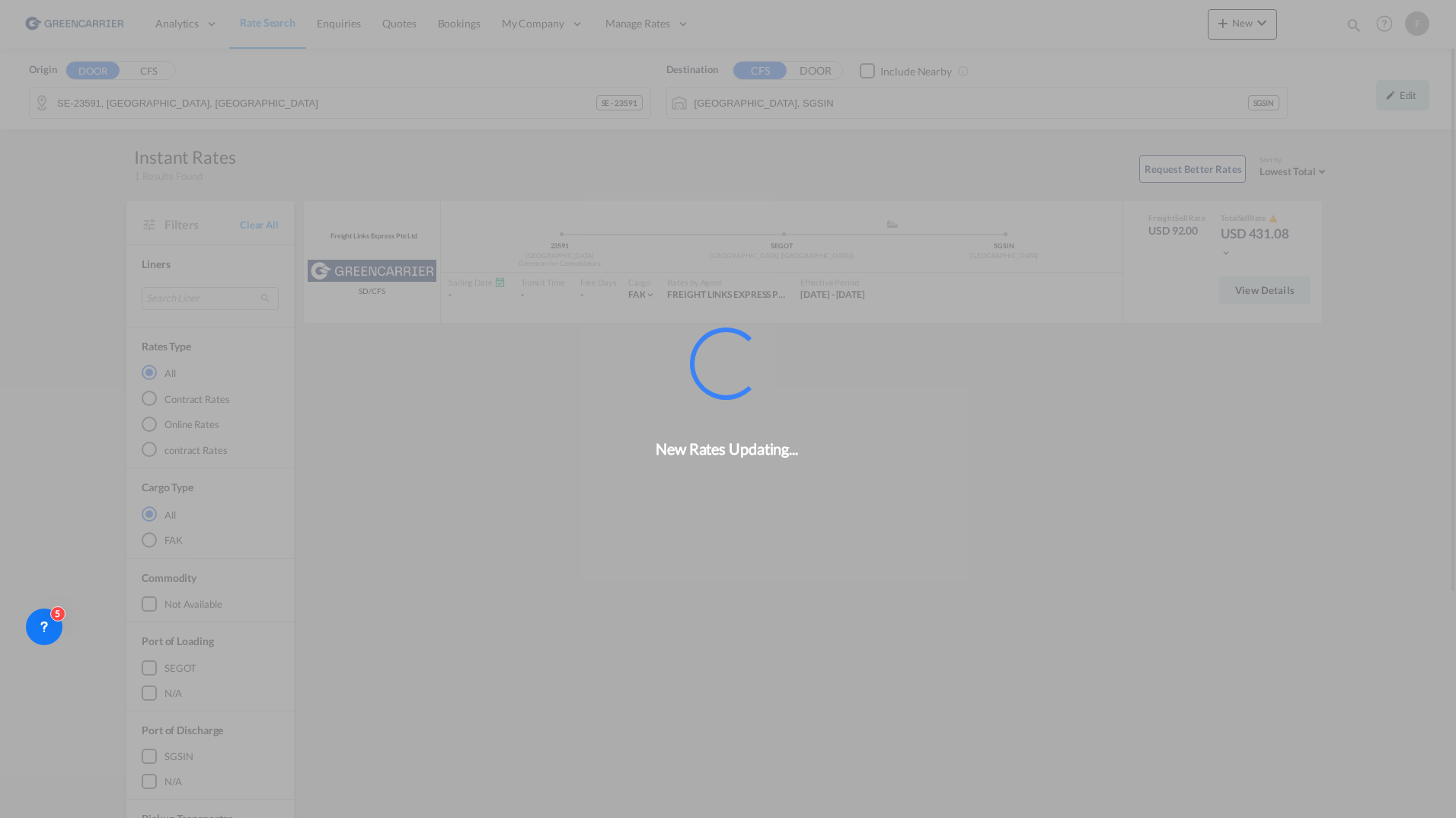
click at [1391, 105] on div "New Rates Updating..." at bounding box center [728, 409] width 1456 height 818
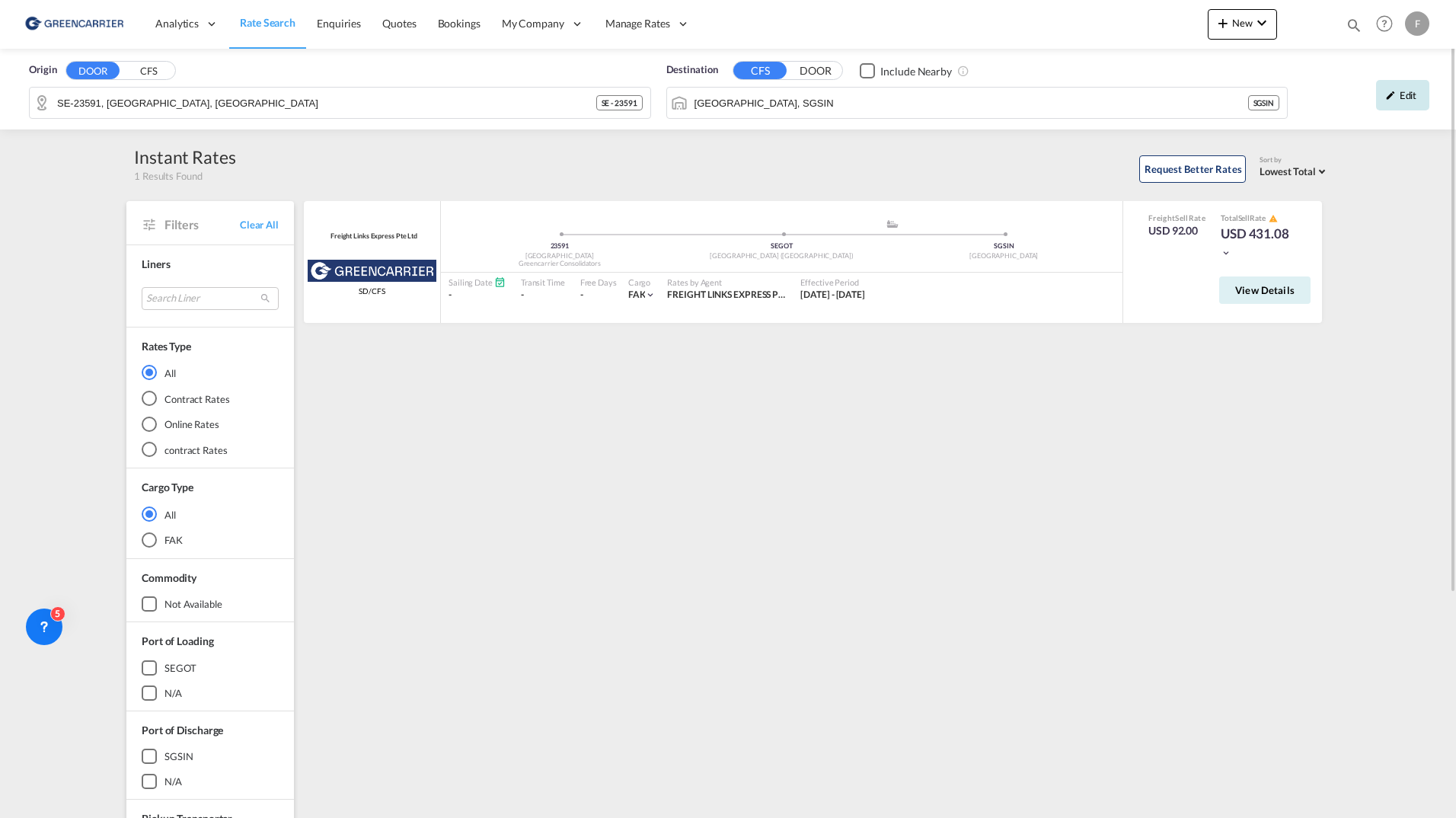
click at [1391, 105] on div "Edit" at bounding box center [1402, 95] width 53 height 31
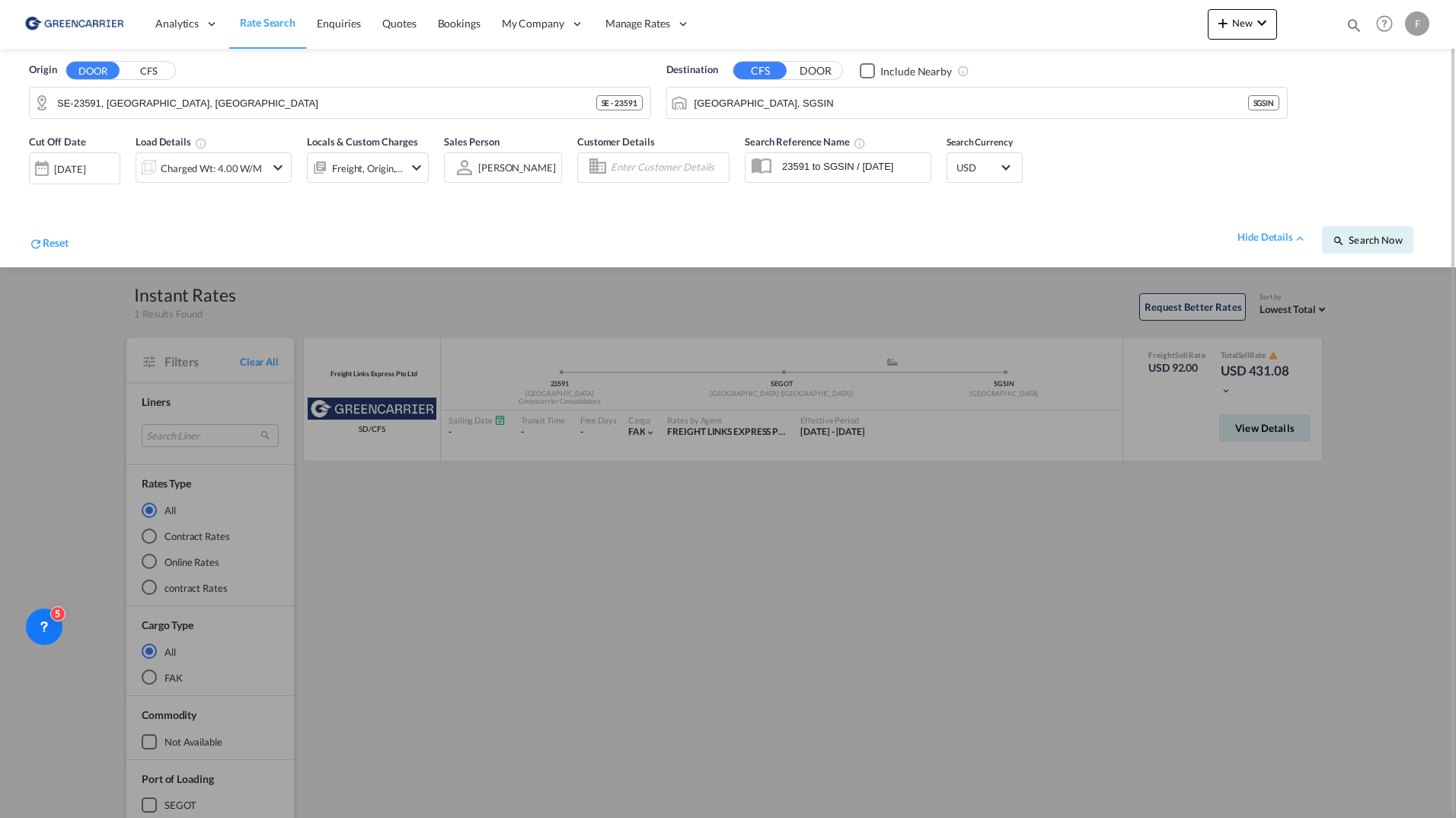
click at [670, 170] on input "Enter Customer Details" at bounding box center [668, 167] width 113 height 23
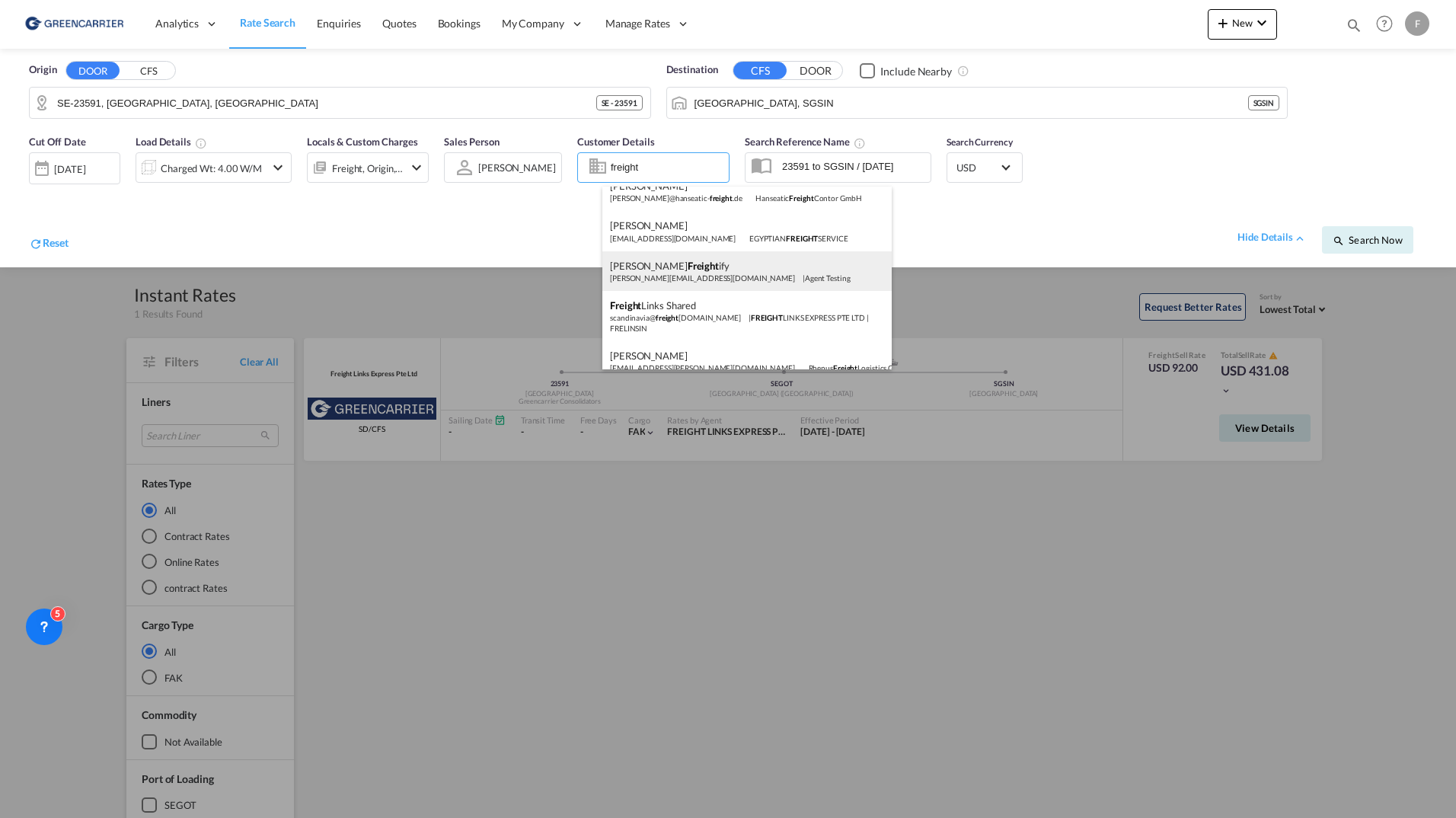
scroll to position [185, 0]
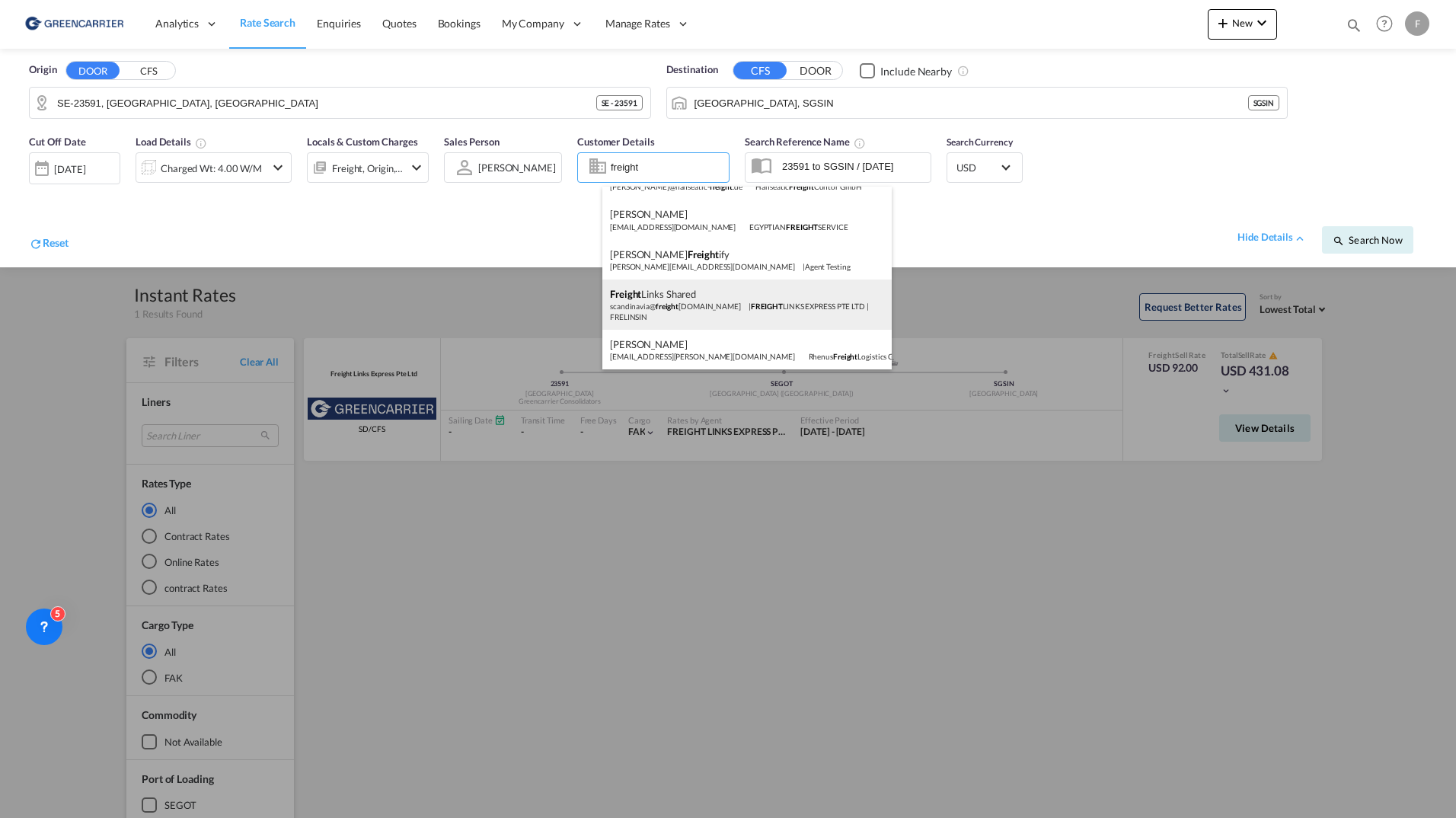
click at [713, 296] on div "Freight Links Shared scandinavia@ freight links.net | FREIGHT LINKS EXPRESS PTE…" at bounding box center [747, 305] width 289 height 50
type input "FREIGHT LINKS EXPRESS PTE LTD, Freight Links Shared, scandinavia@freightlinks.n…"
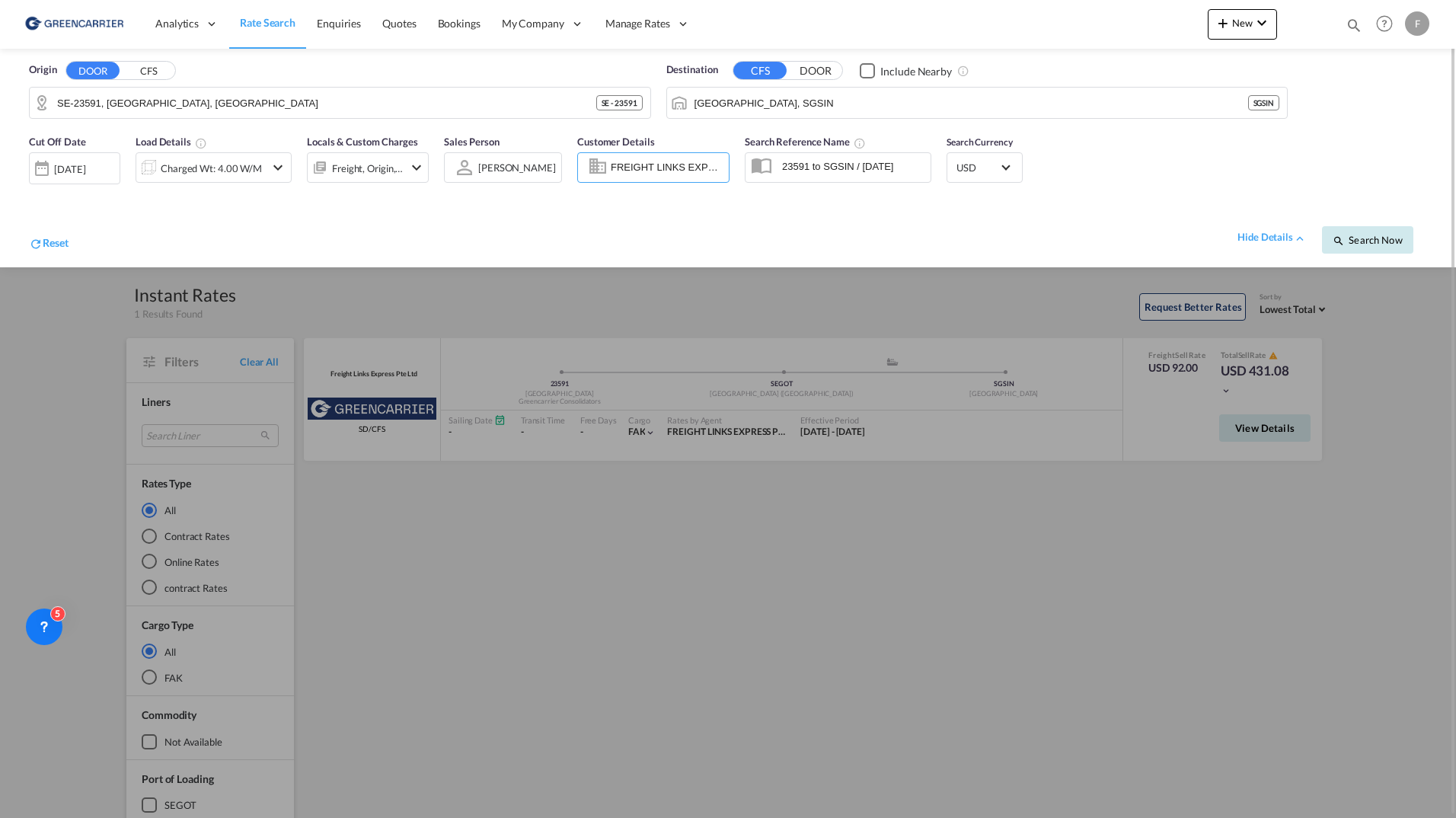
click at [1380, 249] on button "Search Now" at bounding box center [1368, 239] width 91 height 27
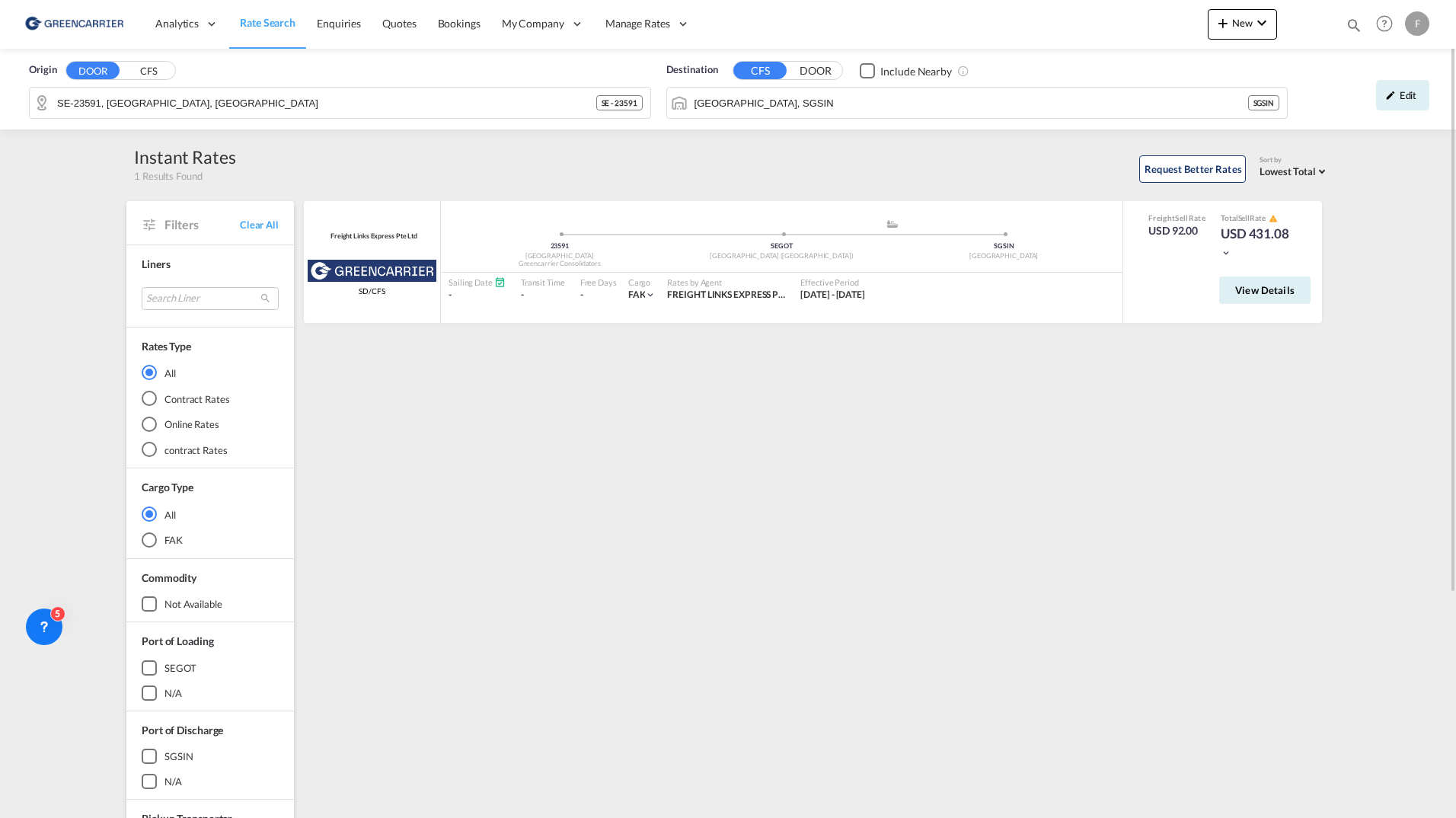
click at [236, 173] on div "Request Better Rates Sort by Lowest Total Lowest Freight Lowest Total Fastest T…" at bounding box center [783, 166] width 1093 height 32
click at [971, 430] on div "Freight Links Express Pte Ltd Greencarrier Consolidators SD/CFS added by you 23…" at bounding box center [815, 657] width 1028 height 914
click at [1277, 288] on span "View Details" at bounding box center [1264, 289] width 60 height 12
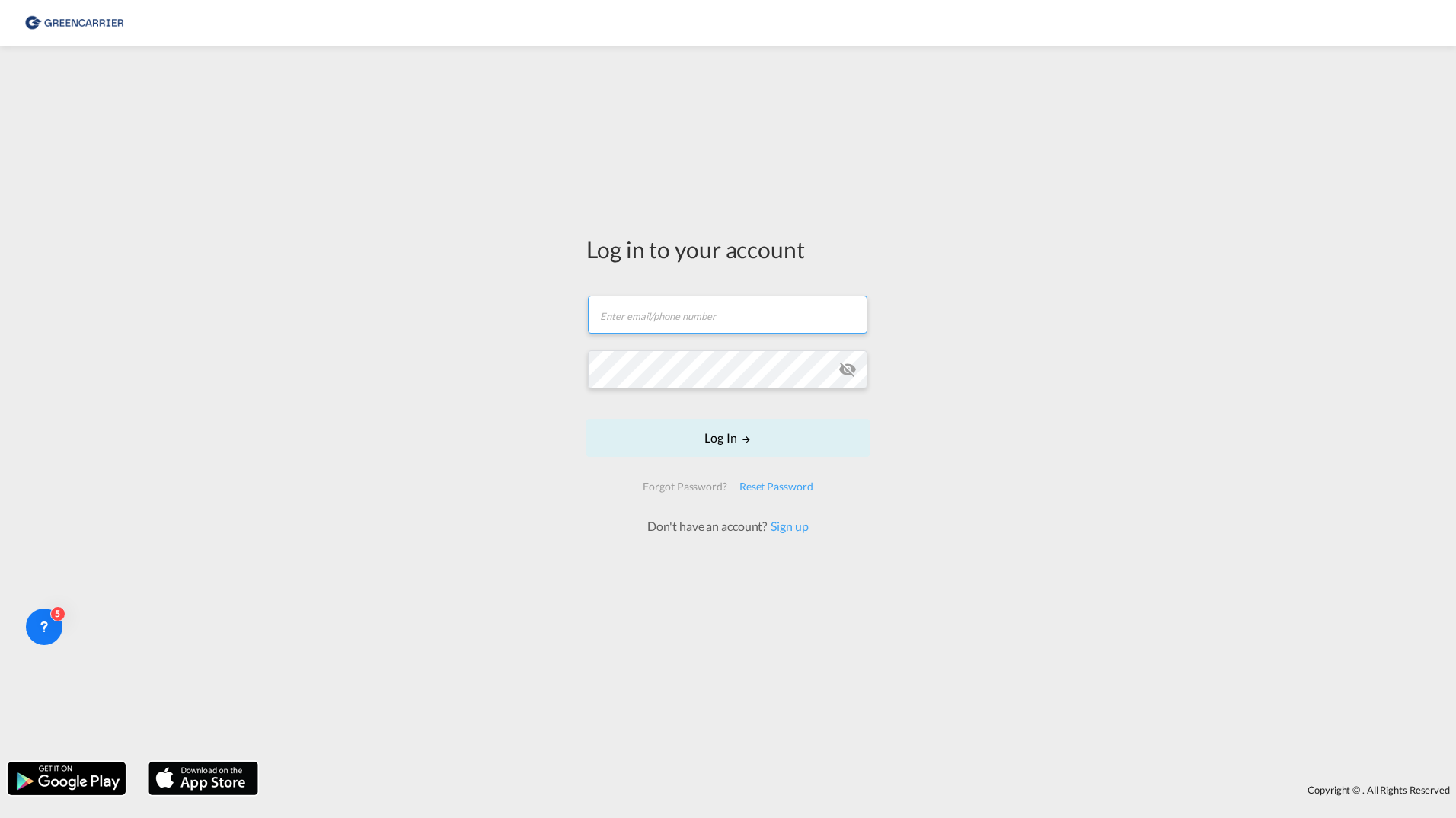
type input "filip.pehrsson@greencarrier.com"
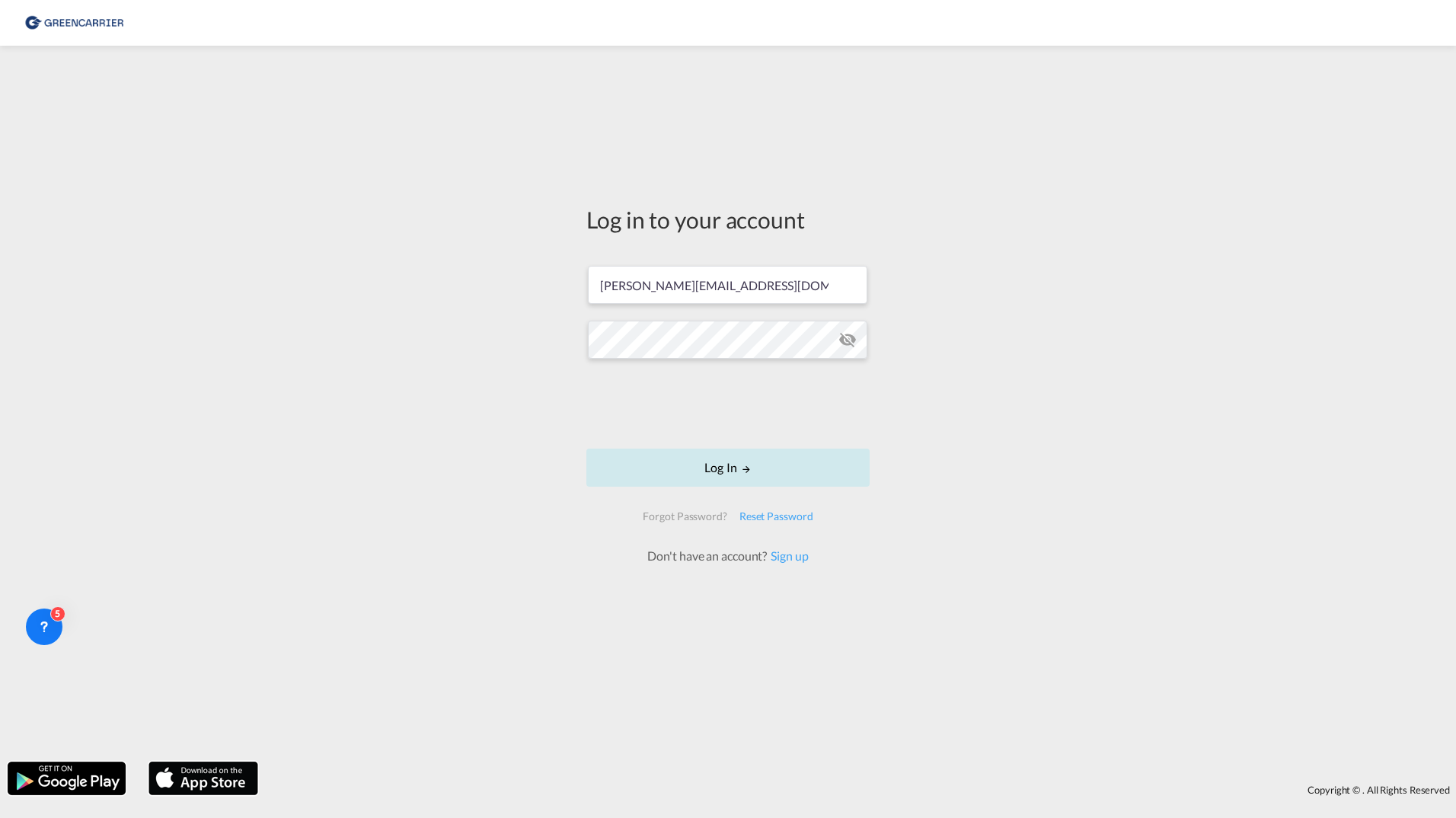
click at [653, 457] on button "Log In" at bounding box center [728, 467] width 284 height 38
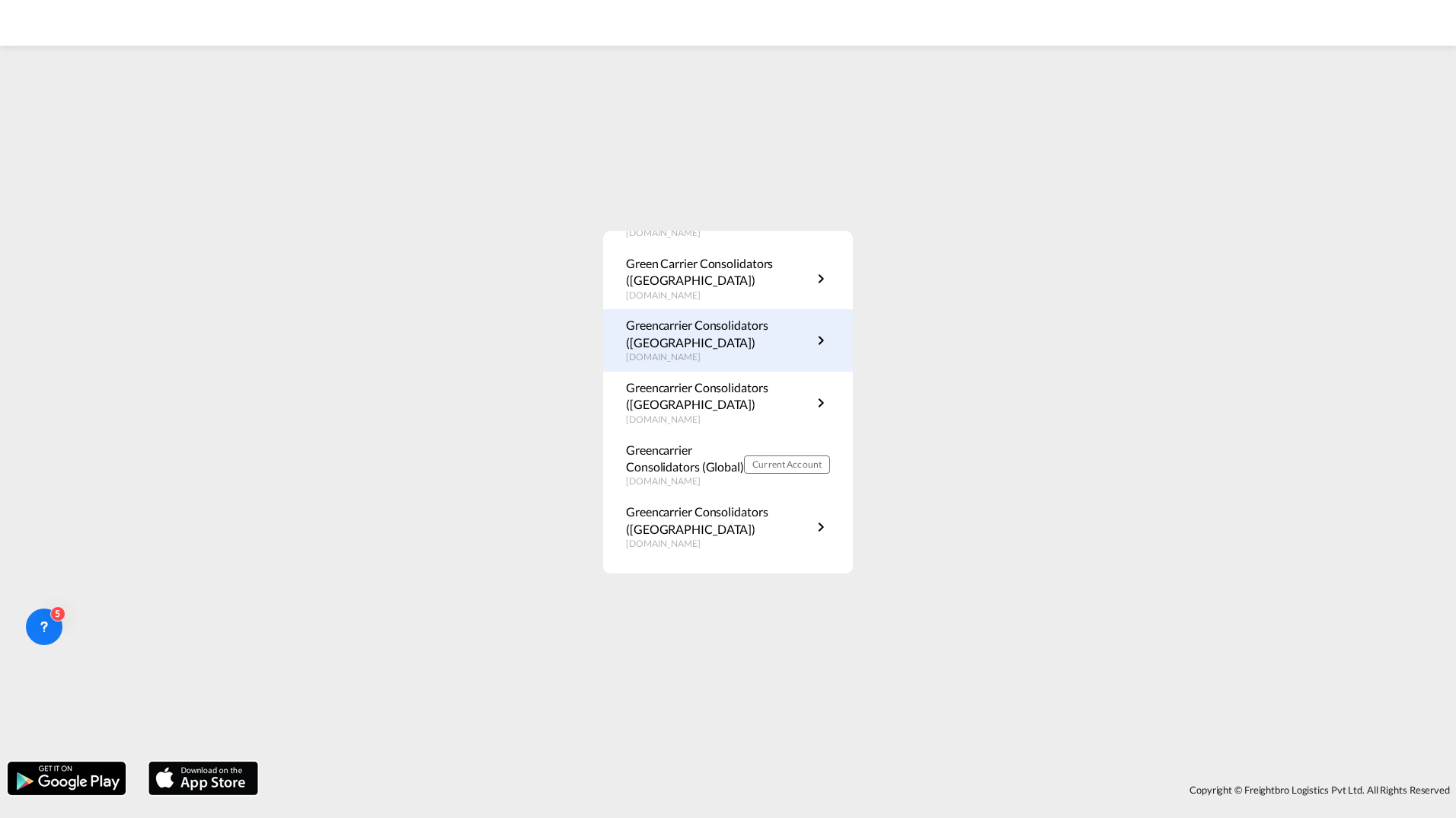
scroll to position [275, 0]
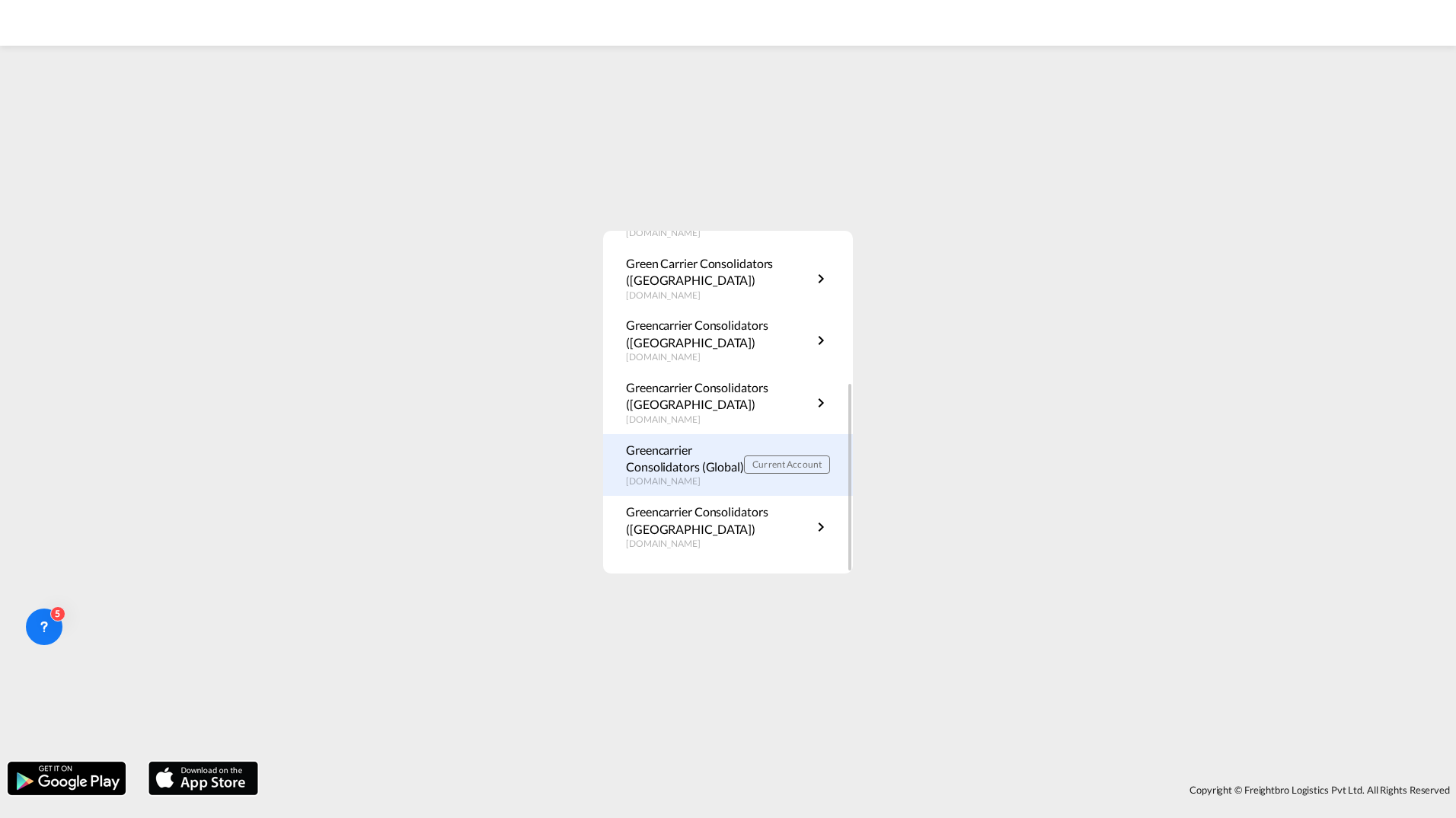
click at [709, 446] on p "Greencarrier Consolidators (Global)" at bounding box center [684, 458] width 118 height 34
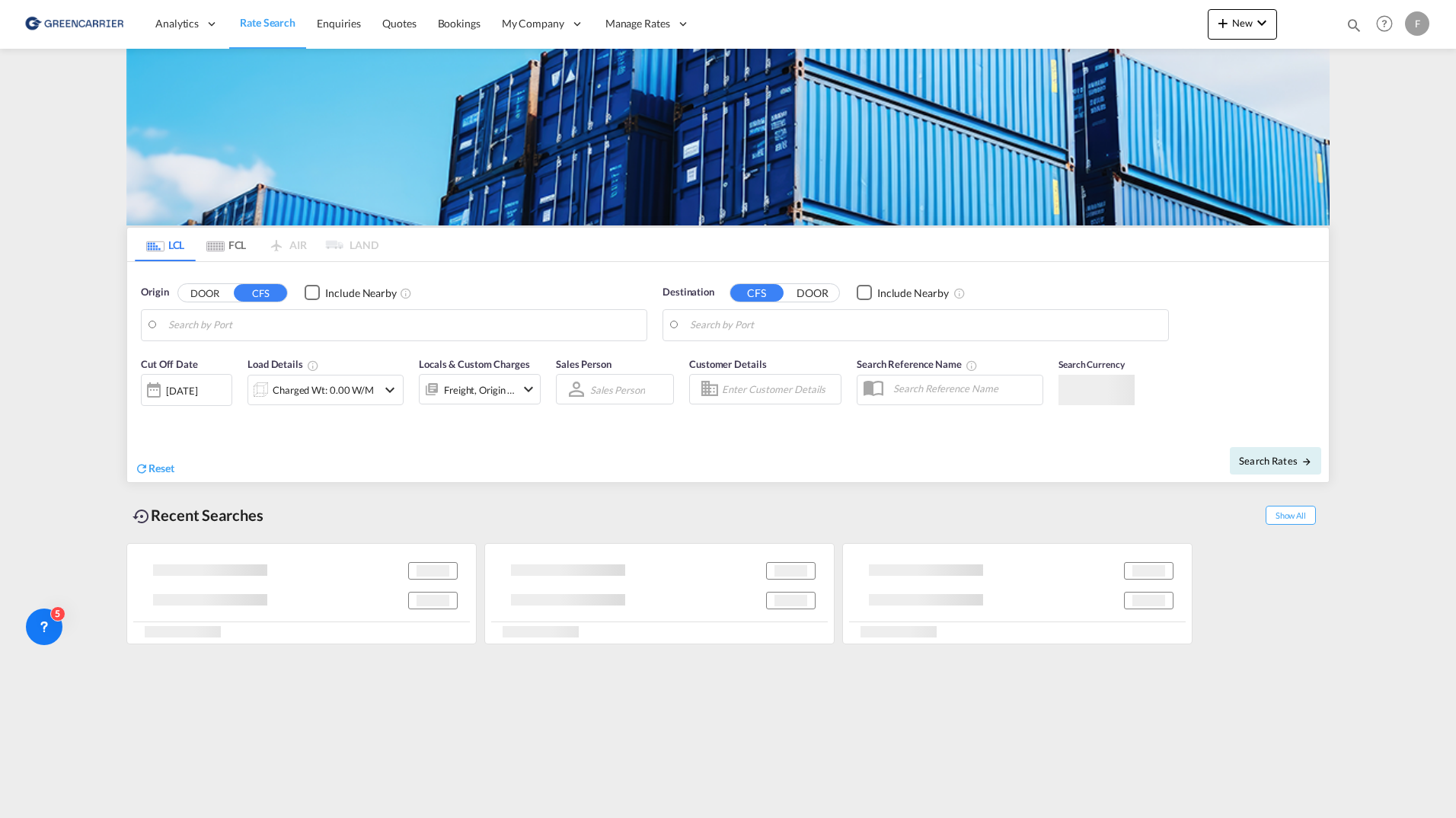
type input "SE-23591, [GEOGRAPHIC_DATA], [GEOGRAPHIC_DATA]"
type input "[GEOGRAPHIC_DATA], SGSIN"
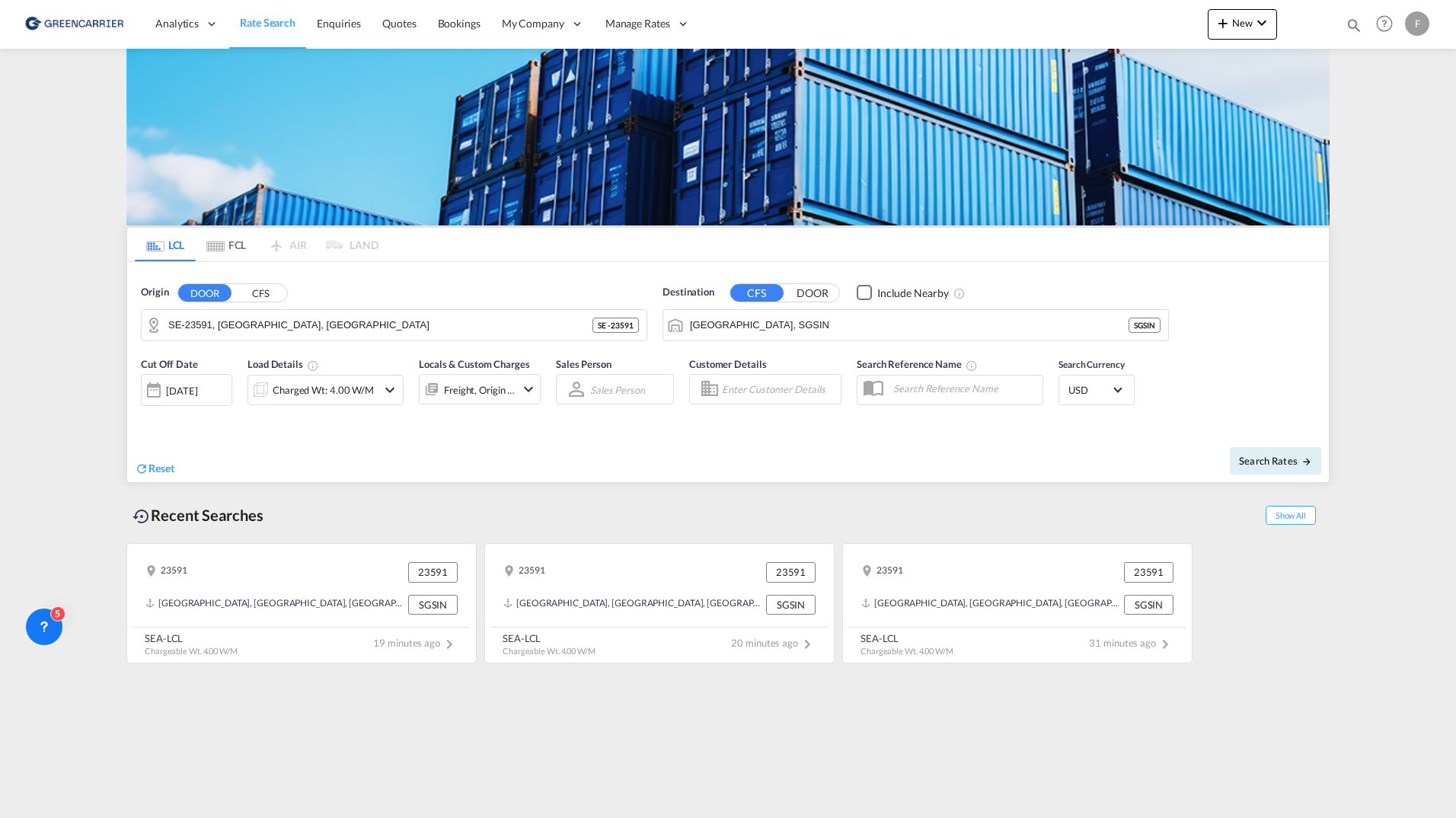
click at [77, 322] on md-content "Analytics Reports Dashboard Rate Search Enquiries Quotes Bookings" at bounding box center [728, 409] width 1456 height 818
click at [168, 390] on div "[DATE]" at bounding box center [182, 390] width 32 height 14
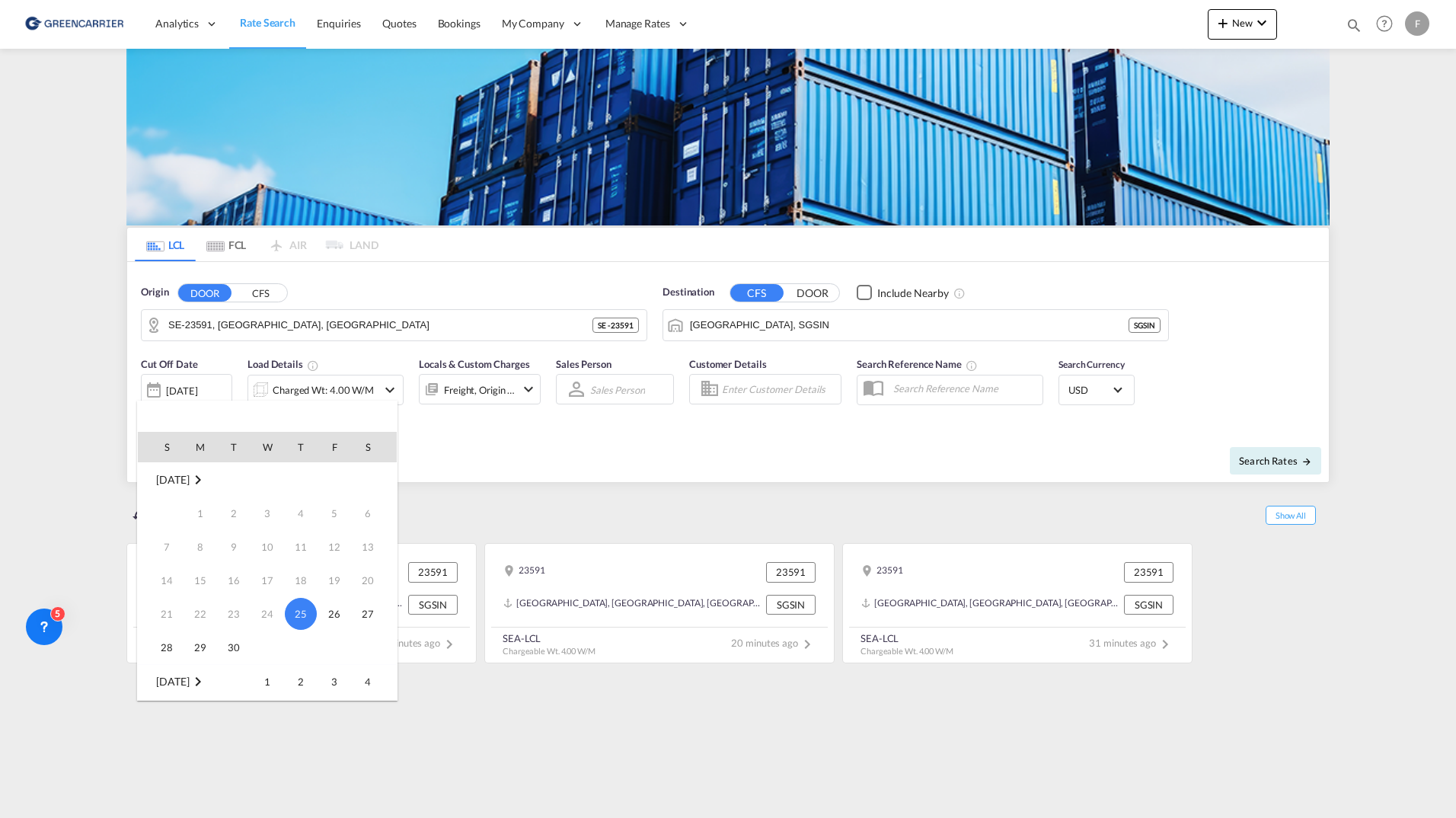
click at [96, 385] on div at bounding box center [728, 409] width 1456 height 818
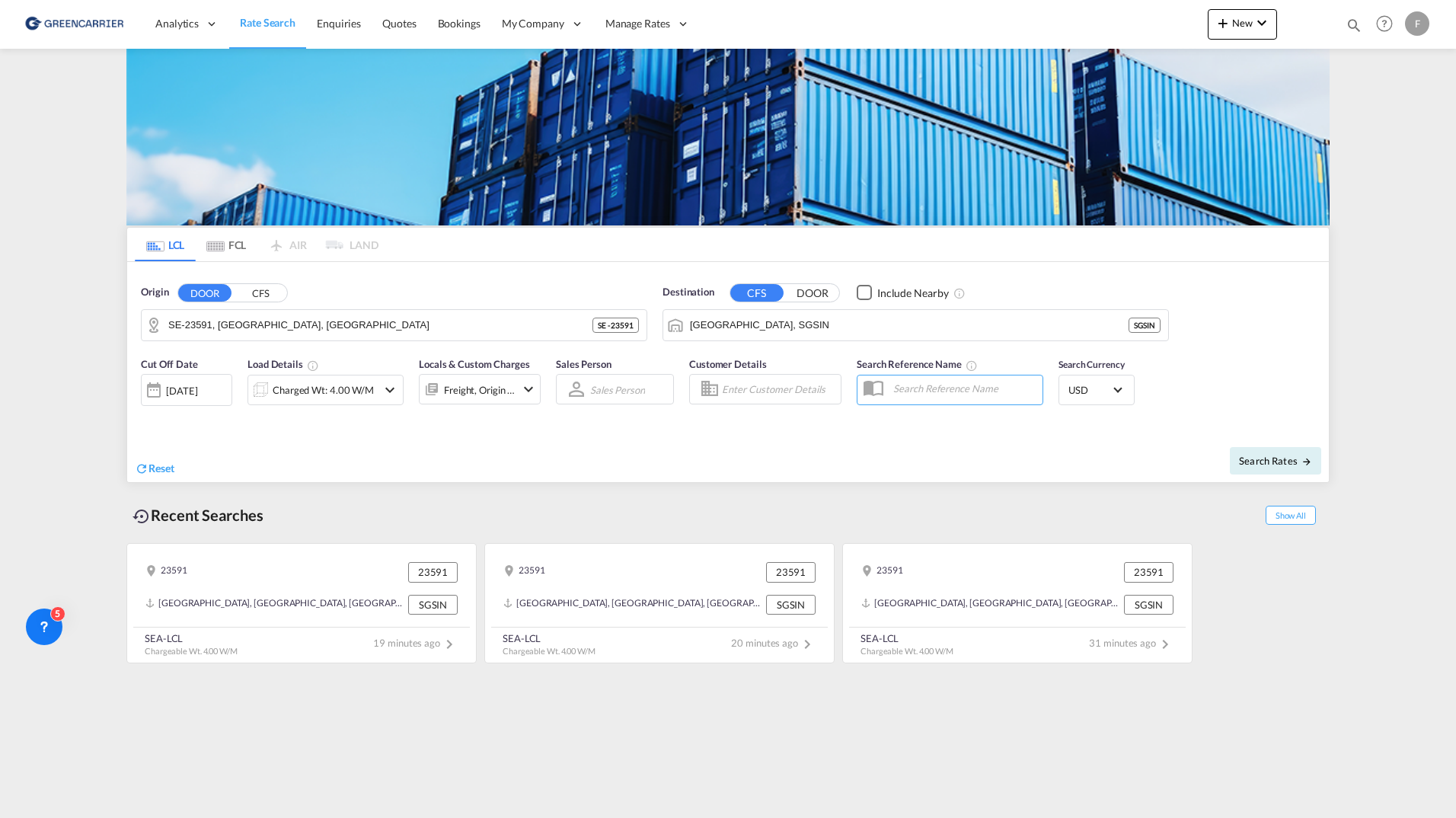
click at [161, 391] on div at bounding box center [153, 389] width 24 height 31
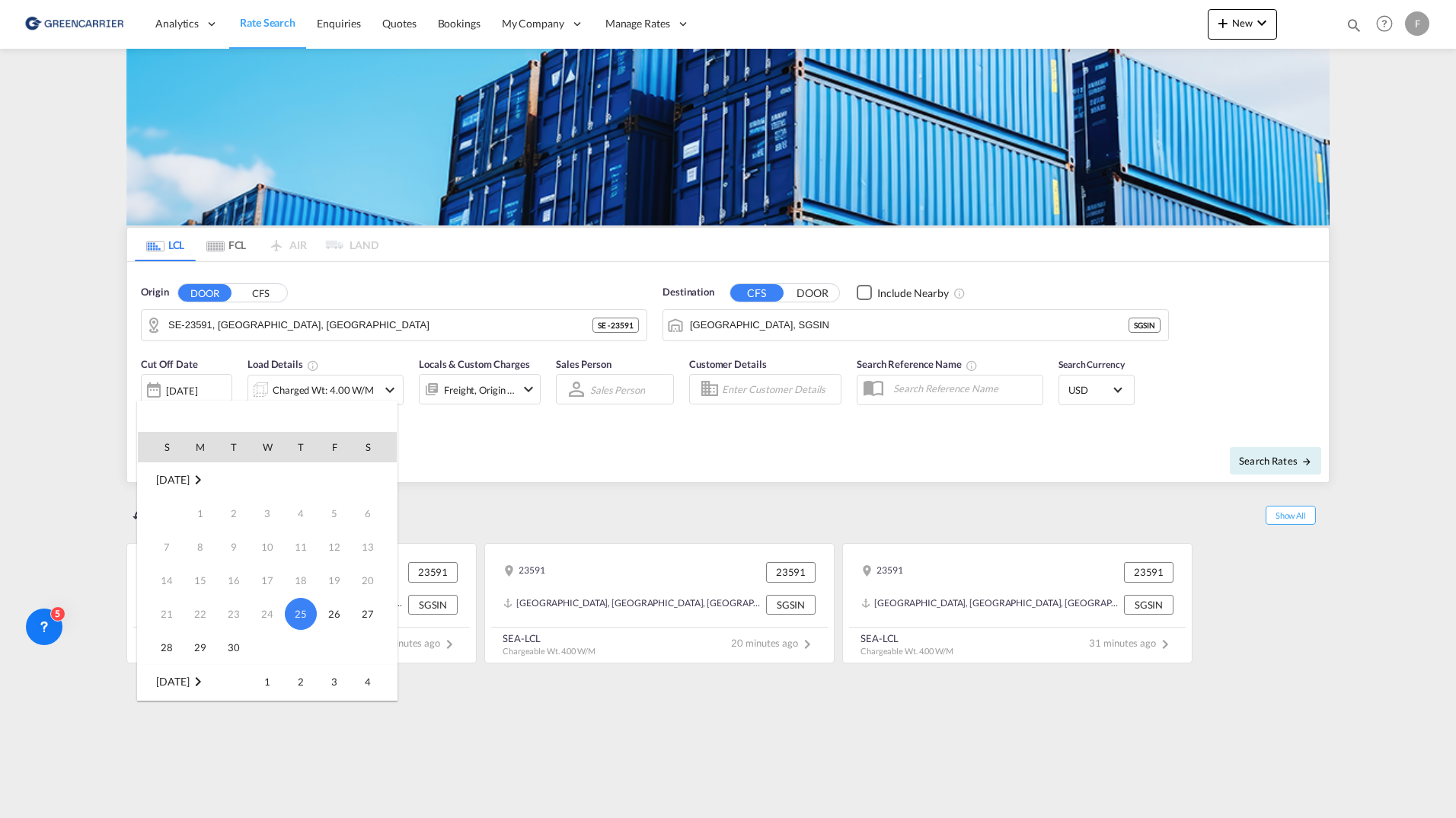
click at [263, 685] on span "1" at bounding box center [267, 681] width 31 height 31
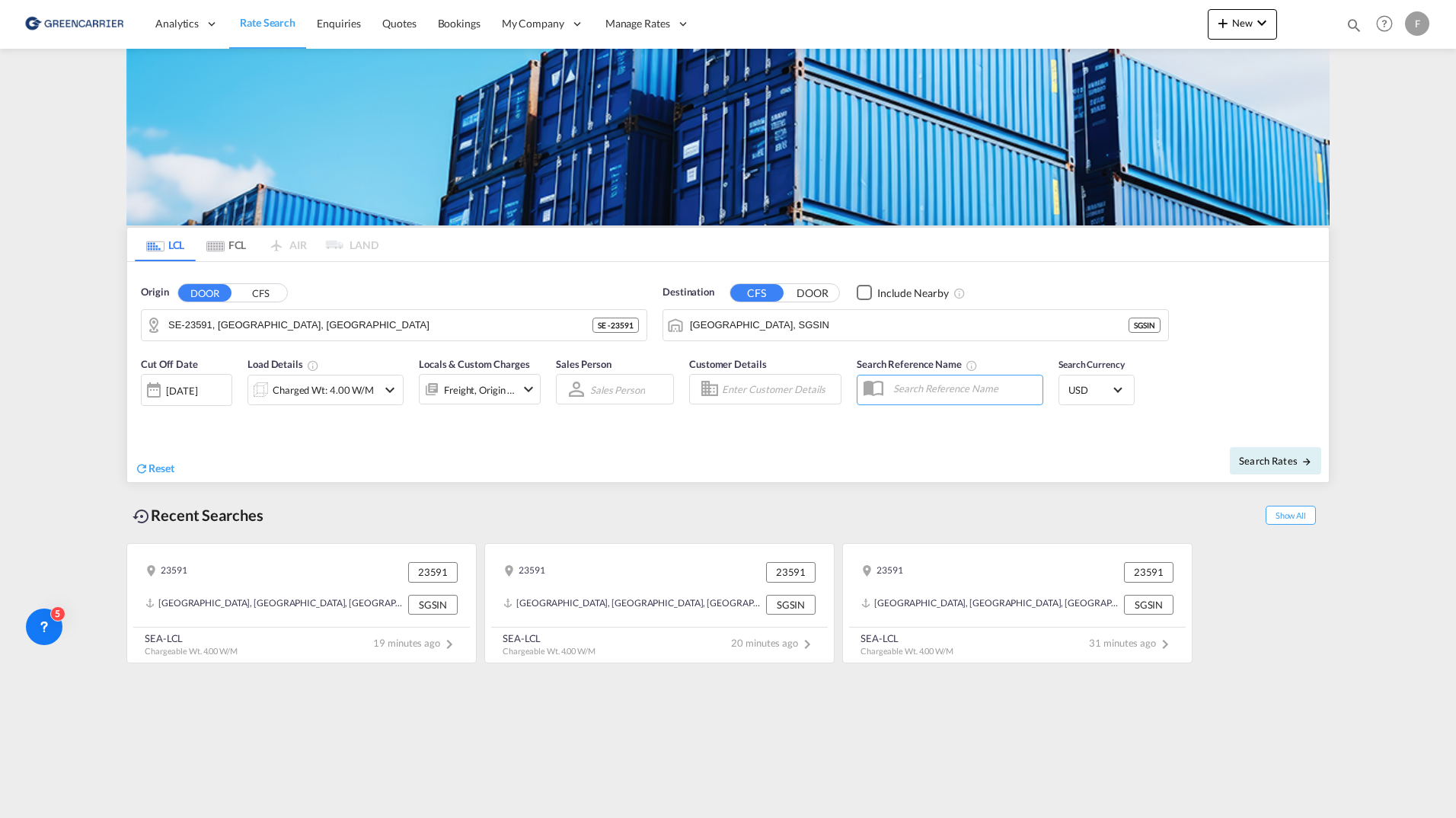
click at [1242, 474] on div "Search Rates" at bounding box center [1030, 460] width 597 height 44
click at [1249, 465] on span "Search Rates" at bounding box center [1276, 460] width 73 height 12
type input "23591 to SGSIN / [DATE]"
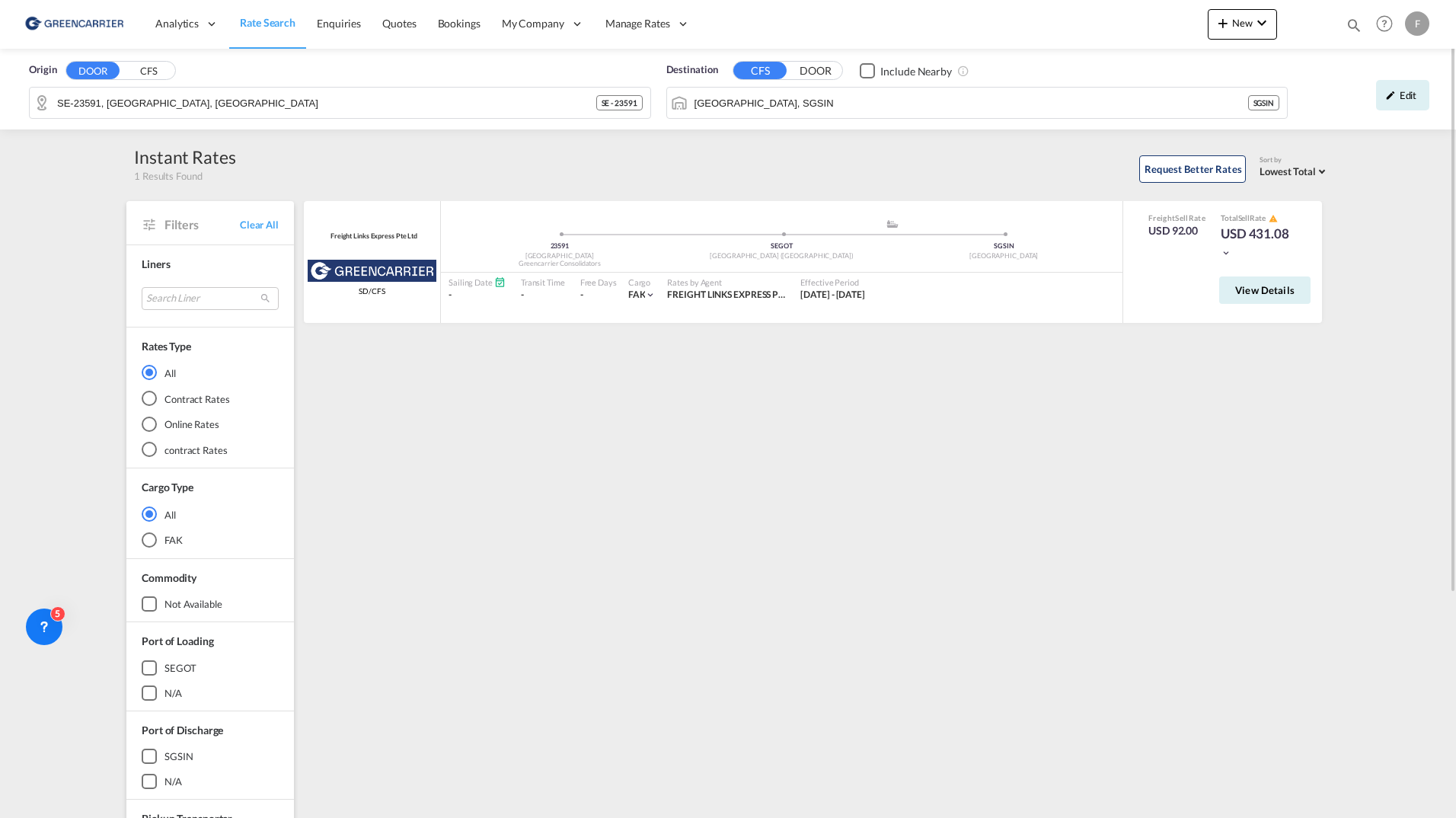
click at [798, 511] on div "Freight Links Express Pte Ltd Greencarrier Consolidators SD/CFS added by you 23…" at bounding box center [815, 657] width 1028 height 914
drag, startPoint x: 1395, startPoint y: 99, endPoint x: 1384, endPoint y: 98, distance: 11.0
click at [1396, 99] on div "Edit" at bounding box center [1402, 95] width 53 height 31
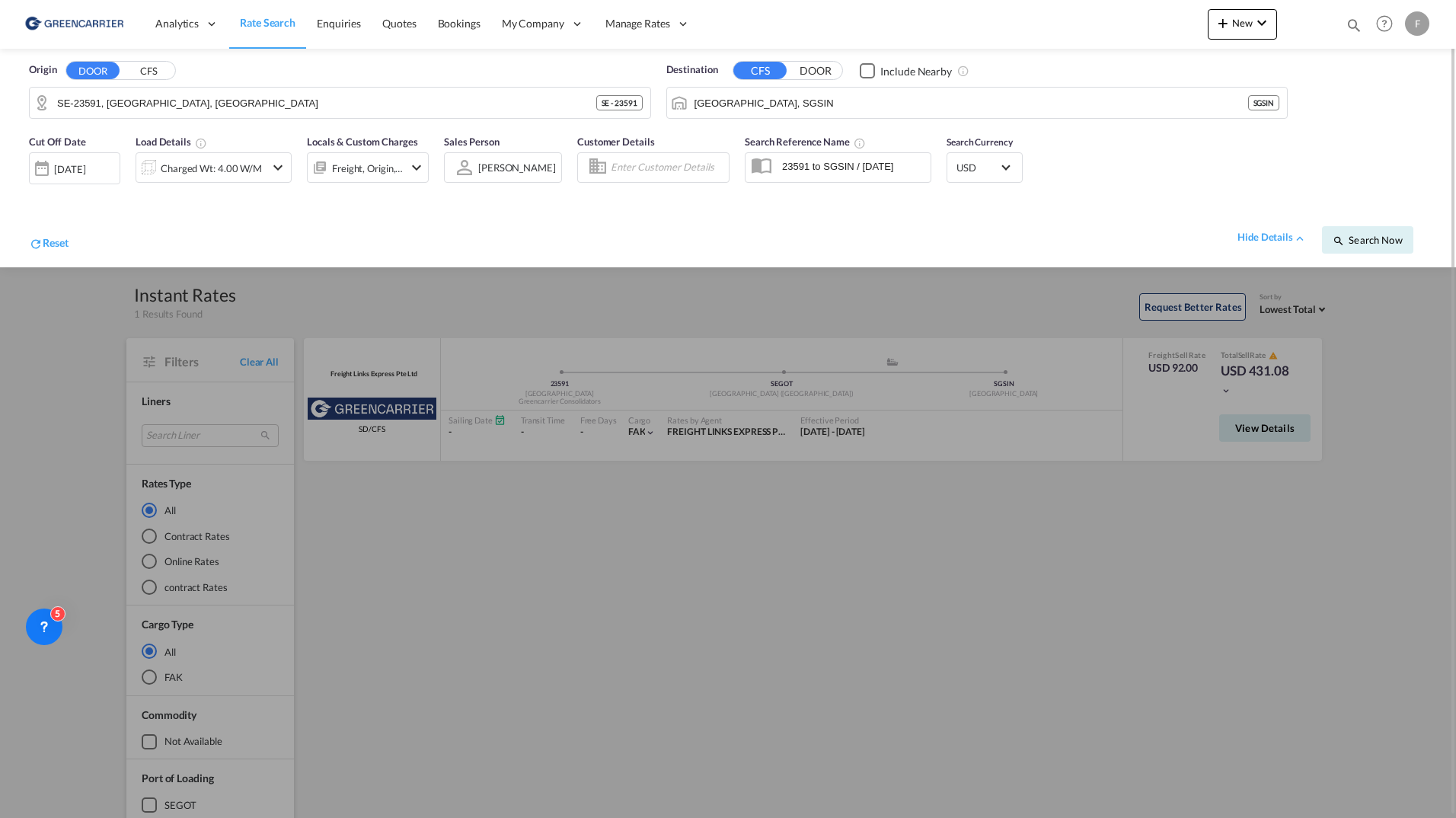
click at [51, 175] on div at bounding box center [42, 168] width 24 height 31
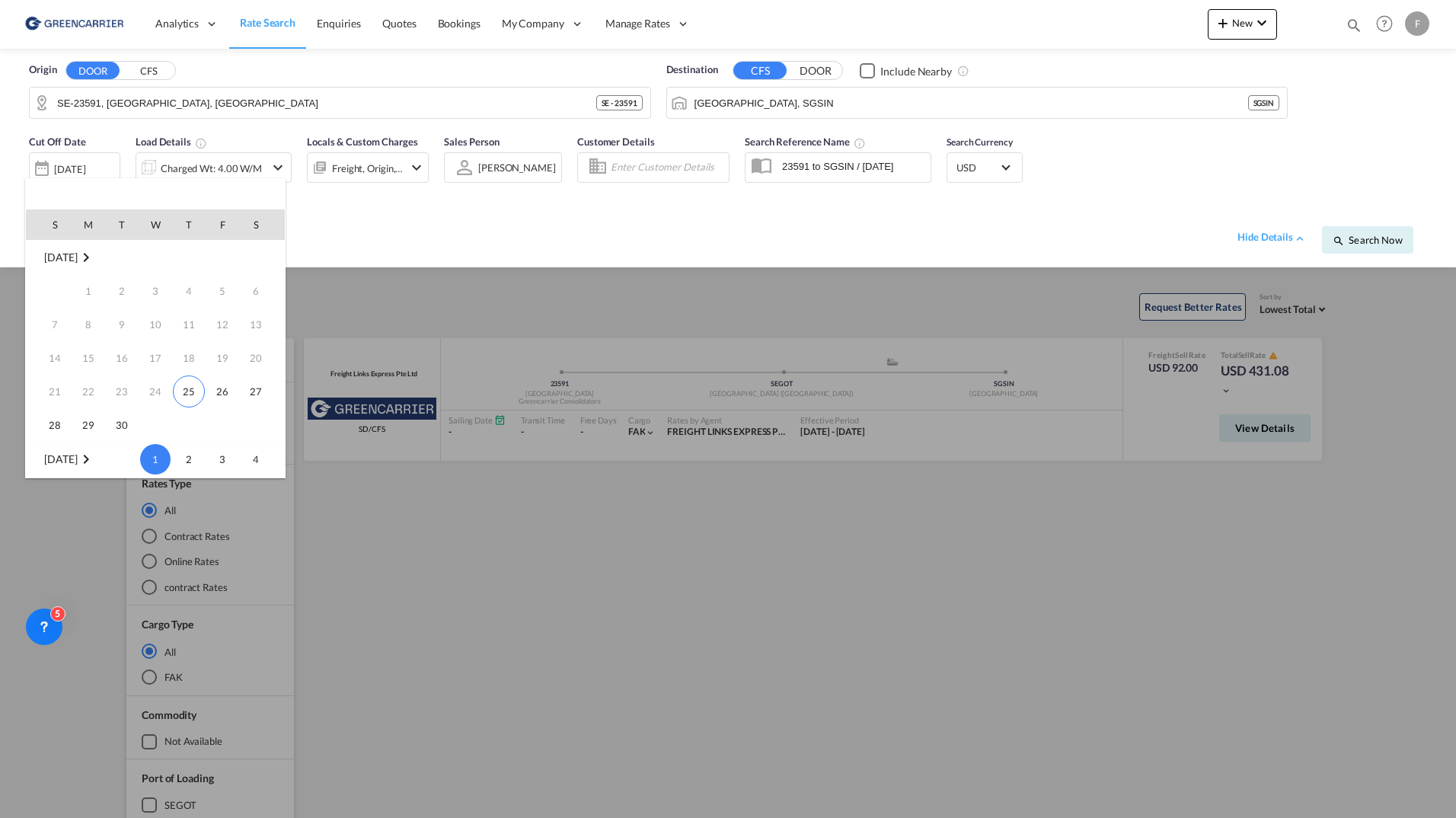
scroll to position [202, 0]
click at [154, 260] on span "1" at bounding box center [155, 257] width 31 height 31
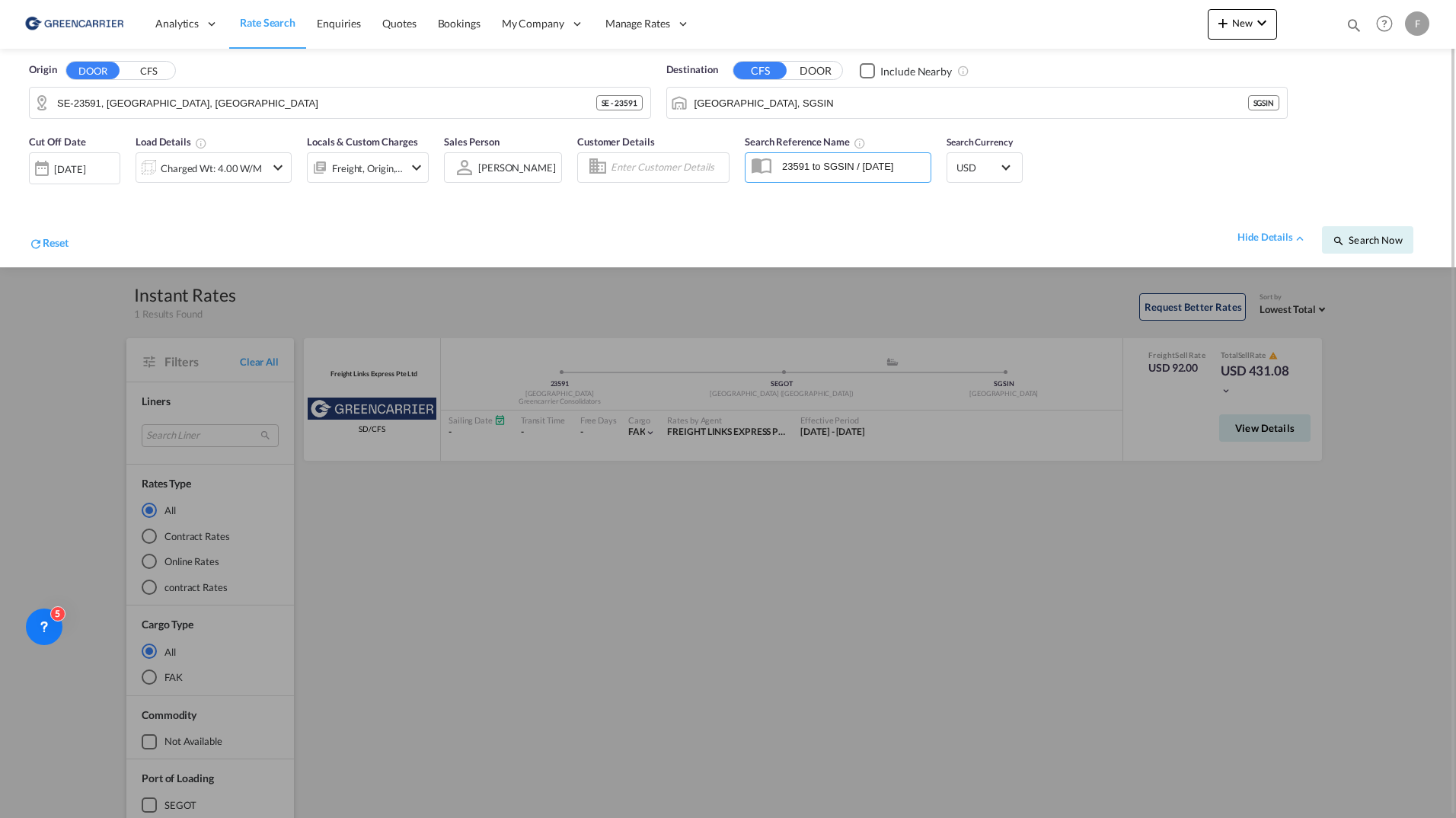
click at [785, 583] on div at bounding box center [728, 409] width 1456 height 818
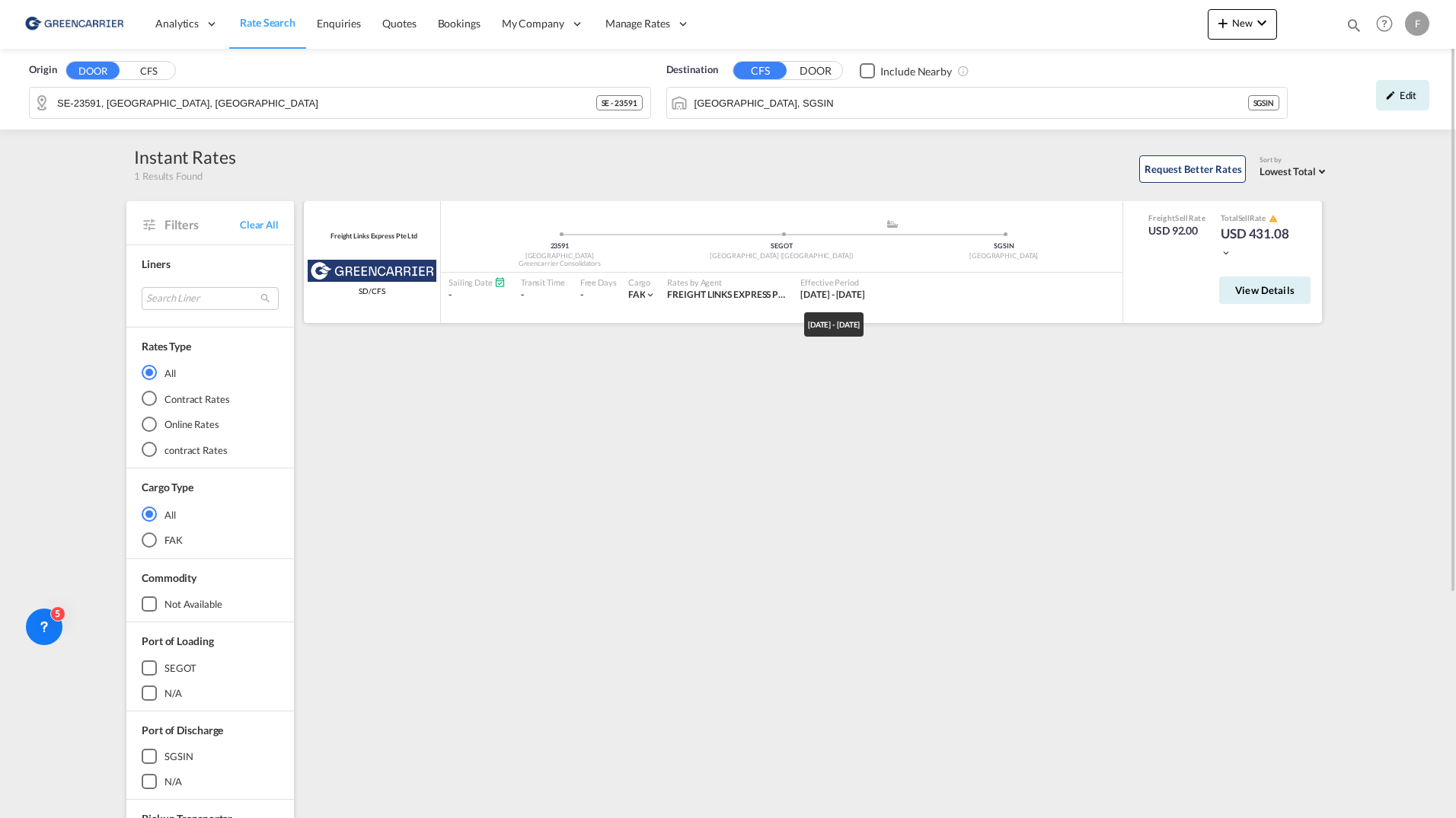
drag, startPoint x: 800, startPoint y: 294, endPoint x: 901, endPoint y: 289, distance: 101.1
click at [865, 289] on span "[DATE] - [DATE]" at bounding box center [833, 294] width 65 height 11
drag, startPoint x: 901, startPoint y: 289, endPoint x: 971, endPoint y: 340, distance: 86.6
click at [971, 340] on div "Freight Links Express Pte Ltd Greencarrier Consolidators SD/CFS added by you 23…" at bounding box center [815, 657] width 1028 height 914
click at [1264, 297] on button "View Details" at bounding box center [1264, 289] width 91 height 27
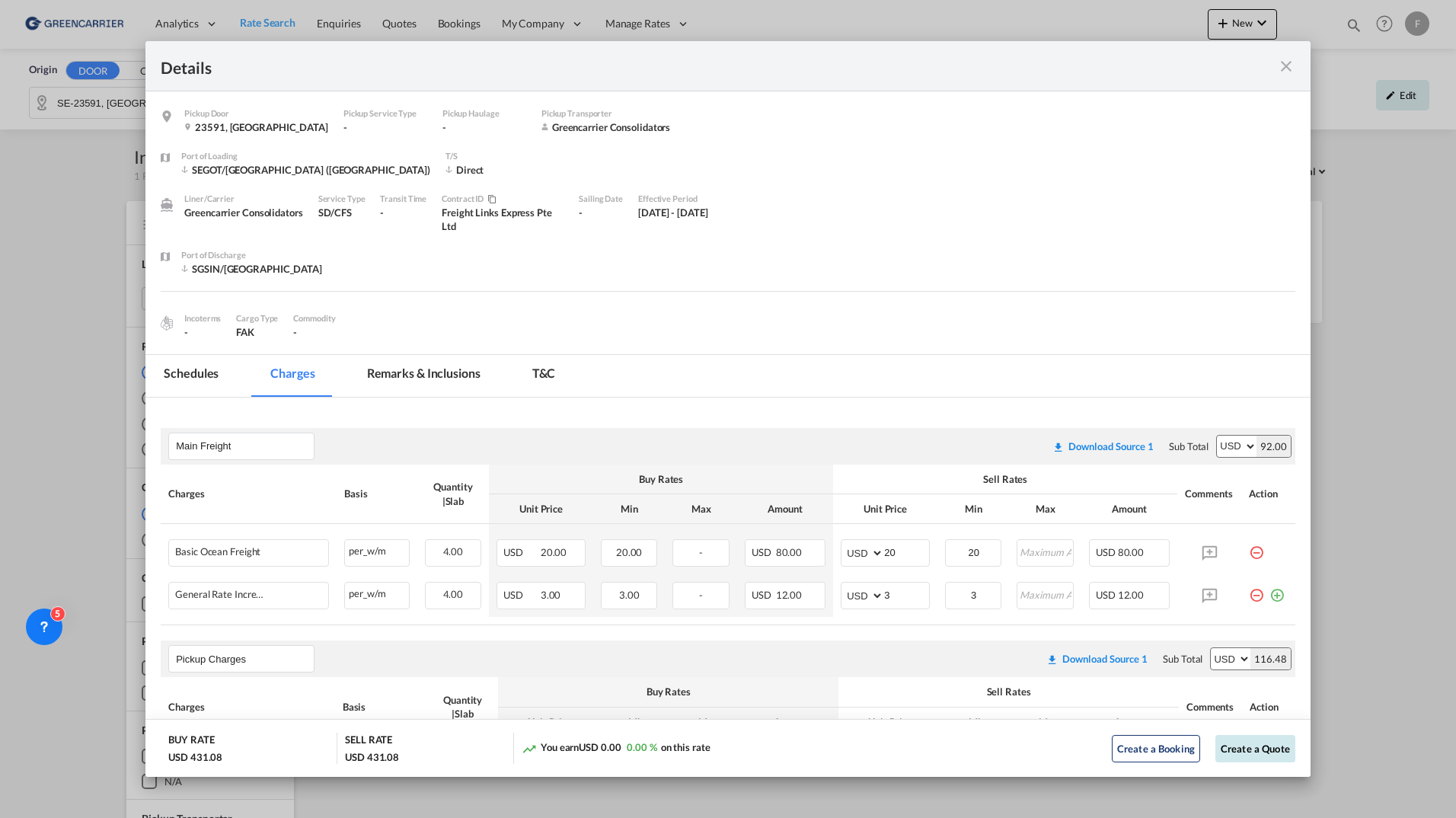
click at [1263, 756] on button "Create a Quote" at bounding box center [1255, 747] width 80 height 27
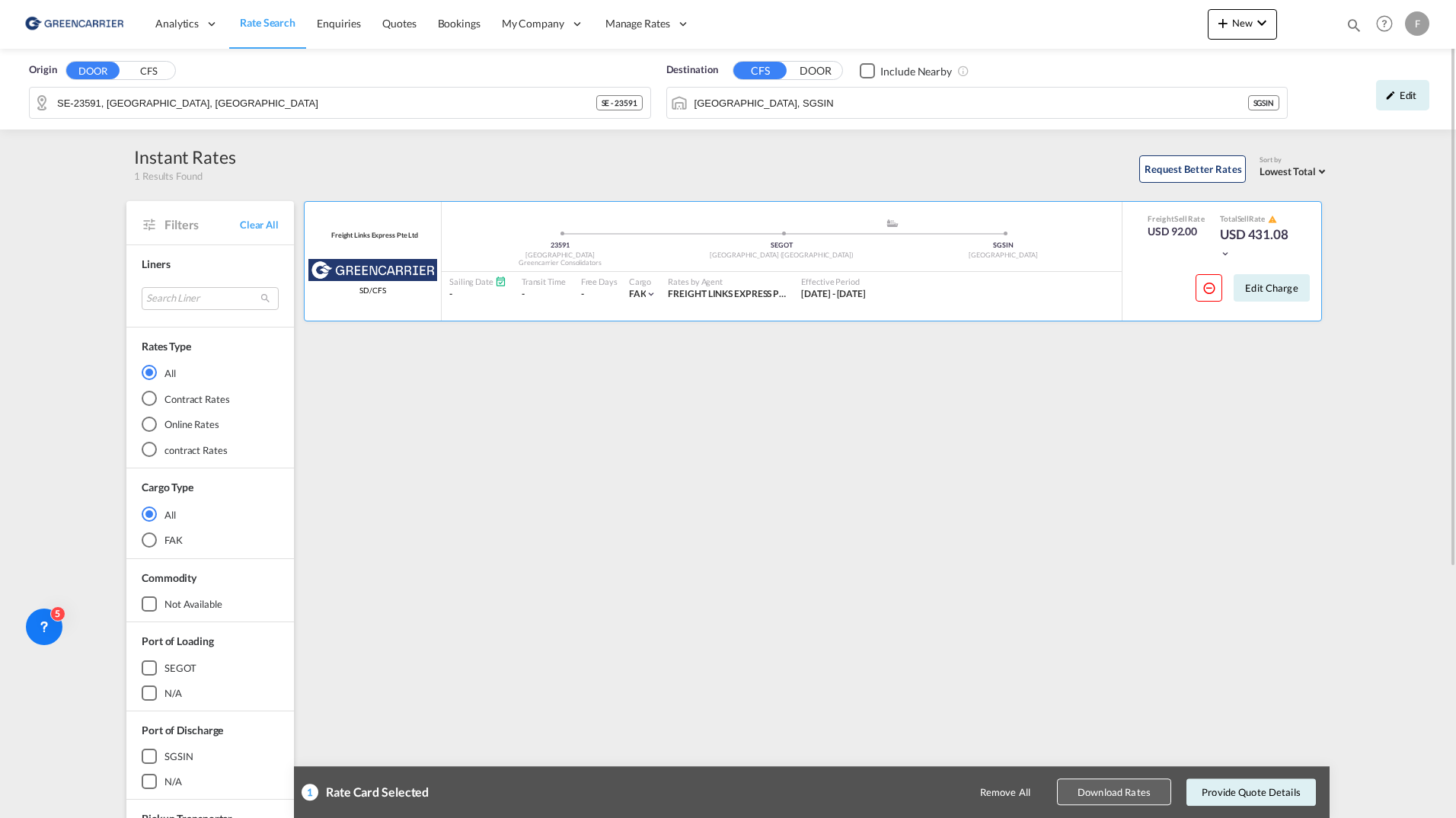
click at [1121, 789] on button "Download Rates" at bounding box center [1114, 792] width 114 height 27
drag, startPoint x: 854, startPoint y: 296, endPoint x: 907, endPoint y: 288, distance: 53.6
click at [873, 288] on div "Effective Period 01 Sep 2025 - 31 Oct 2025" at bounding box center [833, 287] width 80 height 32
drag, startPoint x: 907, startPoint y: 288, endPoint x: 891, endPoint y: 392, distance: 105.2
click at [891, 392] on div "Freight Links Express Pte Ltd Greencarrier Consolidators SD/CFS added by you 23…" at bounding box center [815, 657] width 1028 height 914
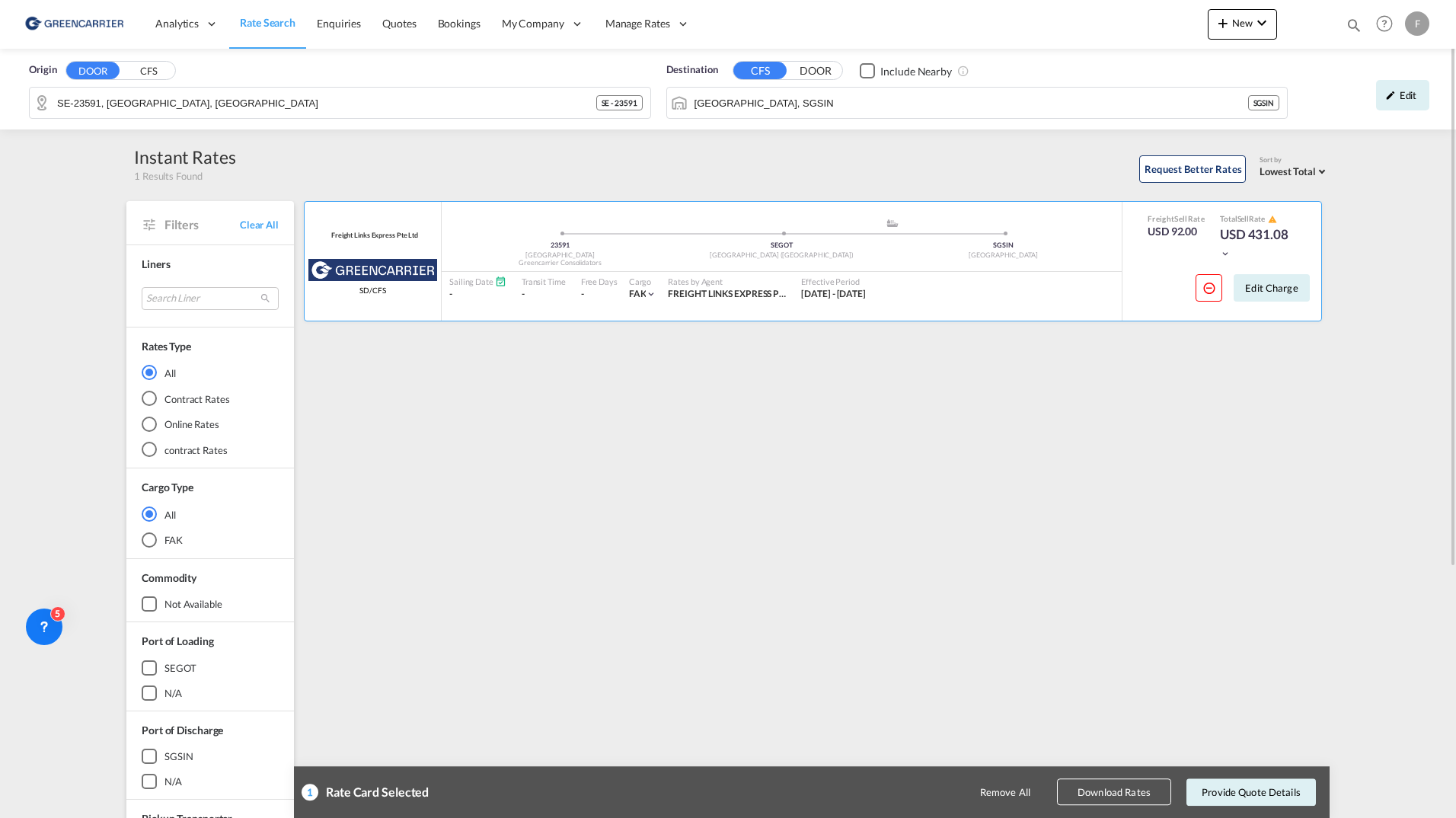
click at [703, 398] on div "Freight Links Express Pte Ltd Greencarrier Consolidators SD/CFS added by you 23…" at bounding box center [815, 657] width 1028 height 914
click at [1267, 810] on div "Remove All Download Rates Provide Quote Details" at bounding box center [965, 791] width 714 height 36
click at [1264, 793] on button "Provide Quote Details" at bounding box center [1251, 791] width 129 height 27
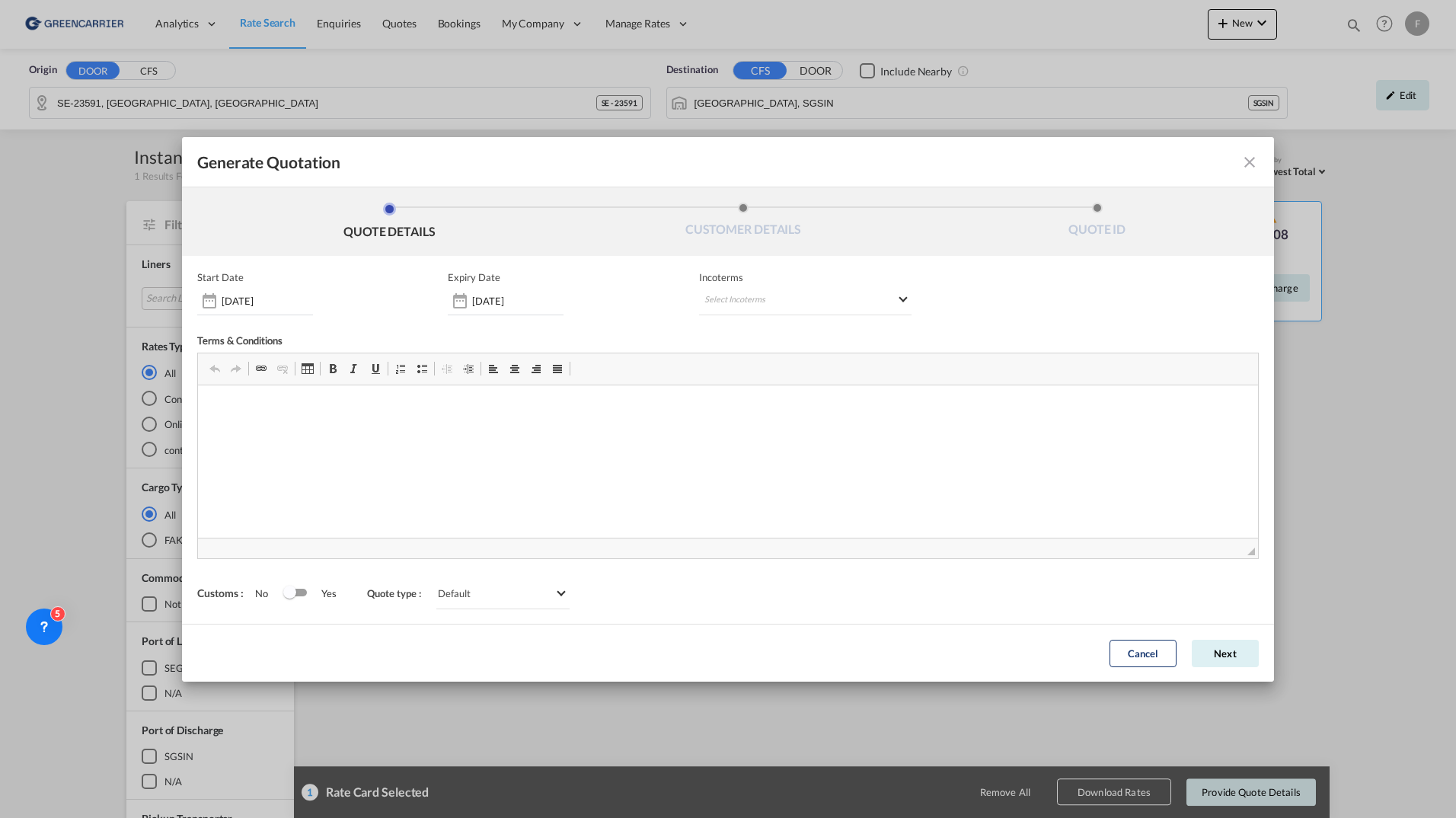
scroll to position [0, 0]
click at [495, 306] on input "31 Oct 2025" at bounding box center [518, 300] width 91 height 12
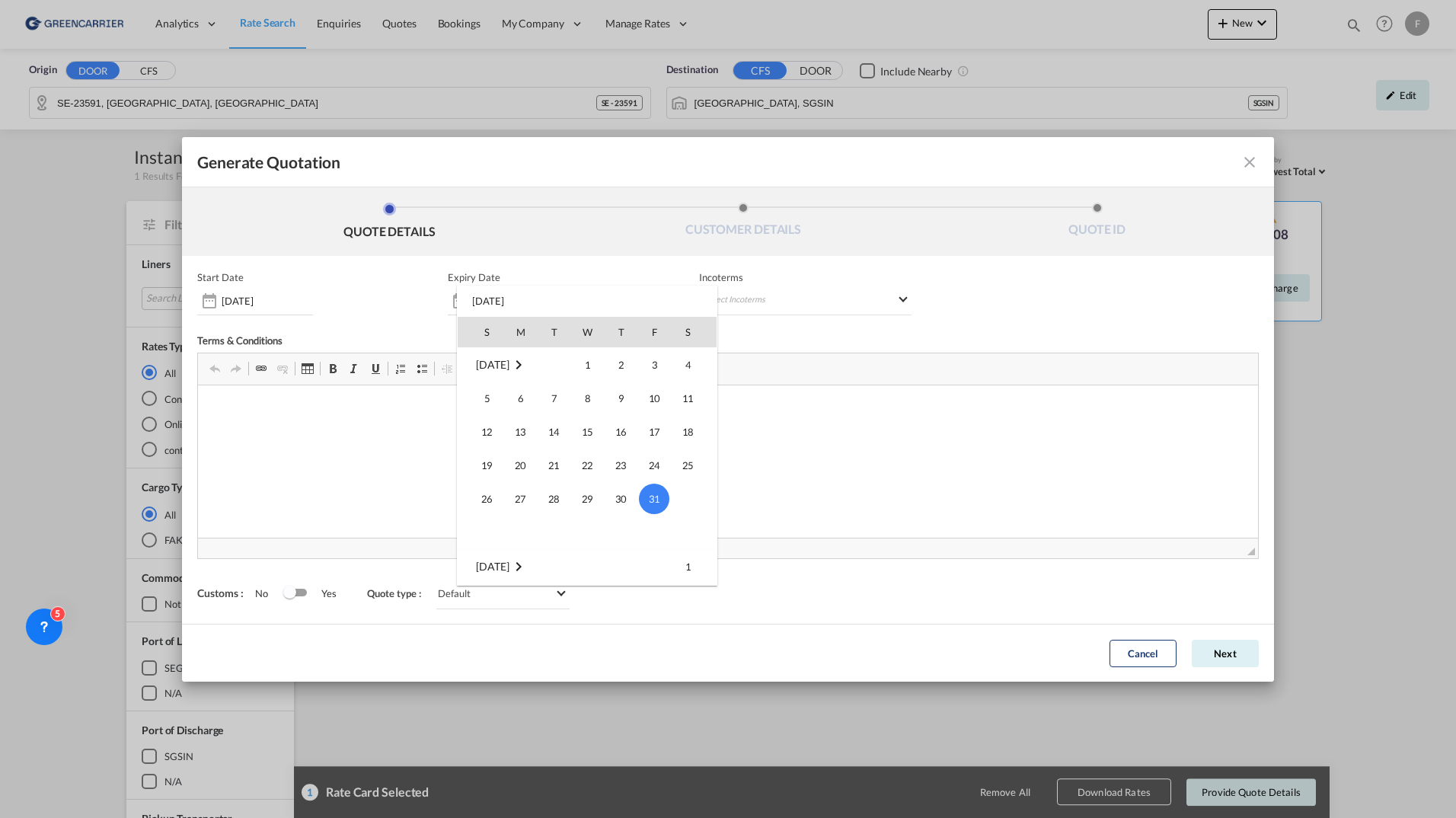
click at [280, 275] on div at bounding box center [728, 409] width 1456 height 818
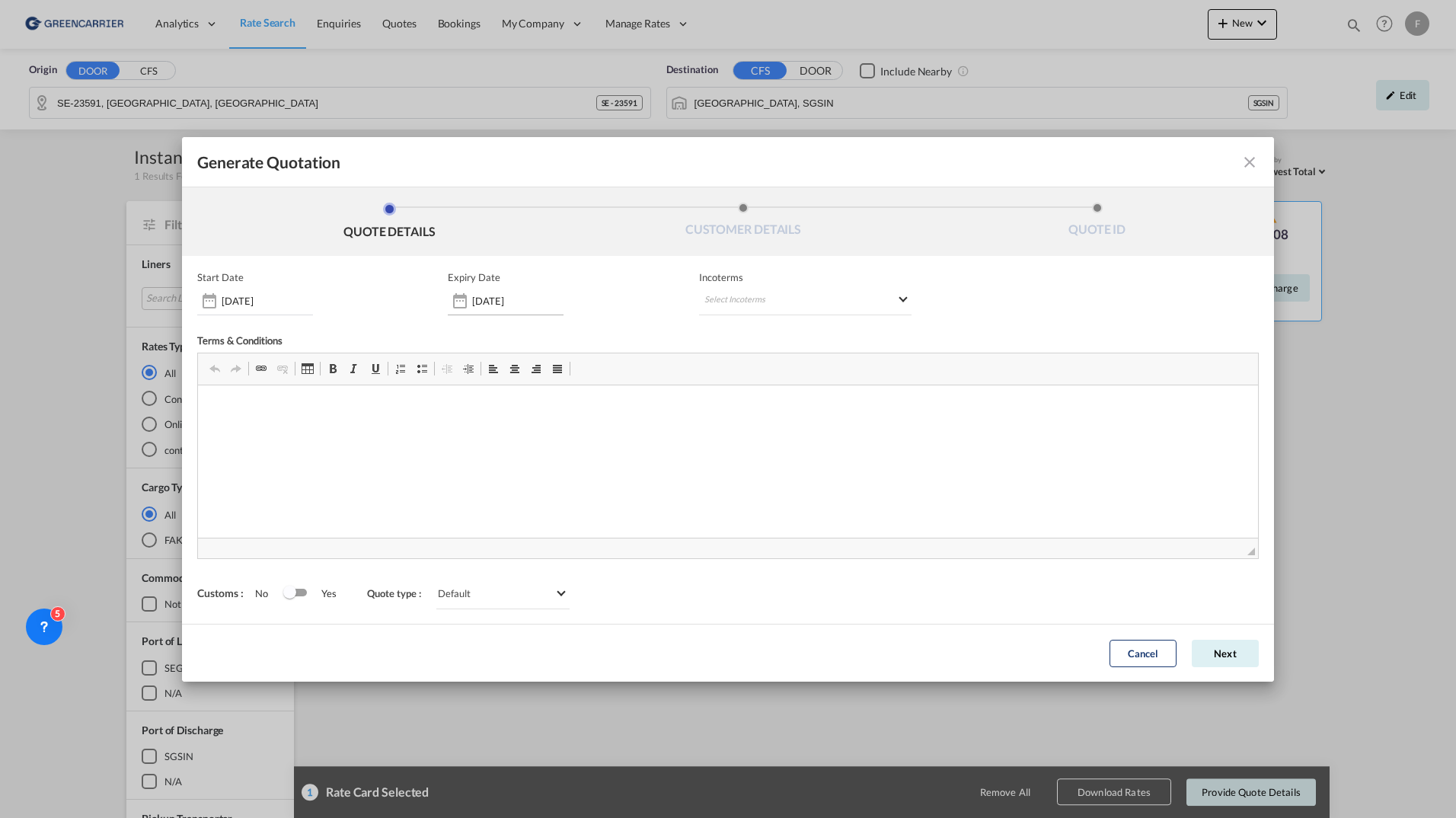
click at [521, 304] on input "31 Oct 2025" at bounding box center [518, 300] width 91 height 12
click at [524, 299] on input "31 Oct 2025" at bounding box center [518, 300] width 91 height 12
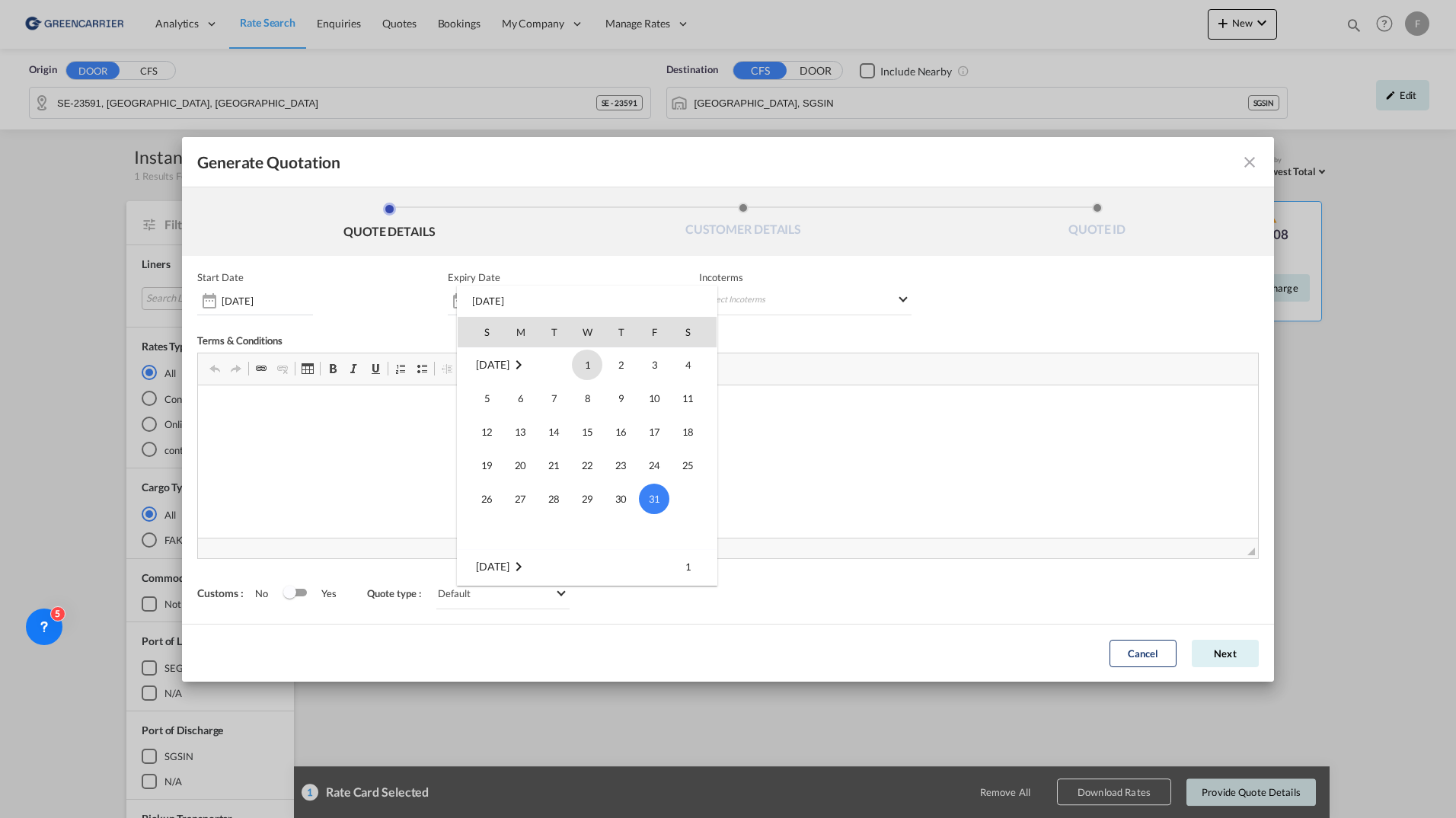
click at [584, 365] on span "1" at bounding box center [587, 364] width 31 height 31
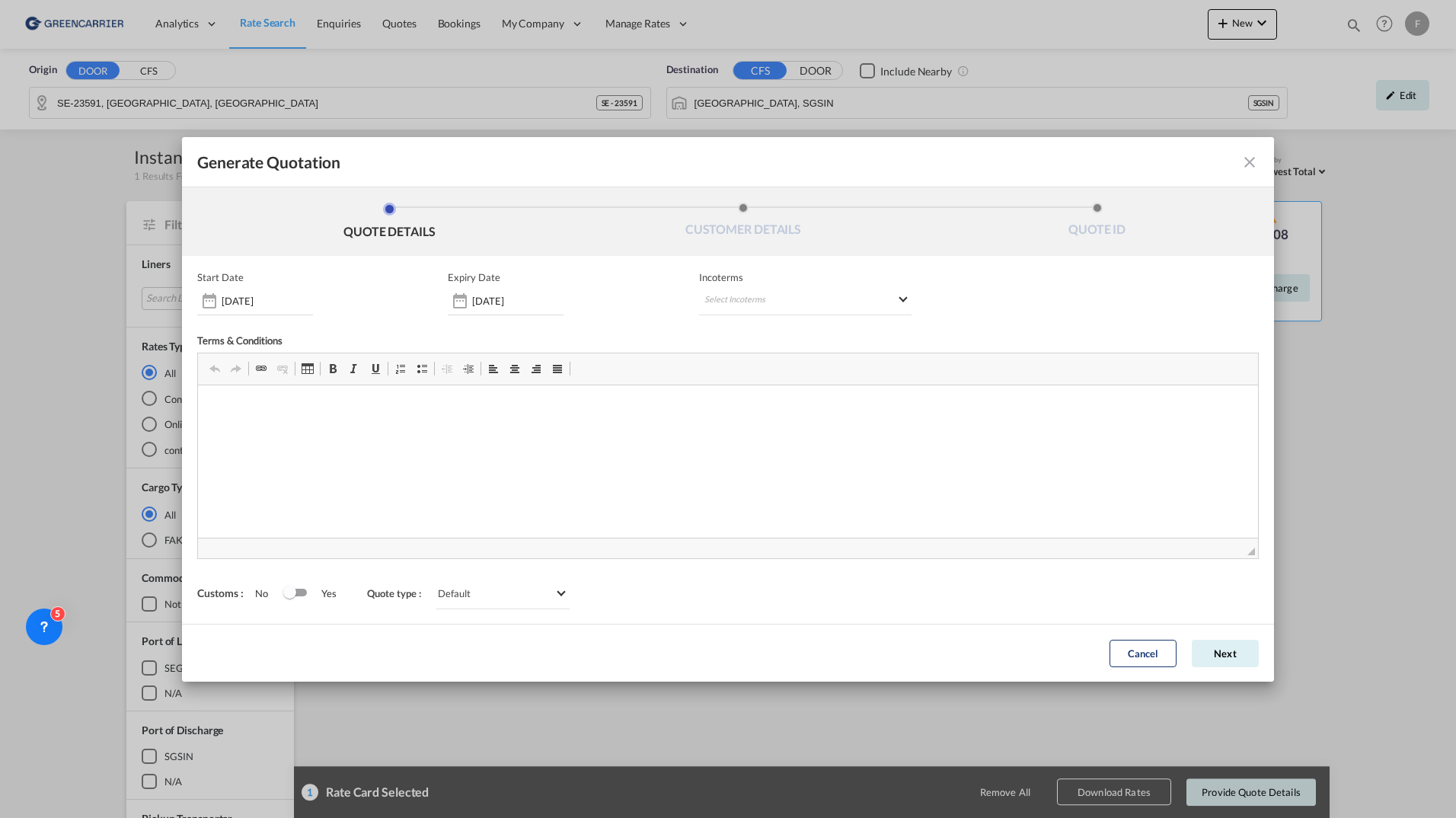
click at [530, 311] on div "01 Oct 2025" at bounding box center [506, 301] width 115 height 27
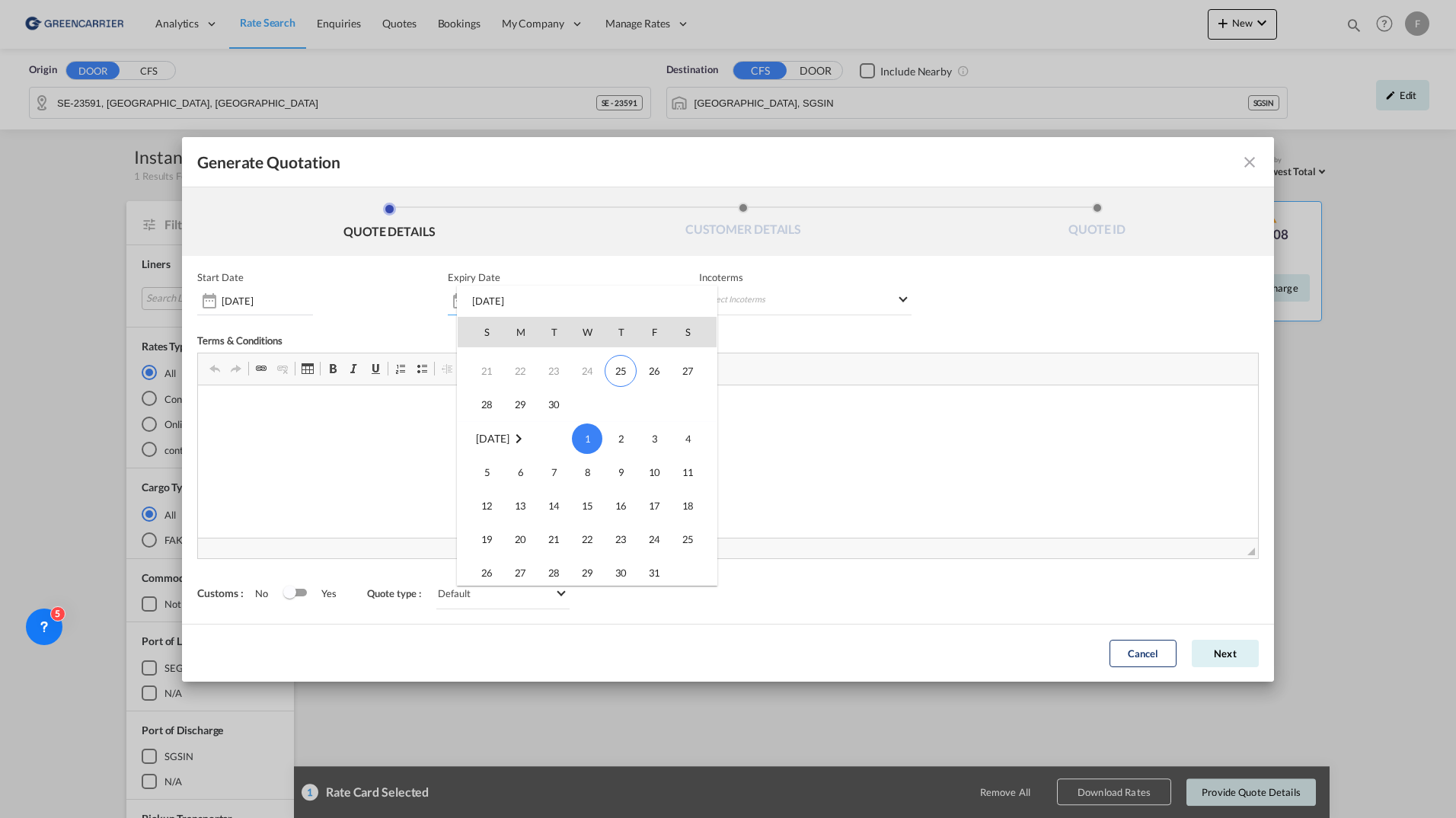
scroll to position [125, 0]
click at [553, 406] on span "30" at bounding box center [553, 406] width 31 height 31
type input "[DATE]"
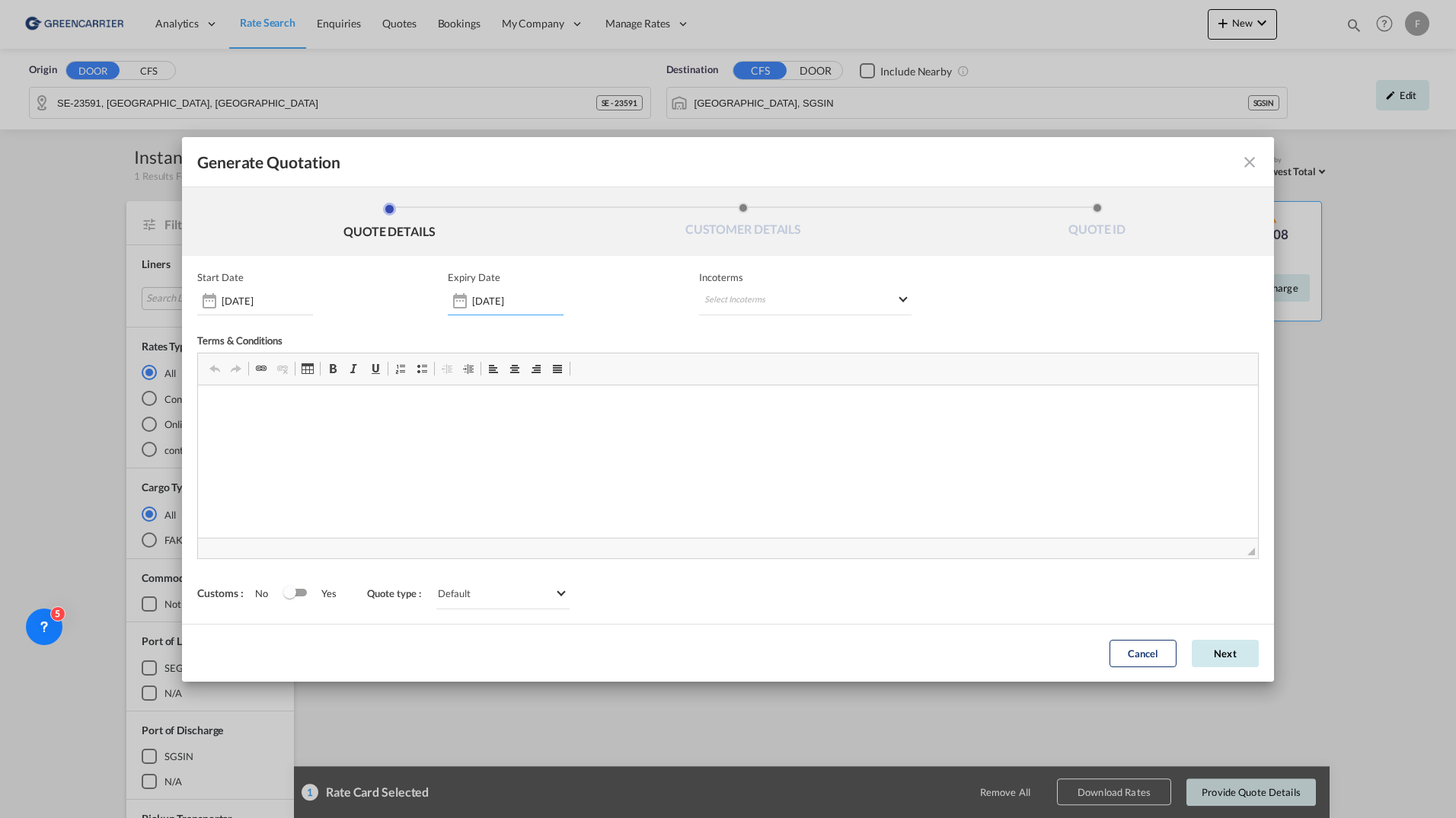
click at [1233, 657] on button "Next" at bounding box center [1225, 653] width 67 height 27
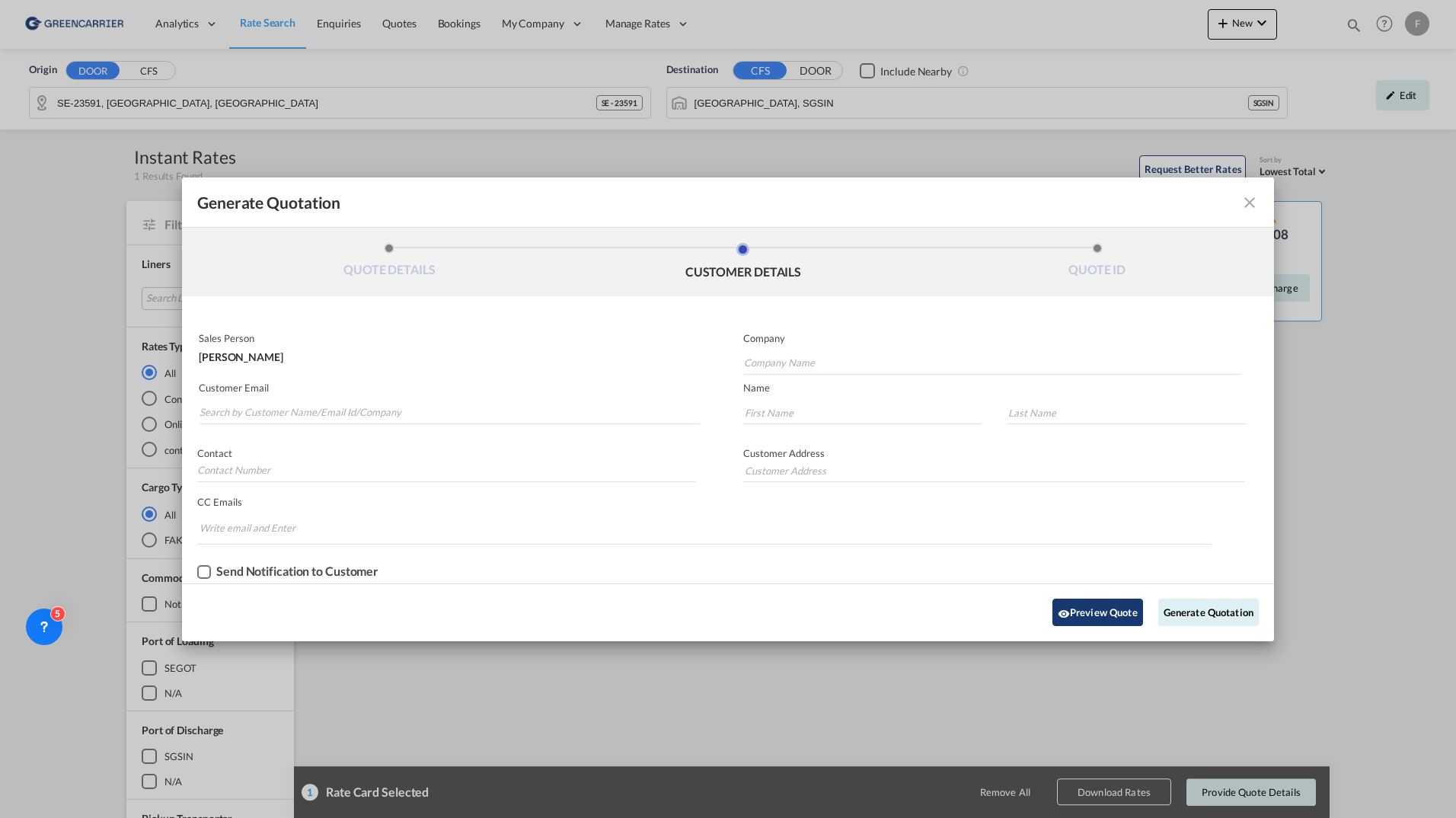
click at [1089, 600] on button "Preview Quote" at bounding box center [1097, 612] width 90 height 27
click at [1247, 203] on md-icon "icon-close fg-AAA8AD cursor m-0" at bounding box center [1250, 203] width 19 height 19
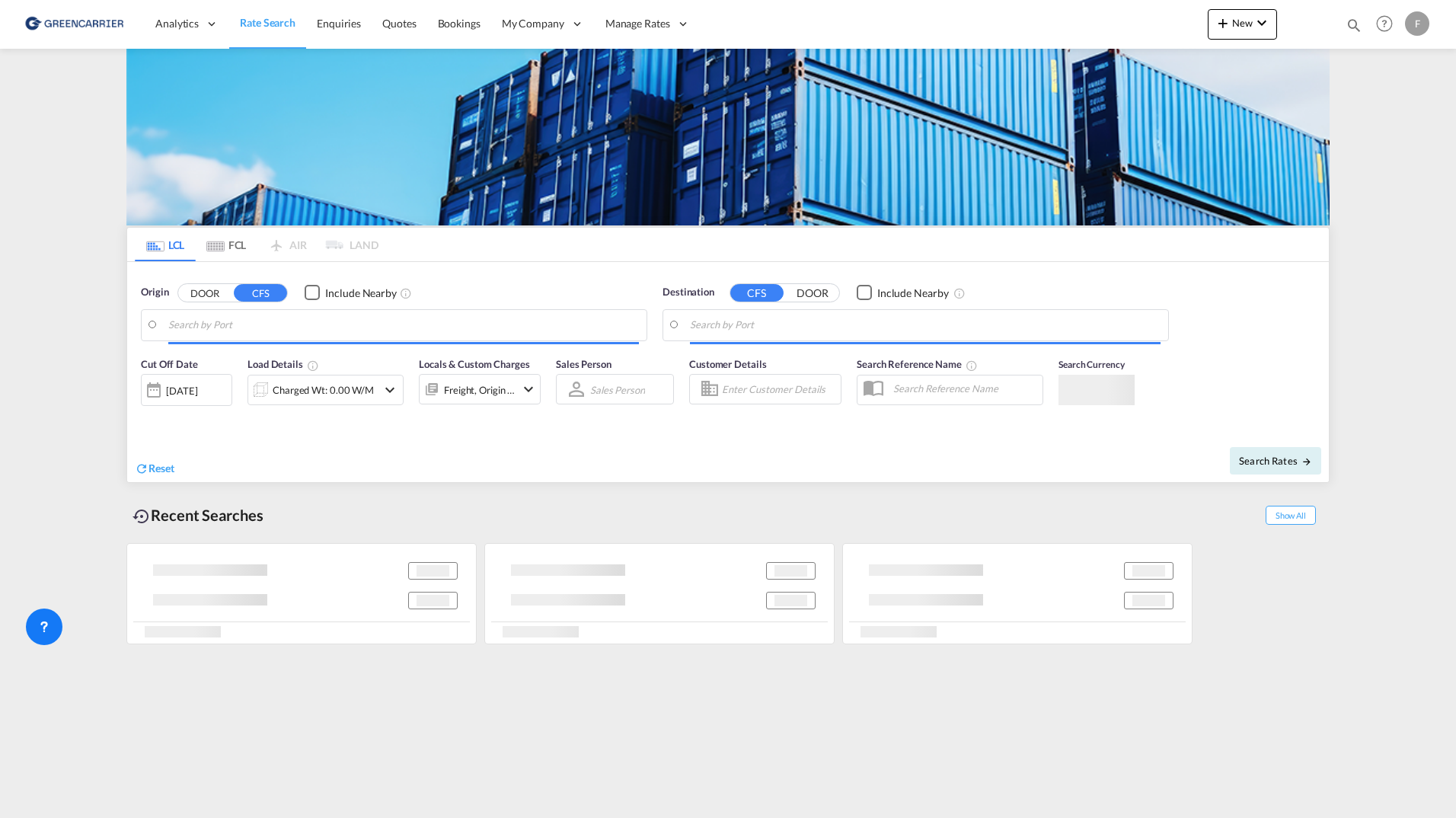
click at [483, 389] on div "Freight, Origin +1" at bounding box center [479, 389] width 72 height 21
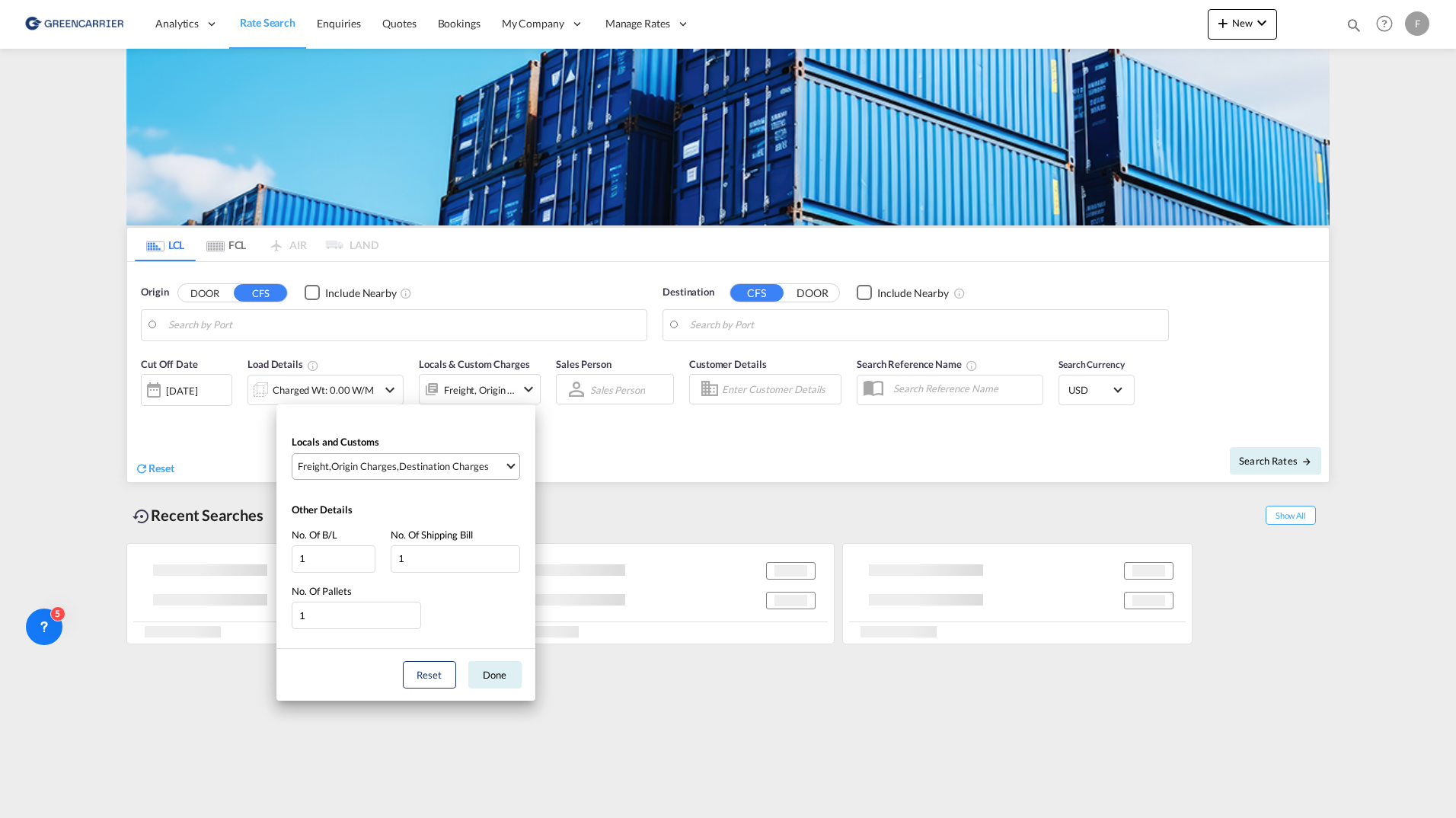
click at [402, 468] on div "Destination Charges" at bounding box center [443, 466] width 90 height 14
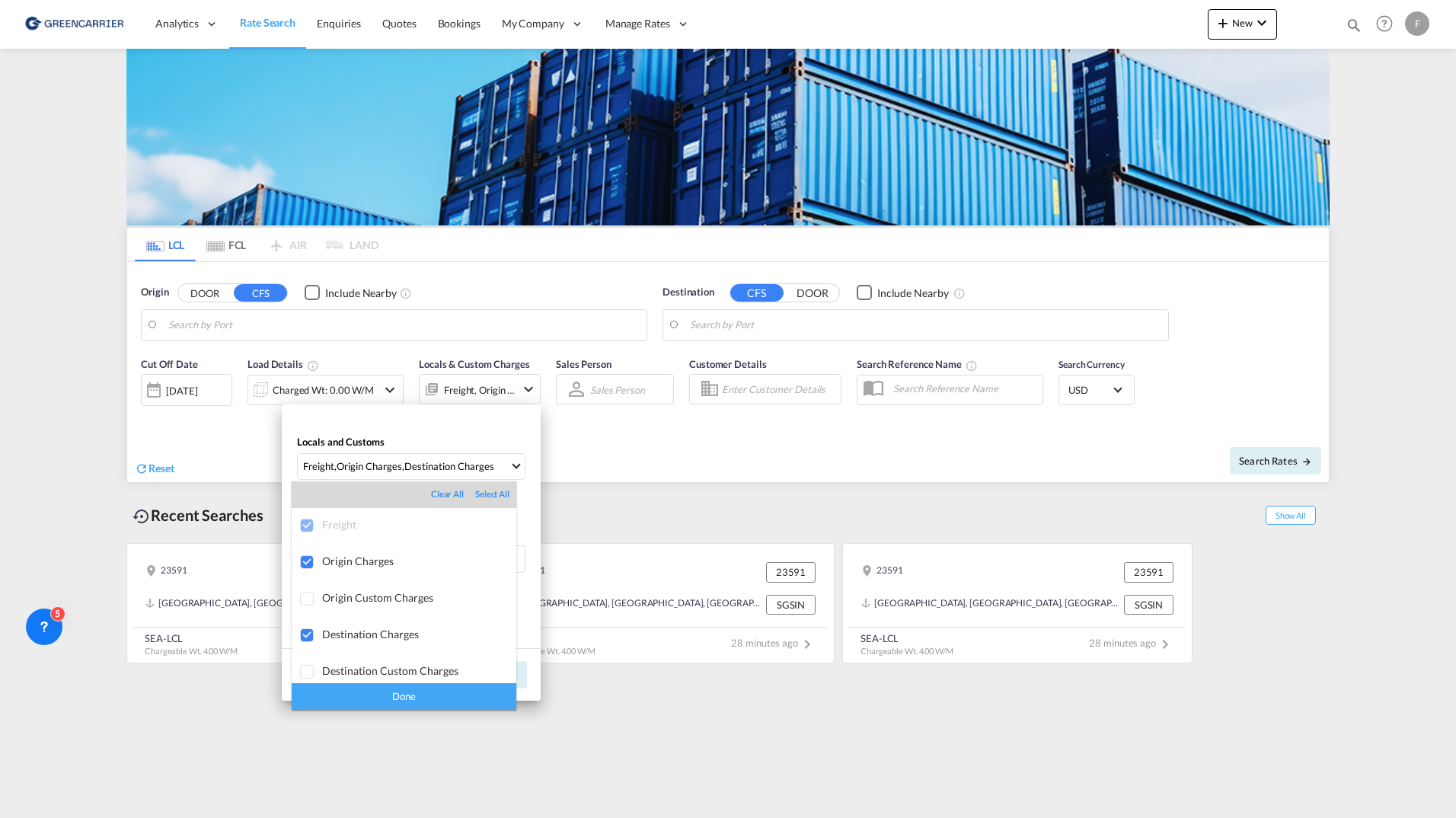
click at [591, 455] on md-backdrop at bounding box center [728, 409] width 1456 height 818
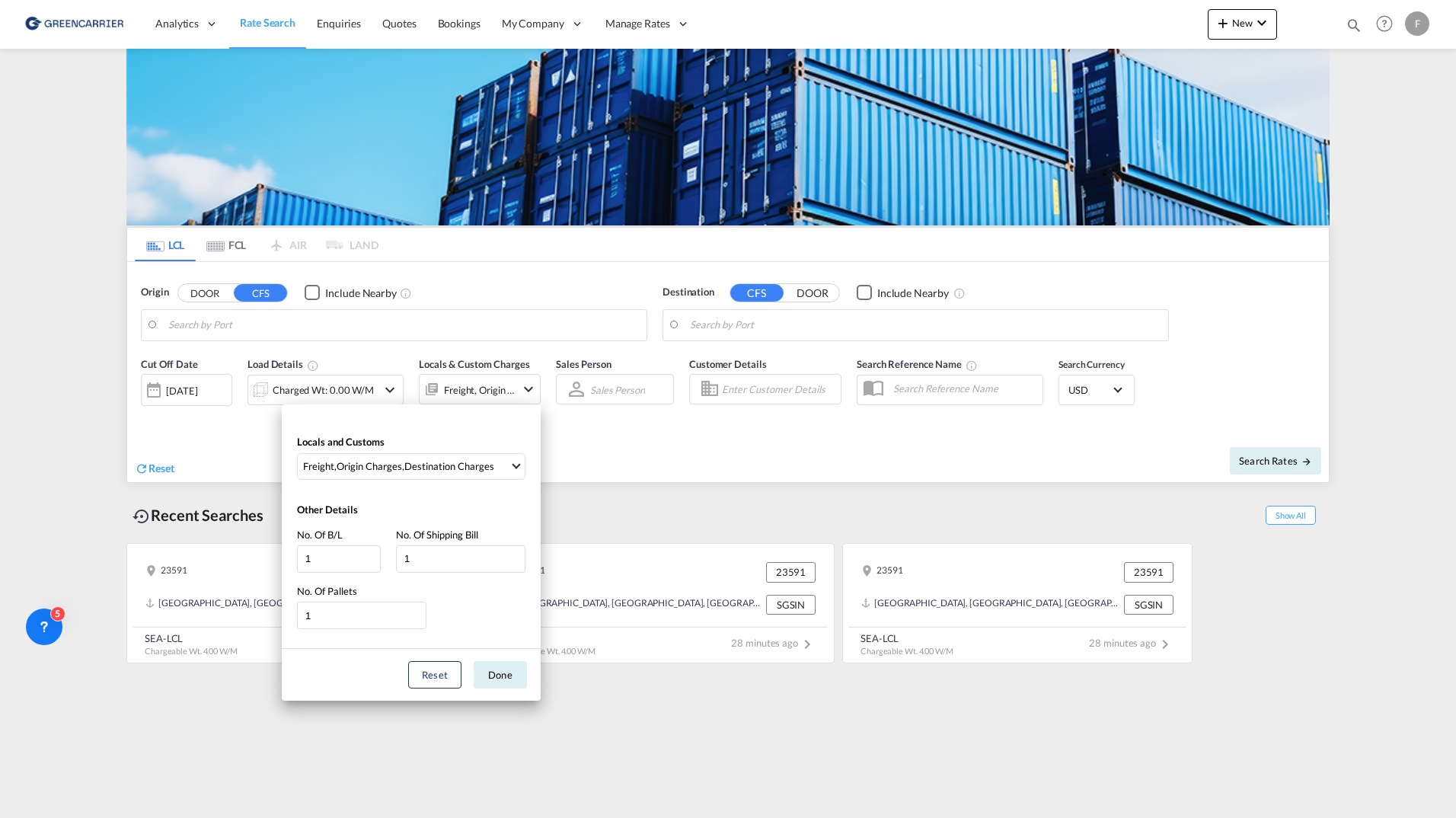
click at [591, 455] on div "Locals and Customs Freight , Origin Charges , Destination Charges Other Details…" at bounding box center [728, 409] width 1456 height 818
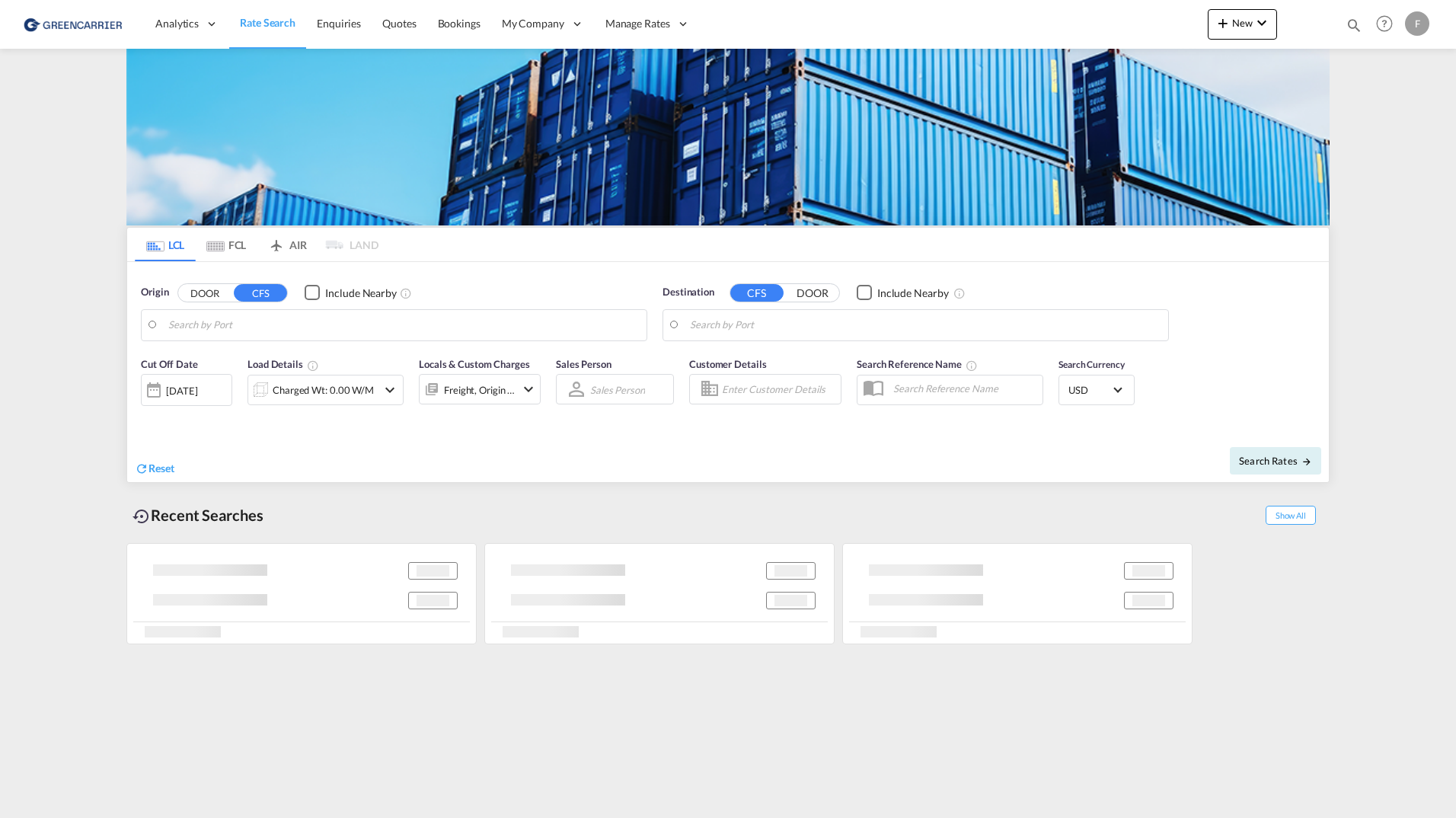
type input "[GEOGRAPHIC_DATA], [GEOGRAPHIC_DATA]"
type input "Callao, PECLL"
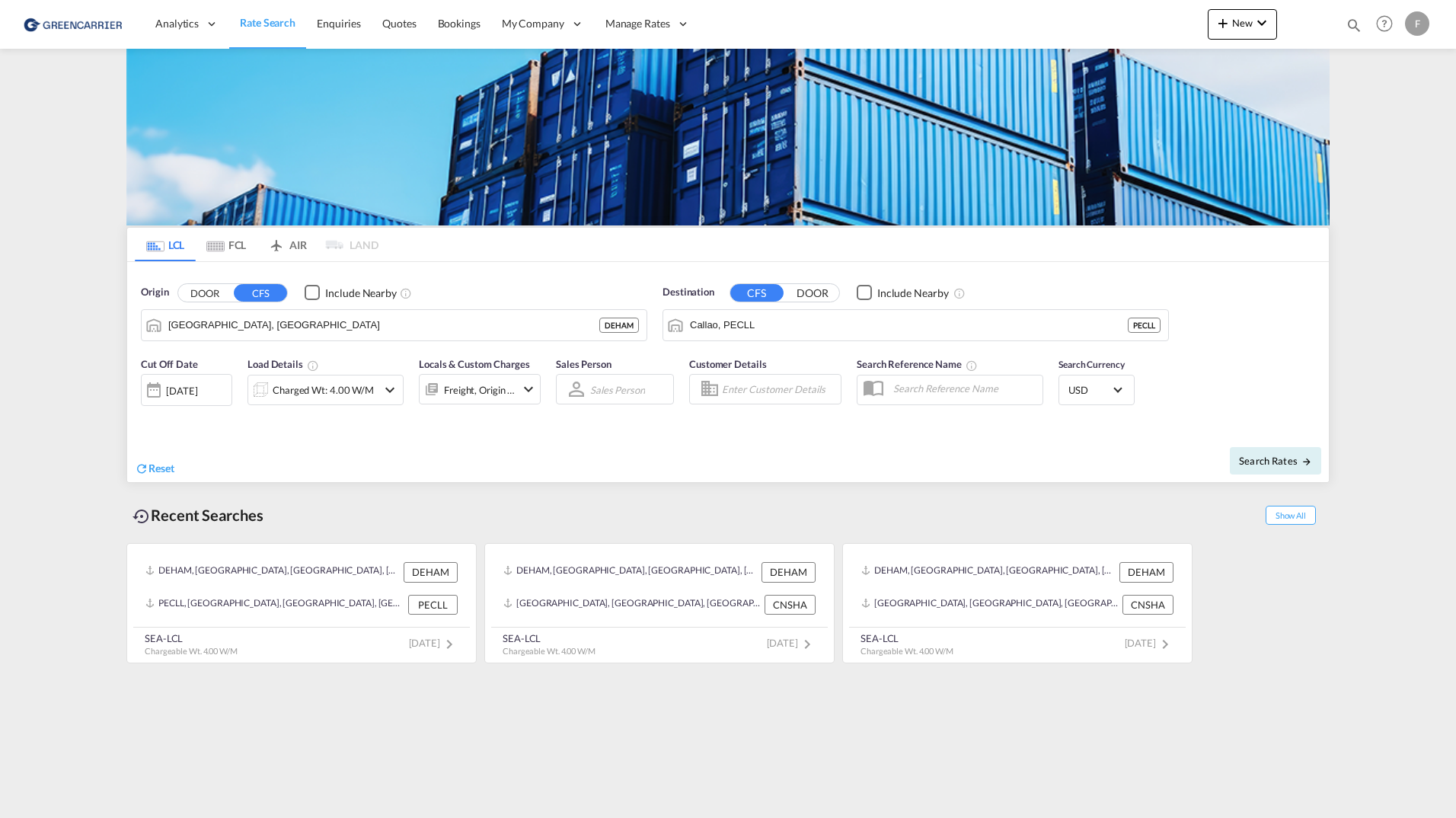
click at [1359, 331] on md-content "Analytics Reports Dashboard Rate Search Enquiries Quotes Bookings" at bounding box center [728, 409] width 1456 height 818
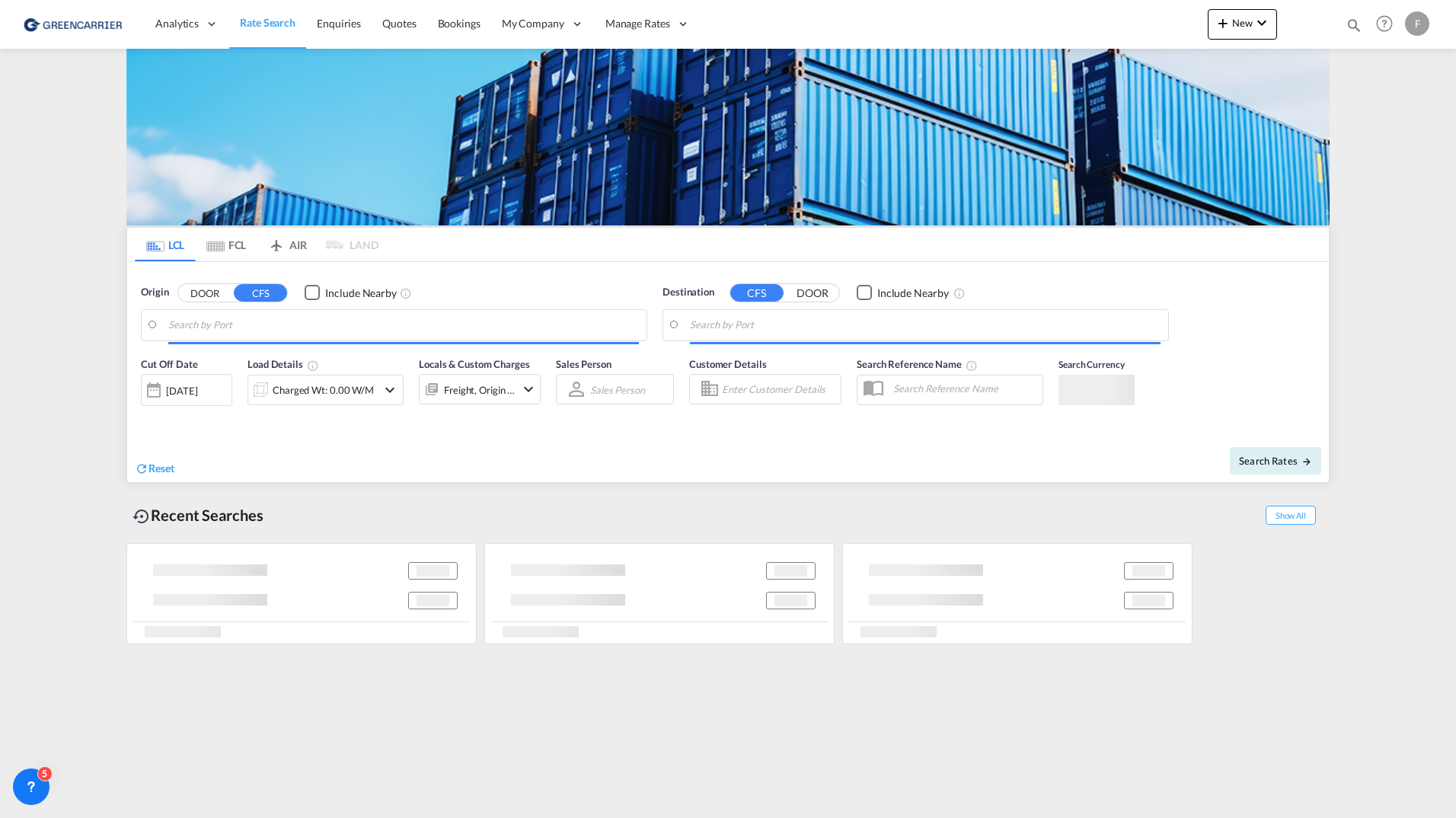
type input "[GEOGRAPHIC_DATA], [GEOGRAPHIC_DATA]"
type input "Callao, PECLL"
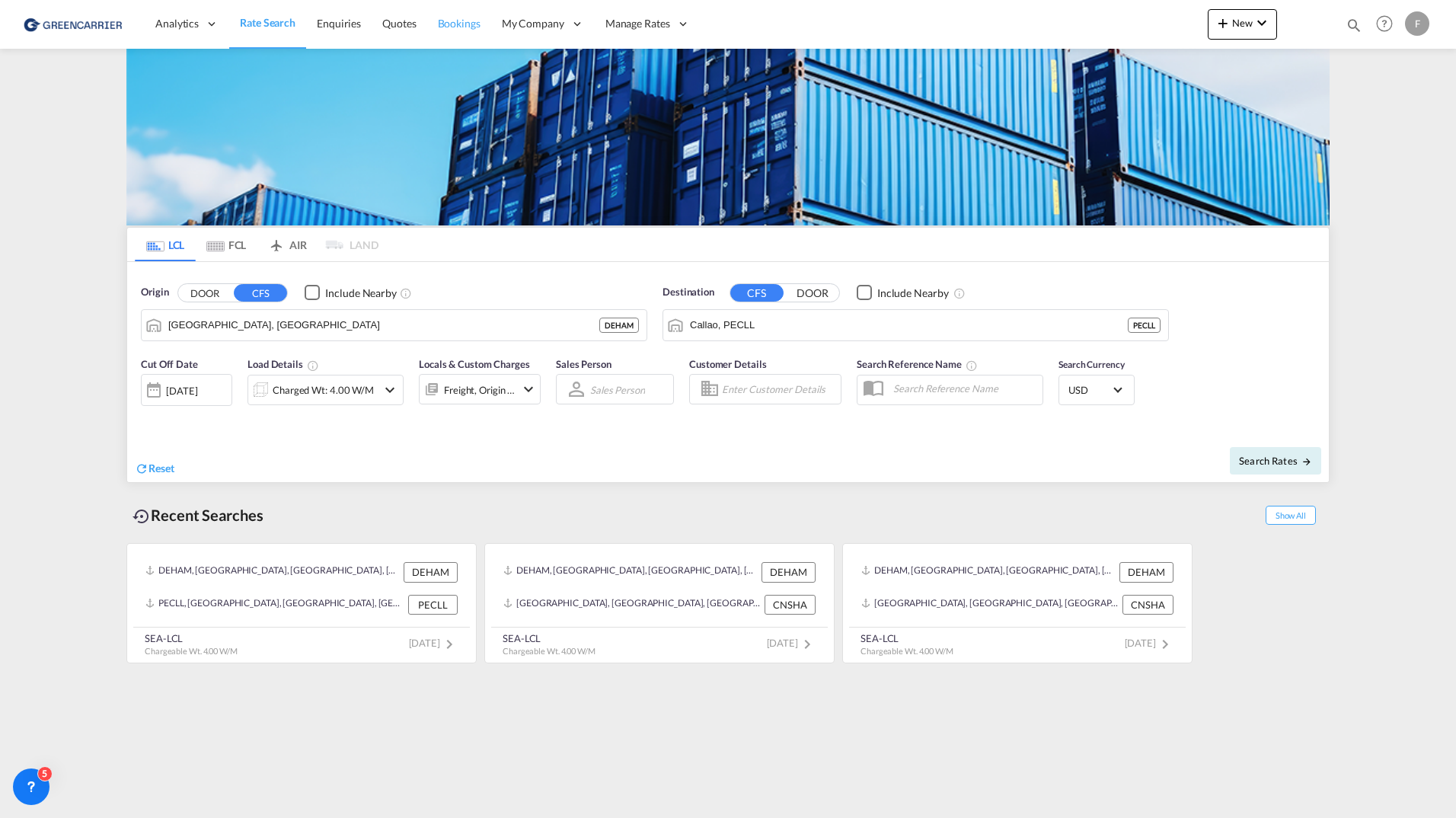
click at [453, 20] on span "Bookings" at bounding box center [459, 23] width 43 height 13
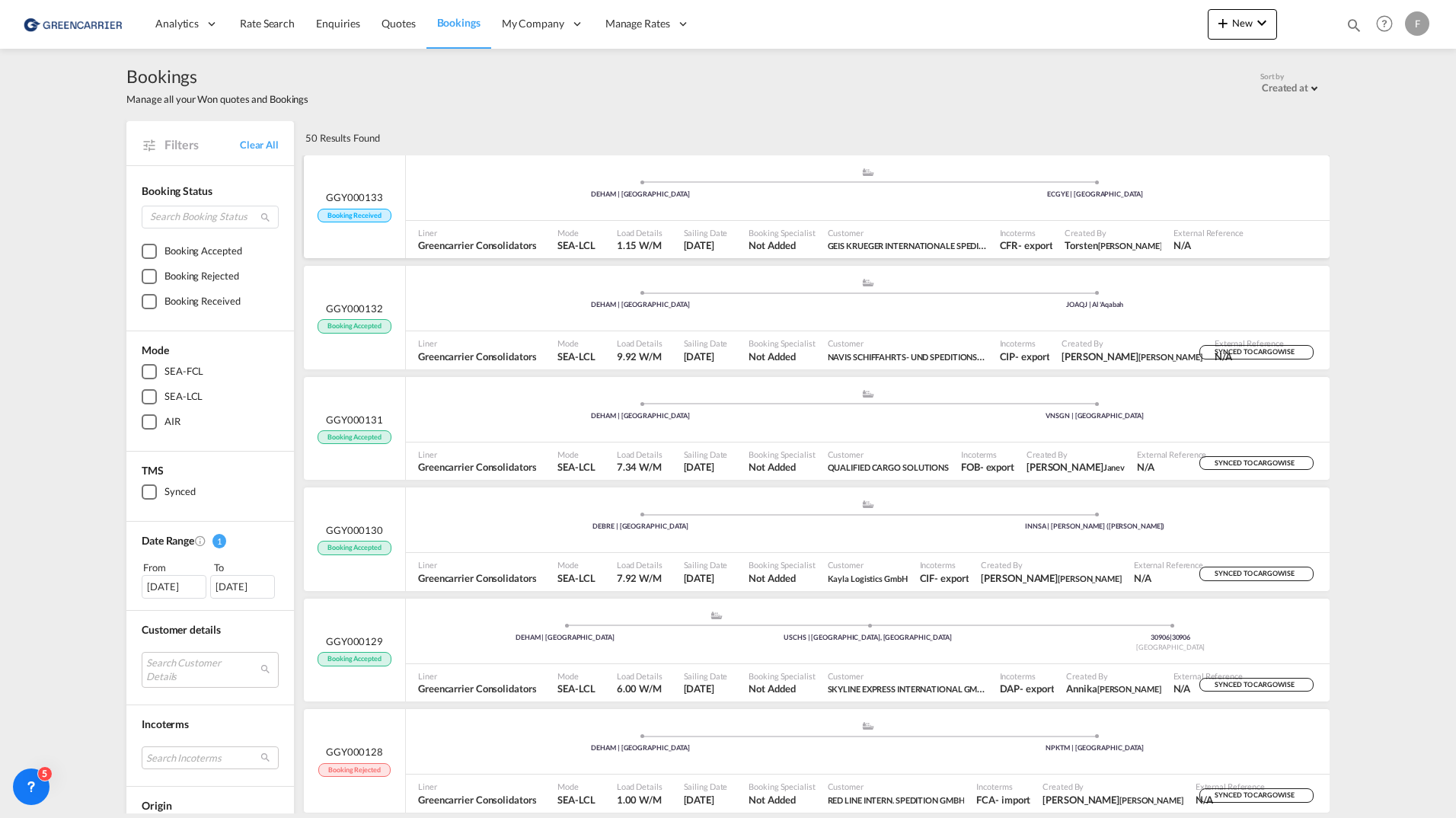
click at [491, 192] on div "DEHAM | [GEOGRAPHIC_DATA]" at bounding box center [641, 194] width 455 height 10
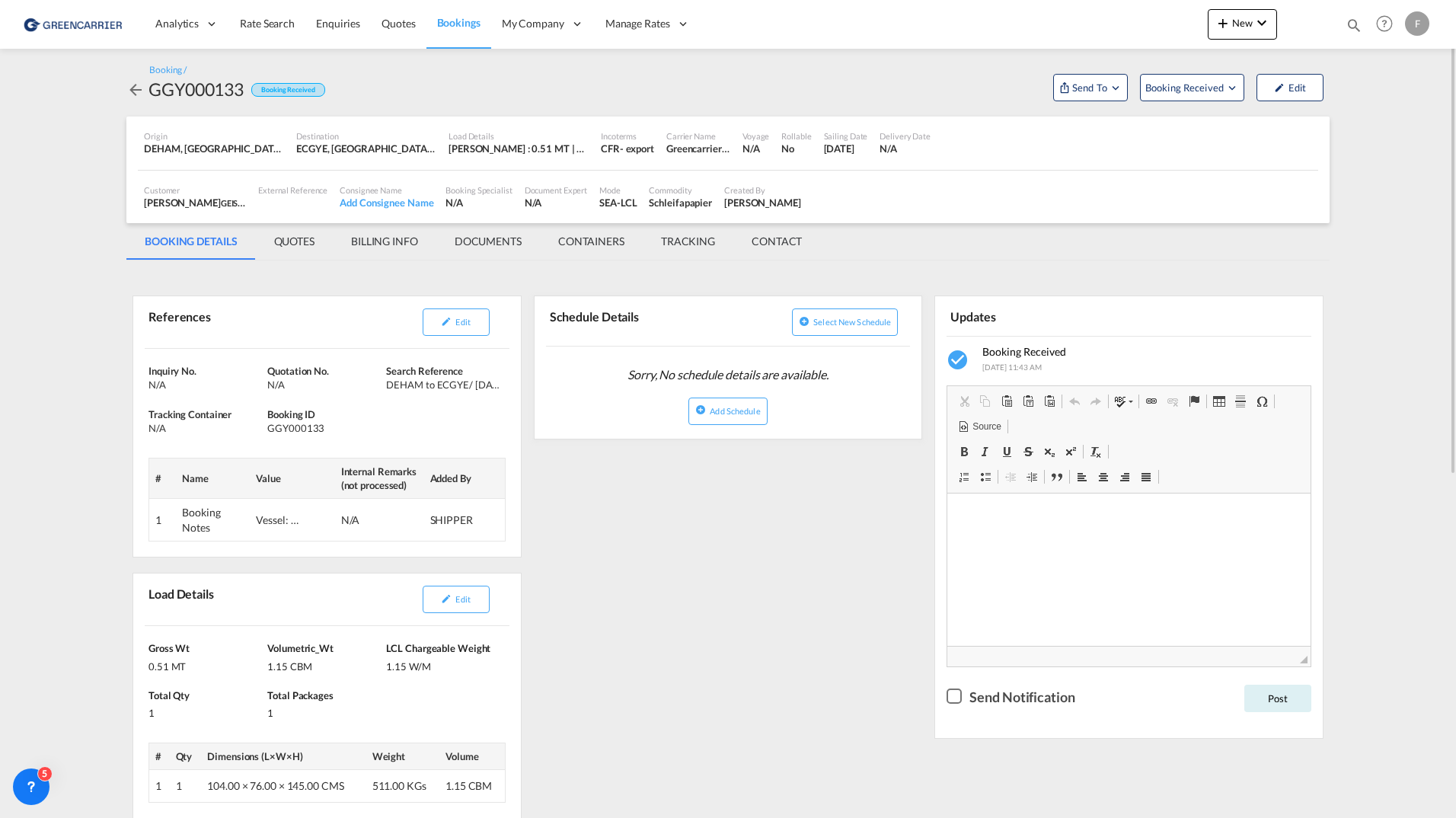
click at [133, 84] on md-icon "icon-arrow-left" at bounding box center [136, 90] width 19 height 19
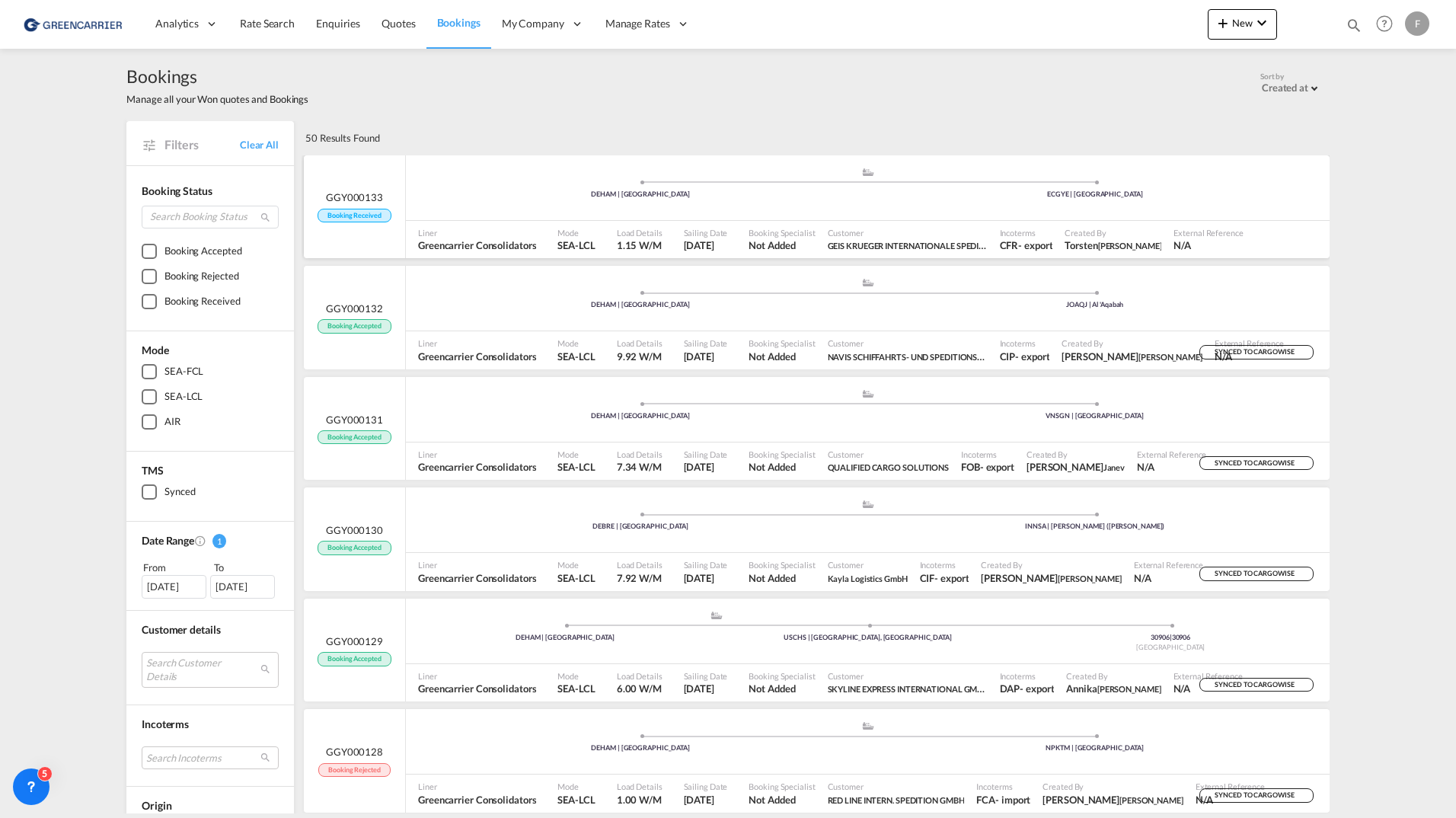
click at [388, 213] on div "GGY000133 Booking Received" at bounding box center [355, 206] width 102 height 103
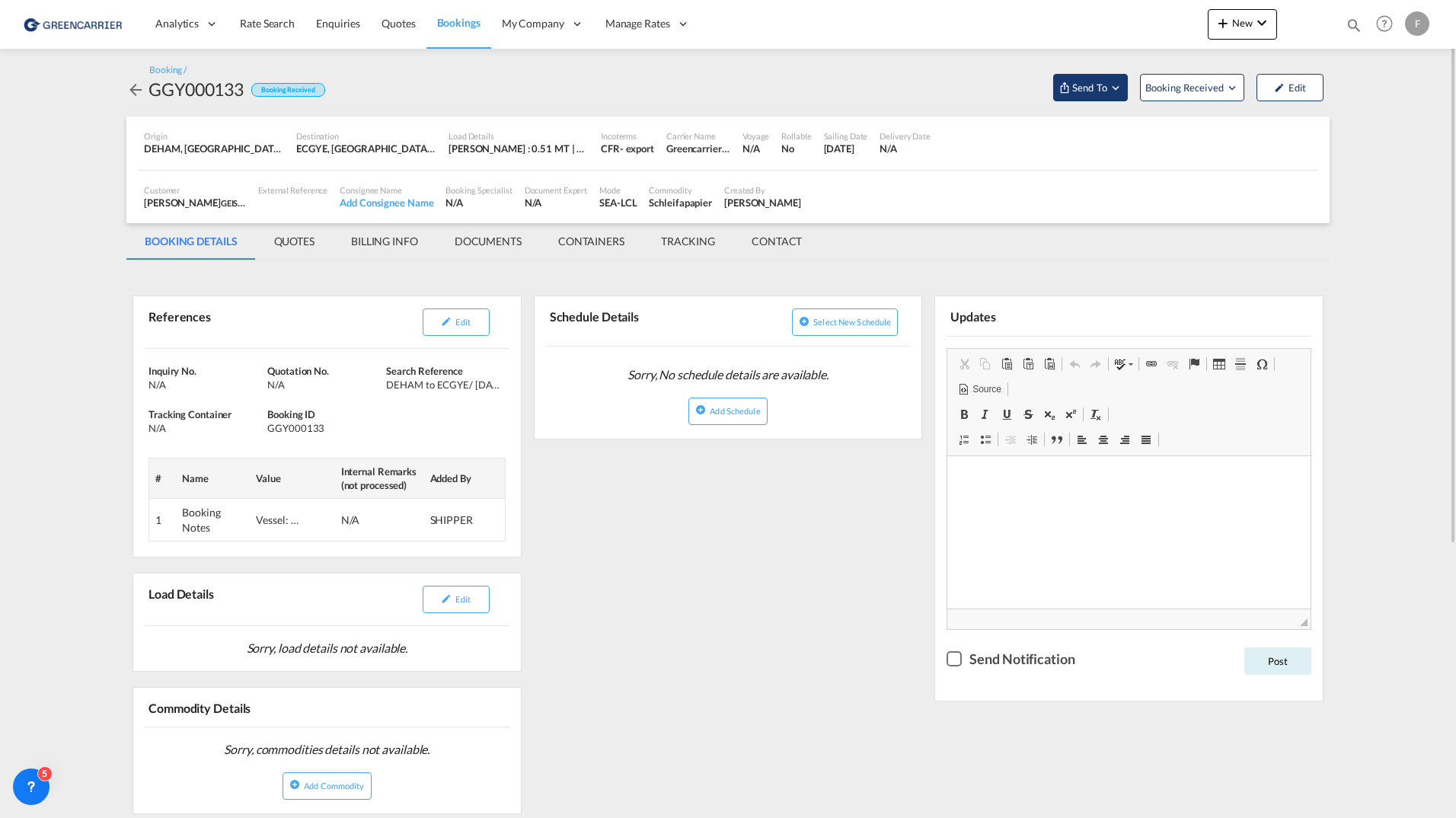
click at [760, 87] on md-icon "Open demo menu" at bounding box center [1116, 87] width 14 height 14
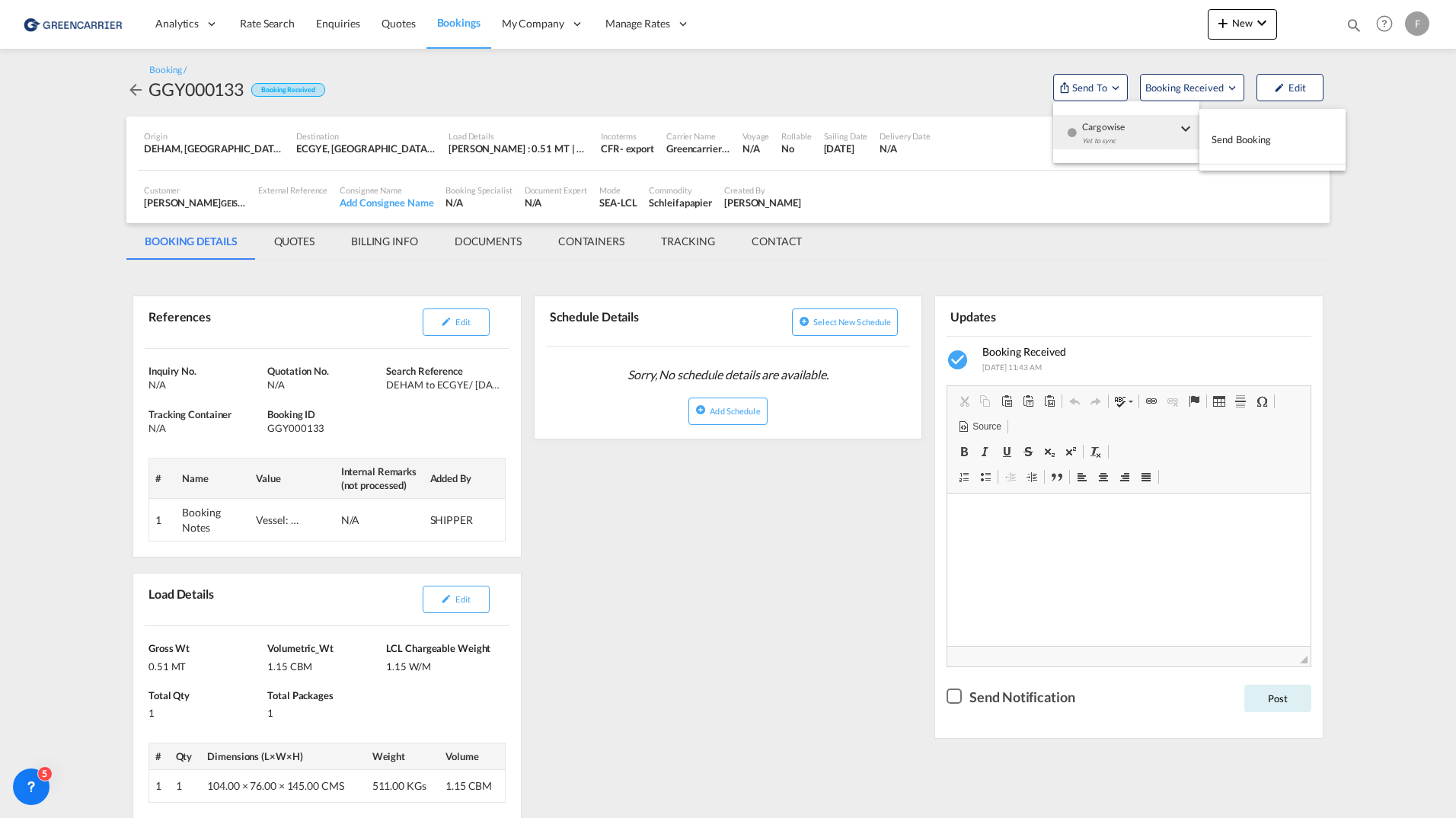
click at [760, 89] on md-backdrop at bounding box center [728, 409] width 1456 height 818
drag, startPoint x: 263, startPoint y: 83, endPoint x: 335, endPoint y: 70, distance: 73.2
click at [335, 70] on div "Booking / GGY000133 Booking Received Send To Booking Received Edit" at bounding box center [728, 83] width 1203 height 37
drag, startPoint x: 335, startPoint y: 70, endPoint x: 469, endPoint y: 96, distance: 136.5
click at [470, 91] on div "Booking / GGY000133 Booking Received Send To Booking Received Edit" at bounding box center [728, 83] width 1203 height 37
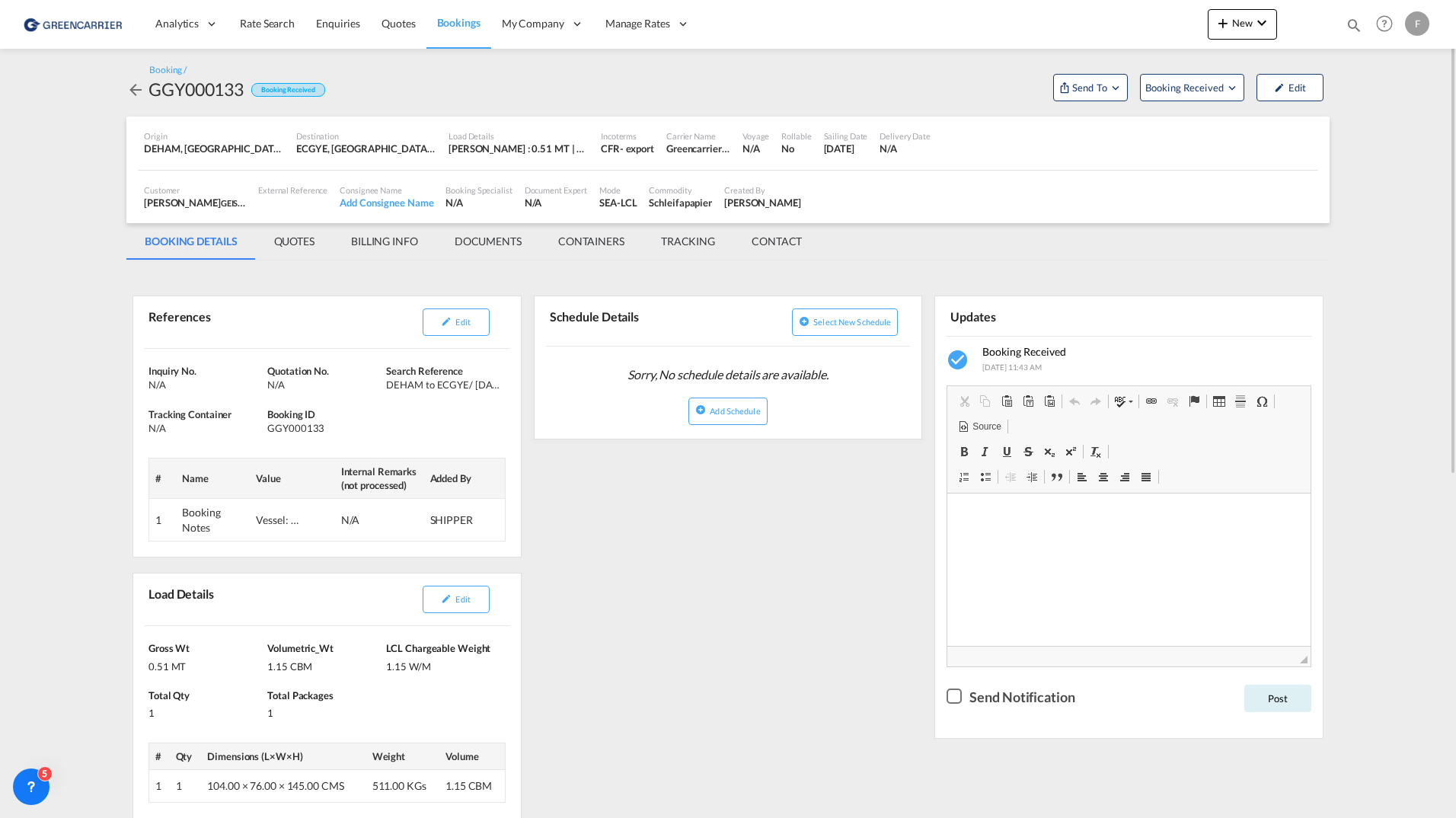
click at [86, 293] on md-content "Analytics Reports Dashboard Rate Search Enquiries Quotes Bookings" at bounding box center [728, 409] width 1456 height 818
drag, startPoint x: 153, startPoint y: 83, endPoint x: 249, endPoint y: 69, distance: 97.0
click at [249, 69] on div "Booking / GGY000133 Booking Received" at bounding box center [226, 83] width 199 height 37
drag, startPoint x: 249, startPoint y: 69, endPoint x: 170, endPoint y: 91, distance: 82.0
click at [170, 91] on div "GGY000133" at bounding box center [196, 89] width 95 height 24
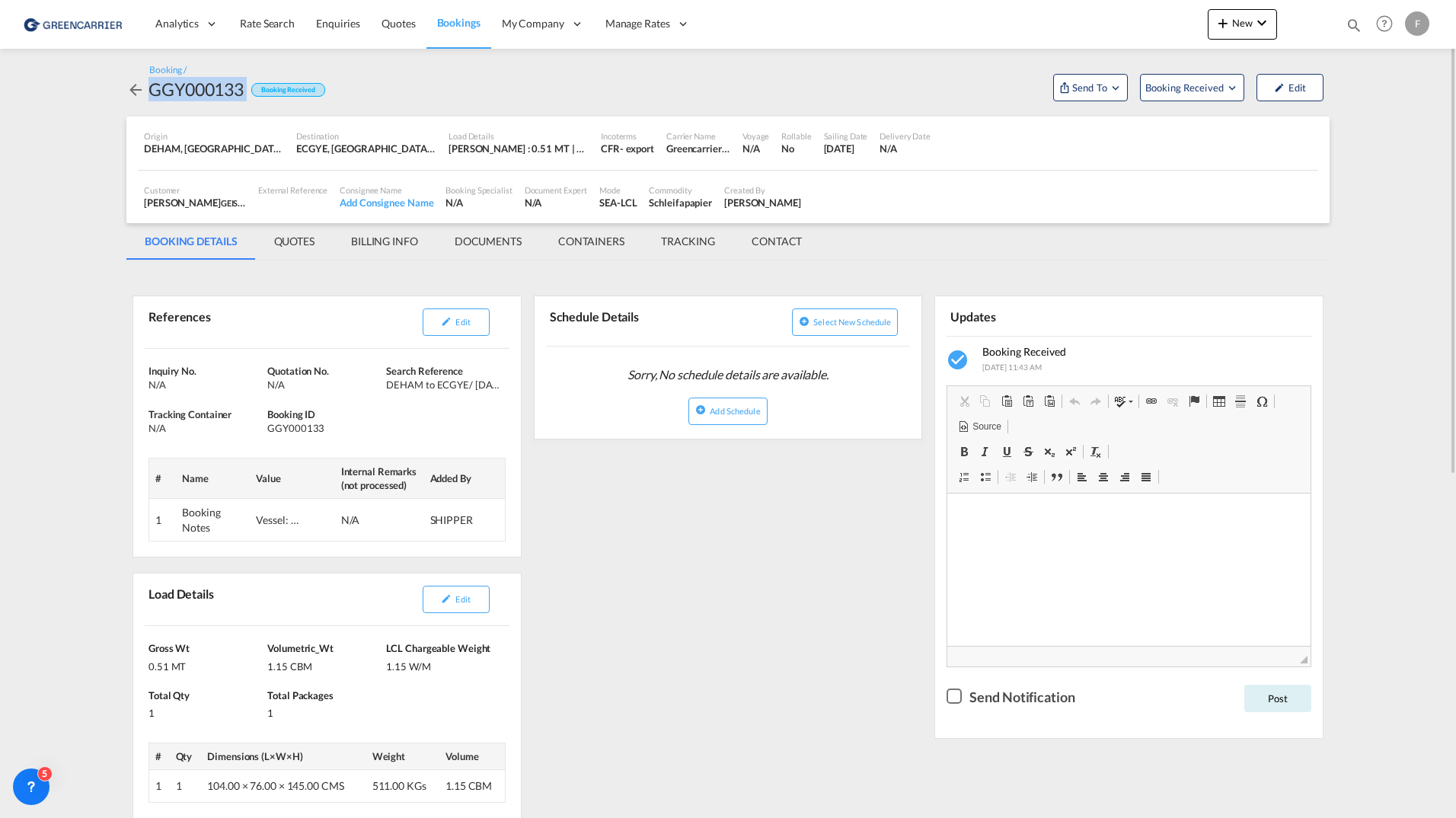
drag, startPoint x: 186, startPoint y: 85, endPoint x: 248, endPoint y: 75, distance: 62.8
click at [248, 75] on div "Booking / GGY000133 Booking Received" at bounding box center [226, 83] width 199 height 37
drag, startPoint x: 248, startPoint y: 75, endPoint x: 89, endPoint y: 115, distance: 164.0
click at [89, 115] on md-content "Analytics Reports Dashboard Rate Search Enquiries Quotes Bookings" at bounding box center [728, 409] width 1456 height 818
click at [134, 81] on md-icon "icon-arrow-left" at bounding box center [136, 90] width 19 height 19
